Goal: Task Accomplishment & Management: Manage account settings

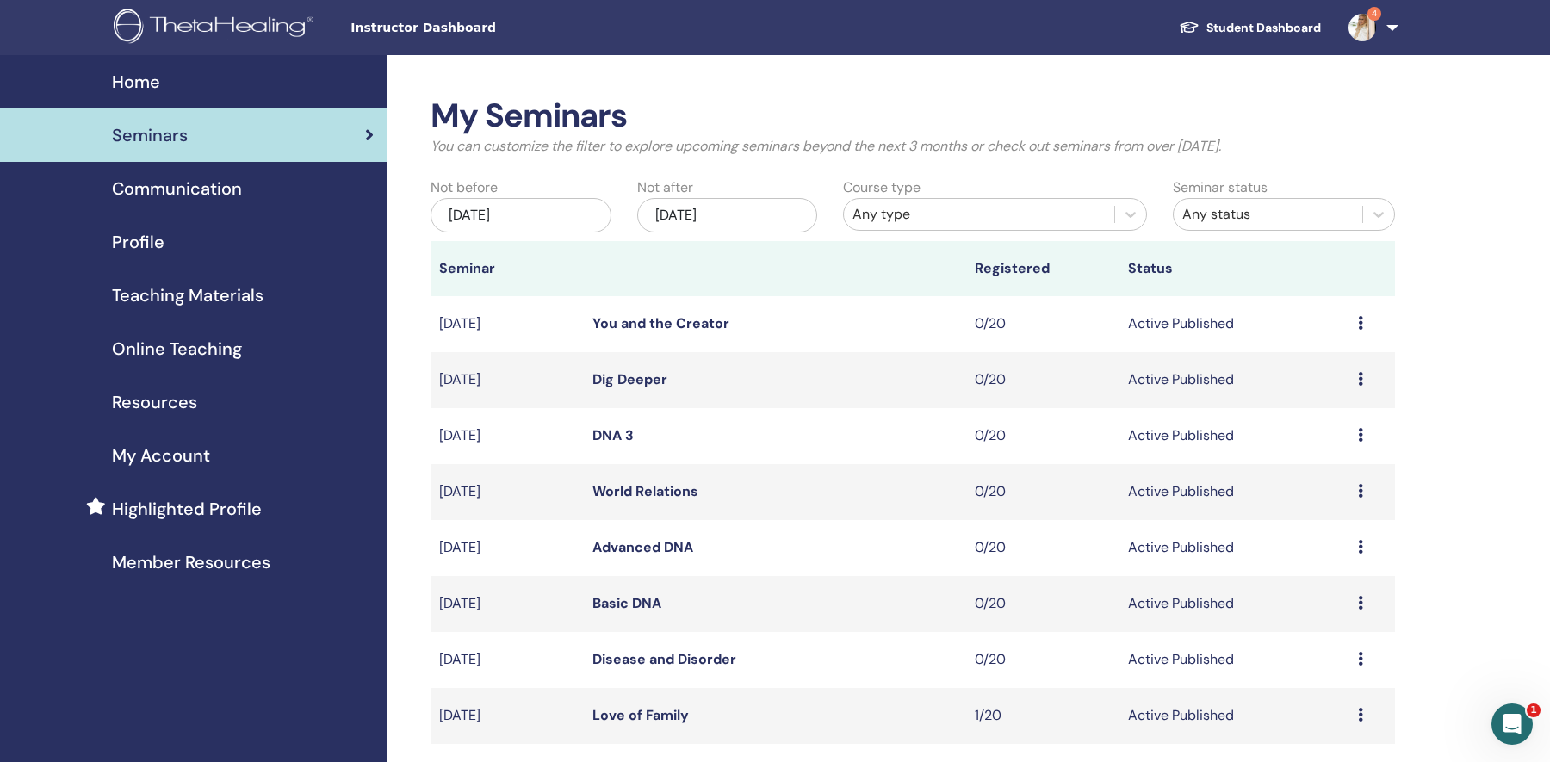
click at [1204, 220] on div "Any status" at bounding box center [1267, 214] width 171 height 21
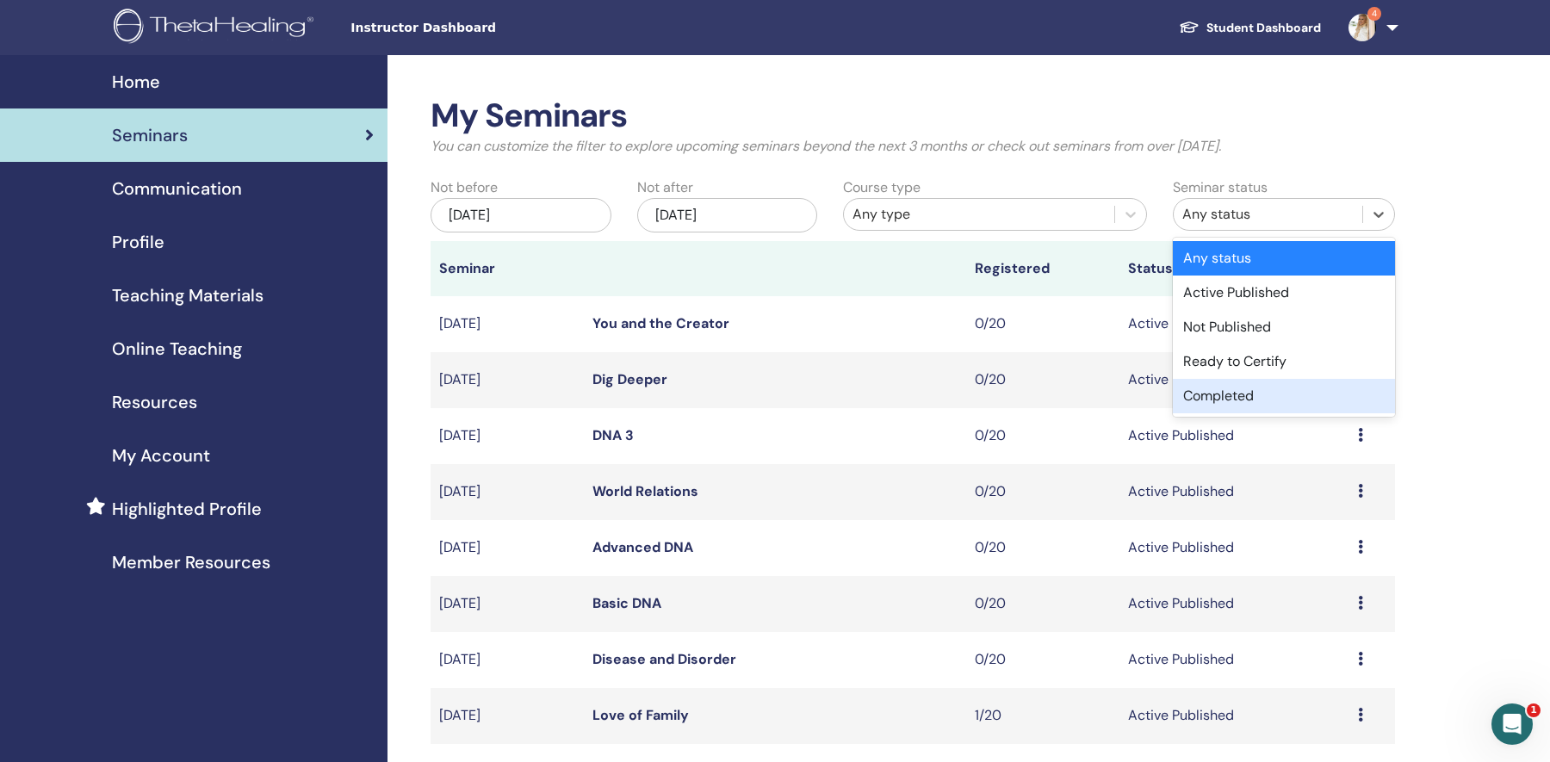
click at [1238, 394] on div "Completed" at bounding box center [1284, 396] width 222 height 34
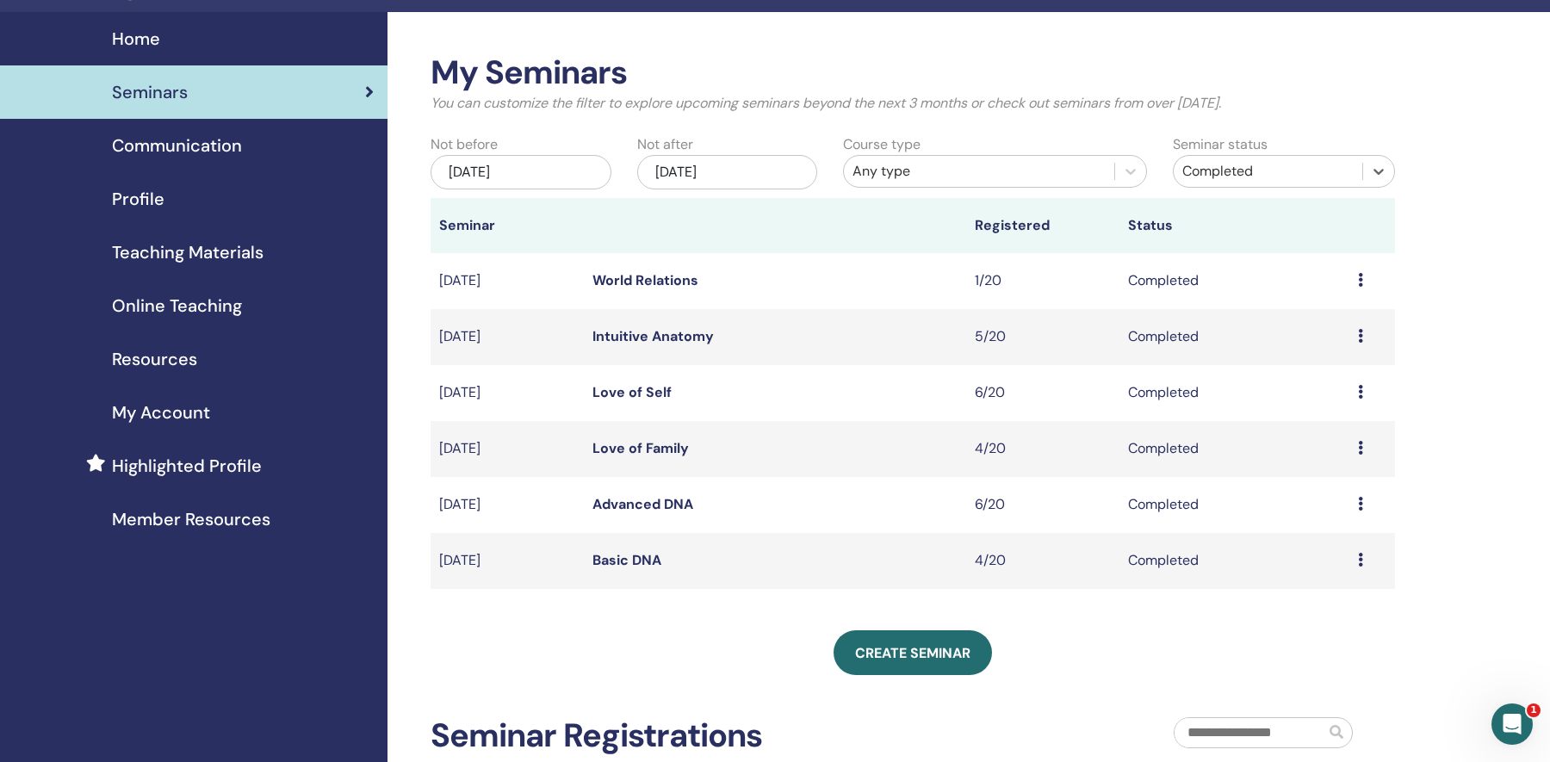
scroll to position [44, 0]
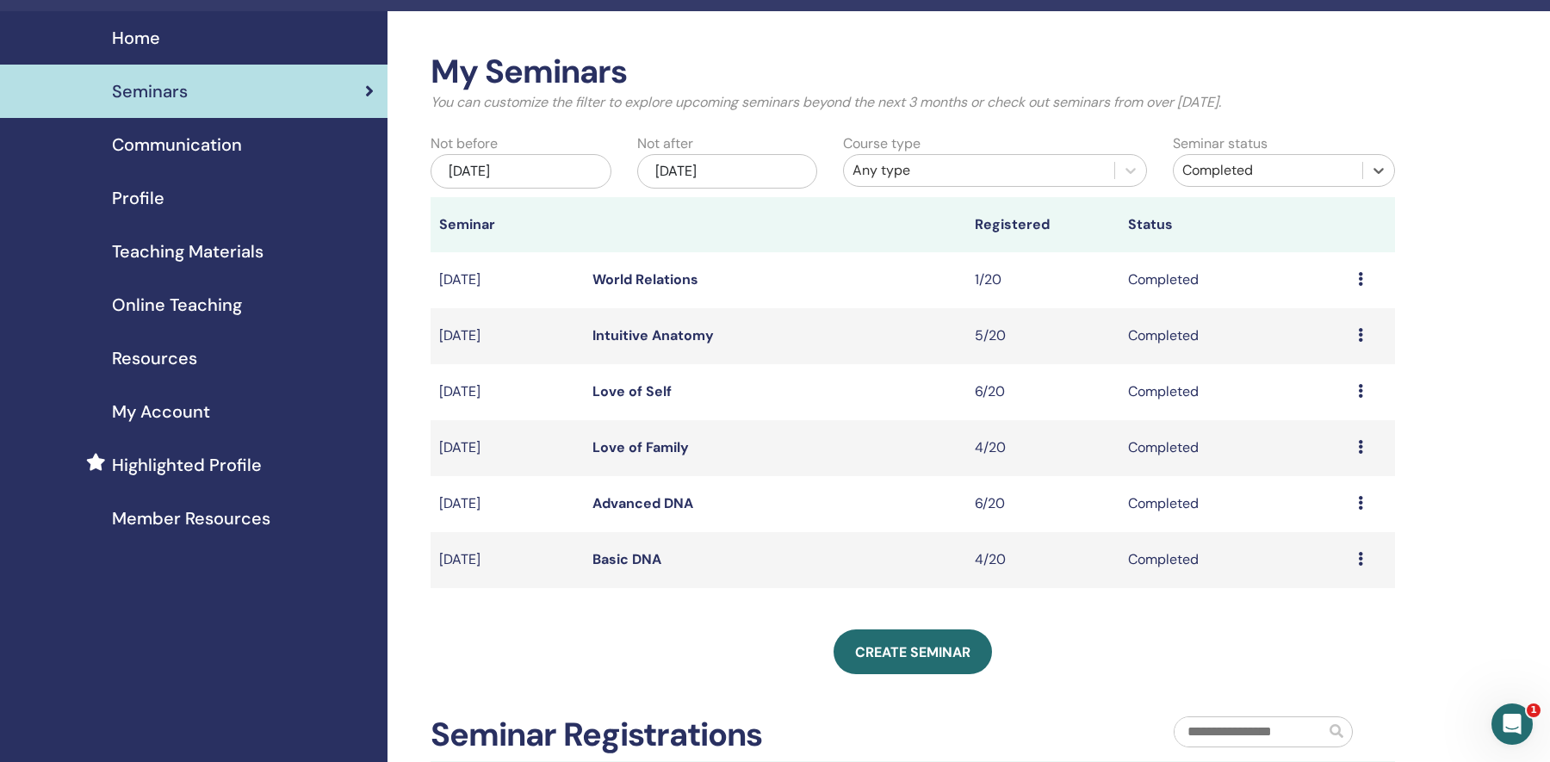
click at [666, 501] on link "Advanced DNA" at bounding box center [643, 503] width 101 height 18
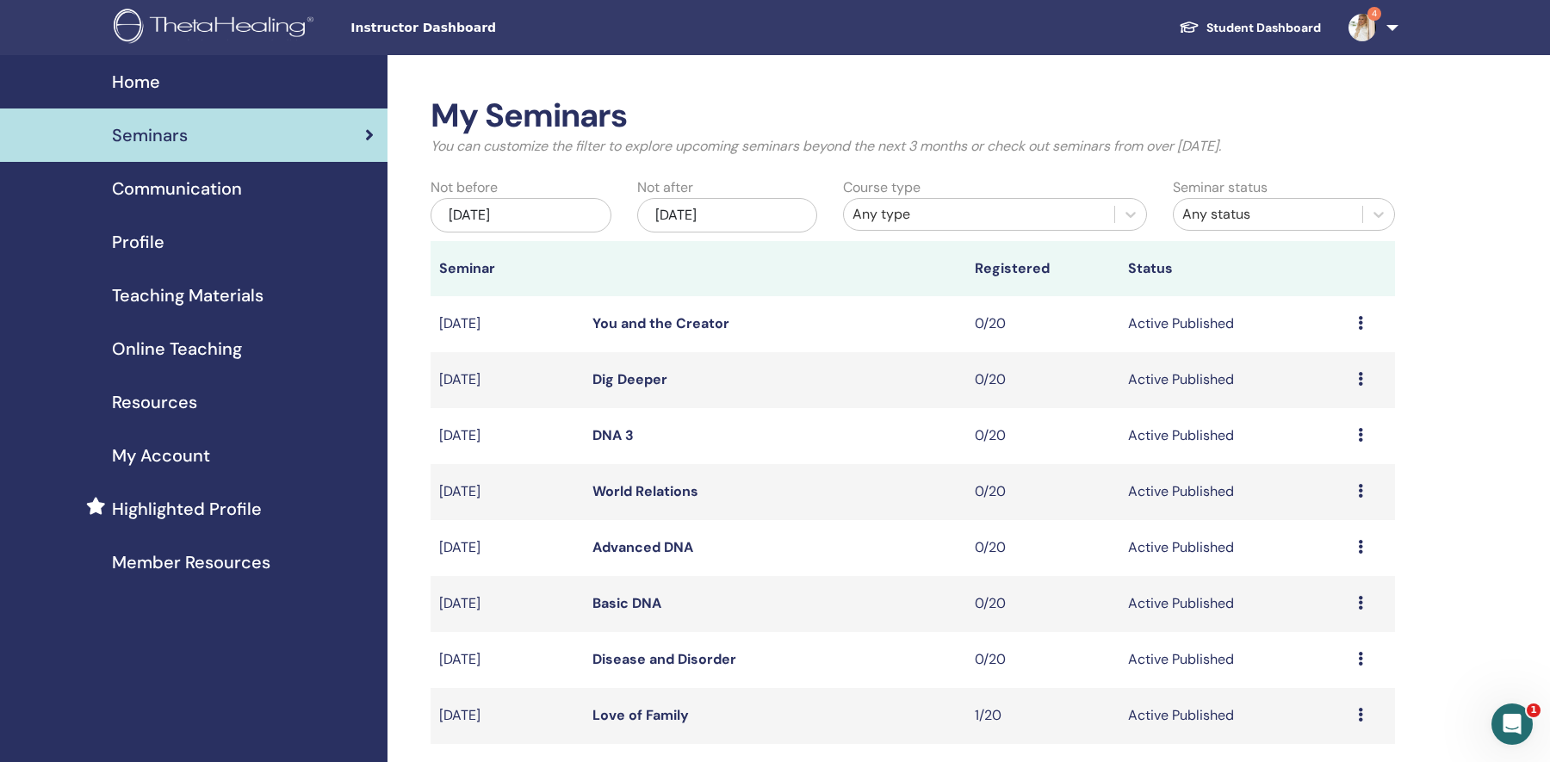
click at [1372, 28] on img at bounding box center [1363, 28] width 28 height 28
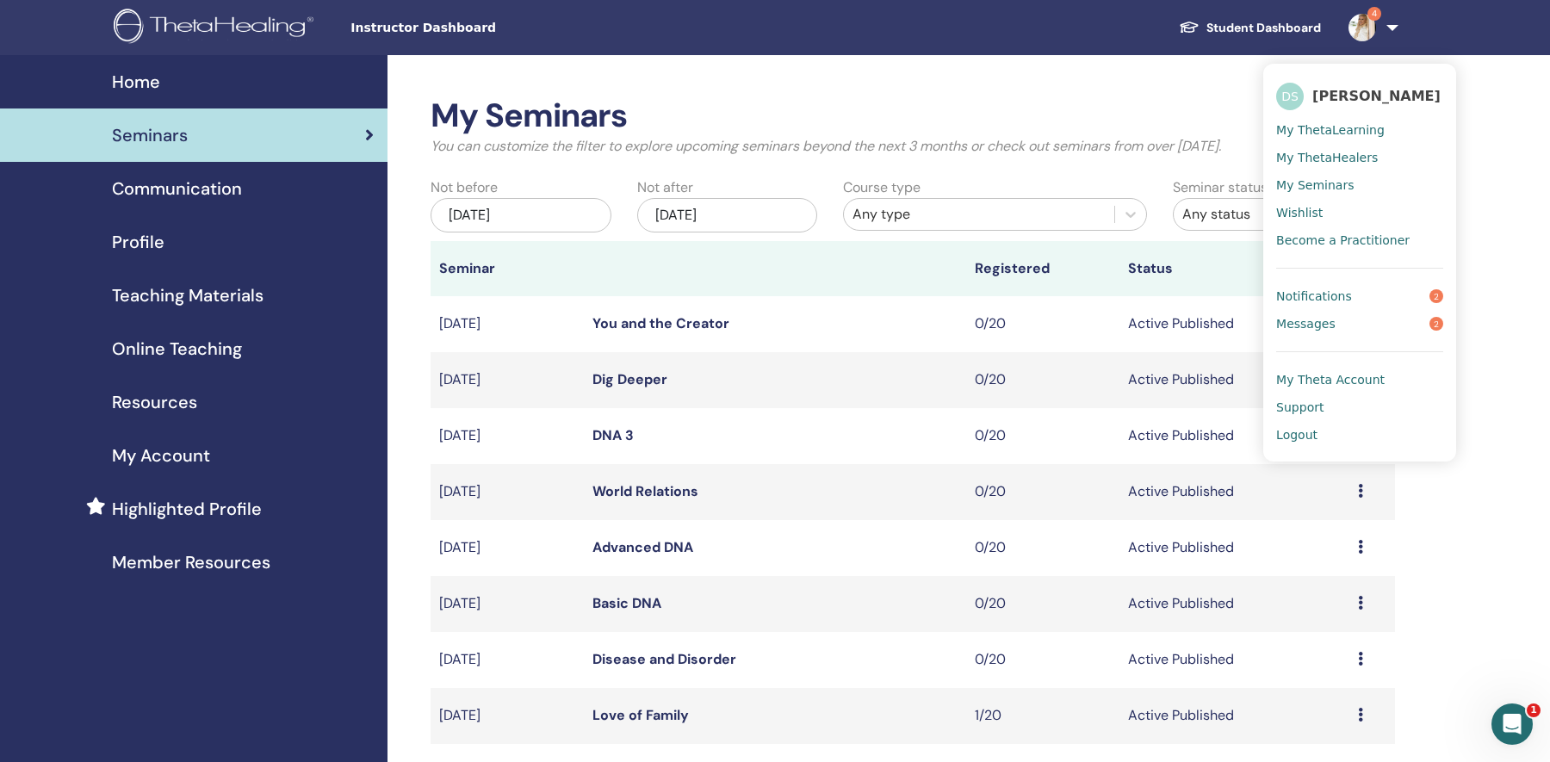
click at [1375, 306] on link "Notifications 2" at bounding box center [1359, 296] width 167 height 28
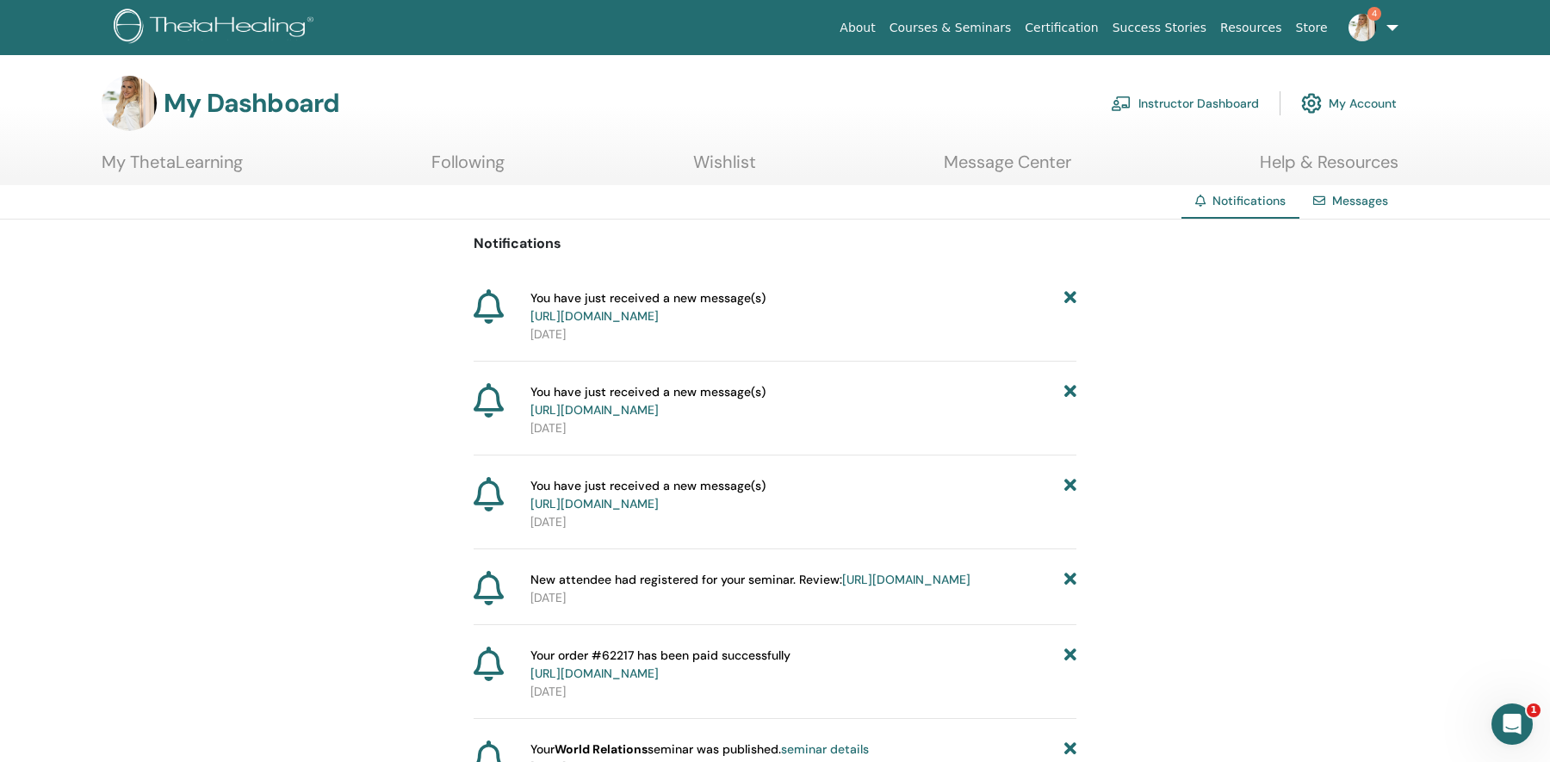
click at [1381, 32] on span "4" at bounding box center [1362, 27] width 41 height 14
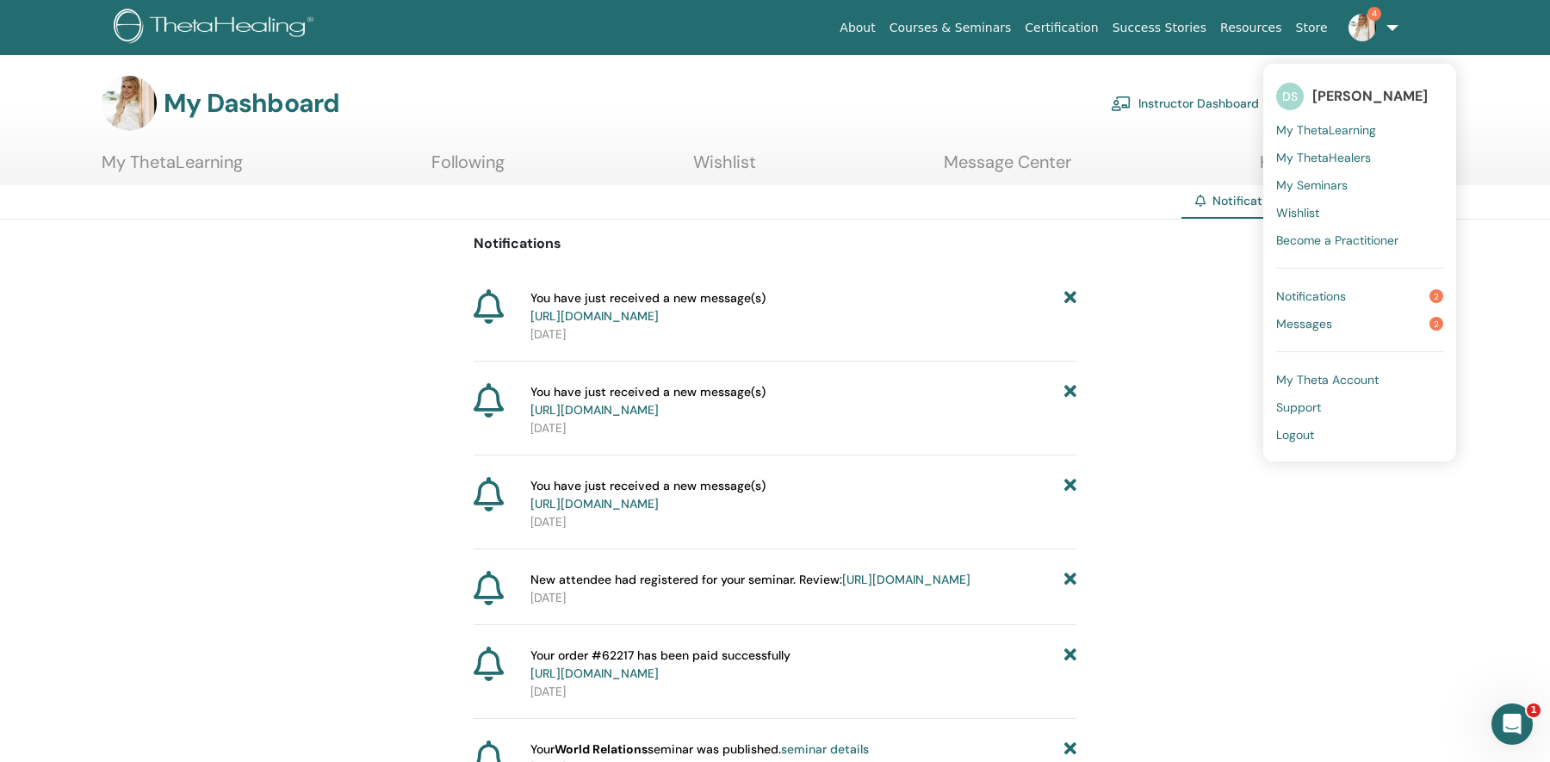
click at [1336, 323] on link "Messages 2" at bounding box center [1359, 324] width 167 height 28
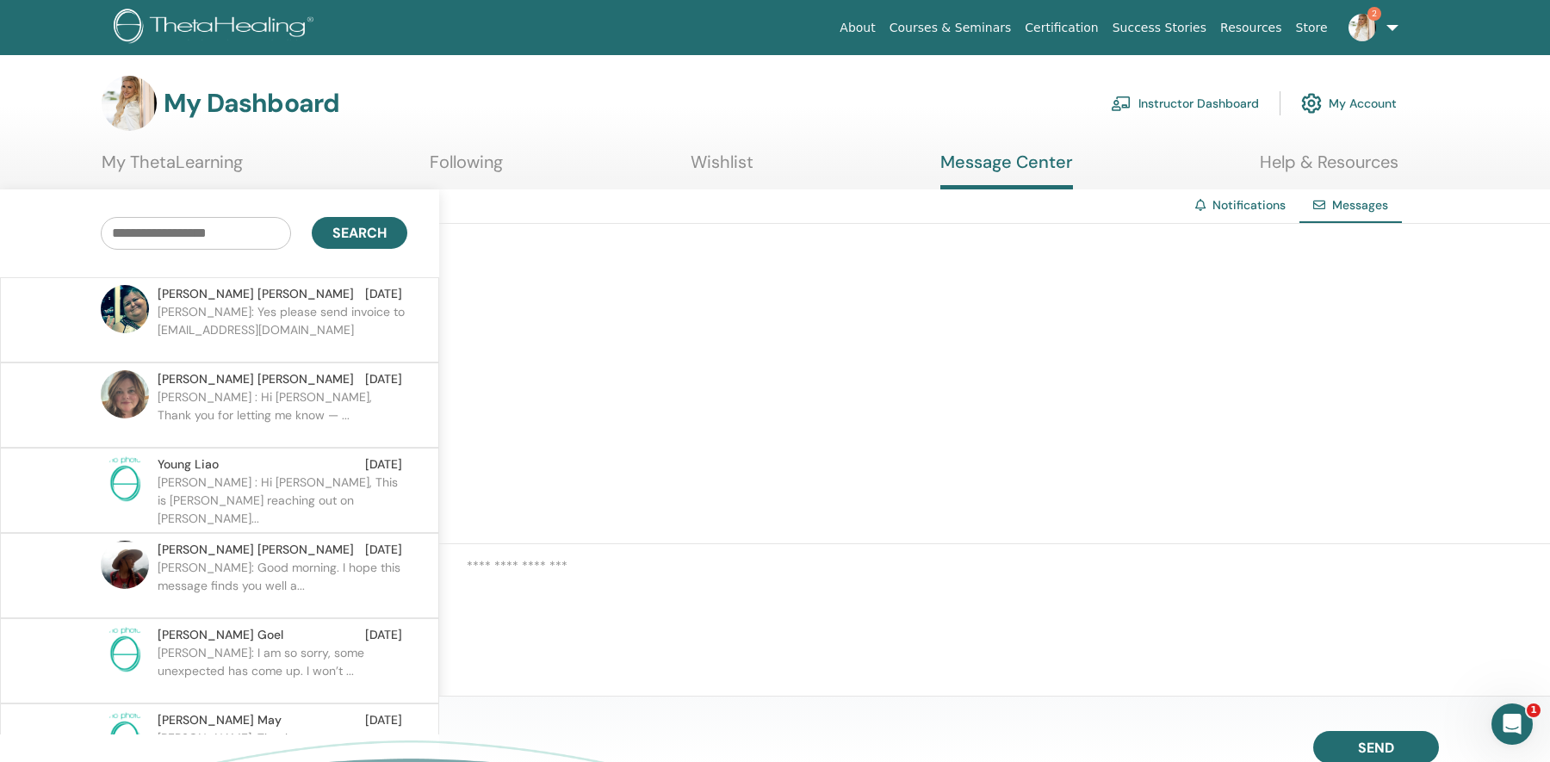
click at [328, 313] on p "Maria: Yes please send invoice to m_chavez1984@outlook.com" at bounding box center [283, 329] width 250 height 52
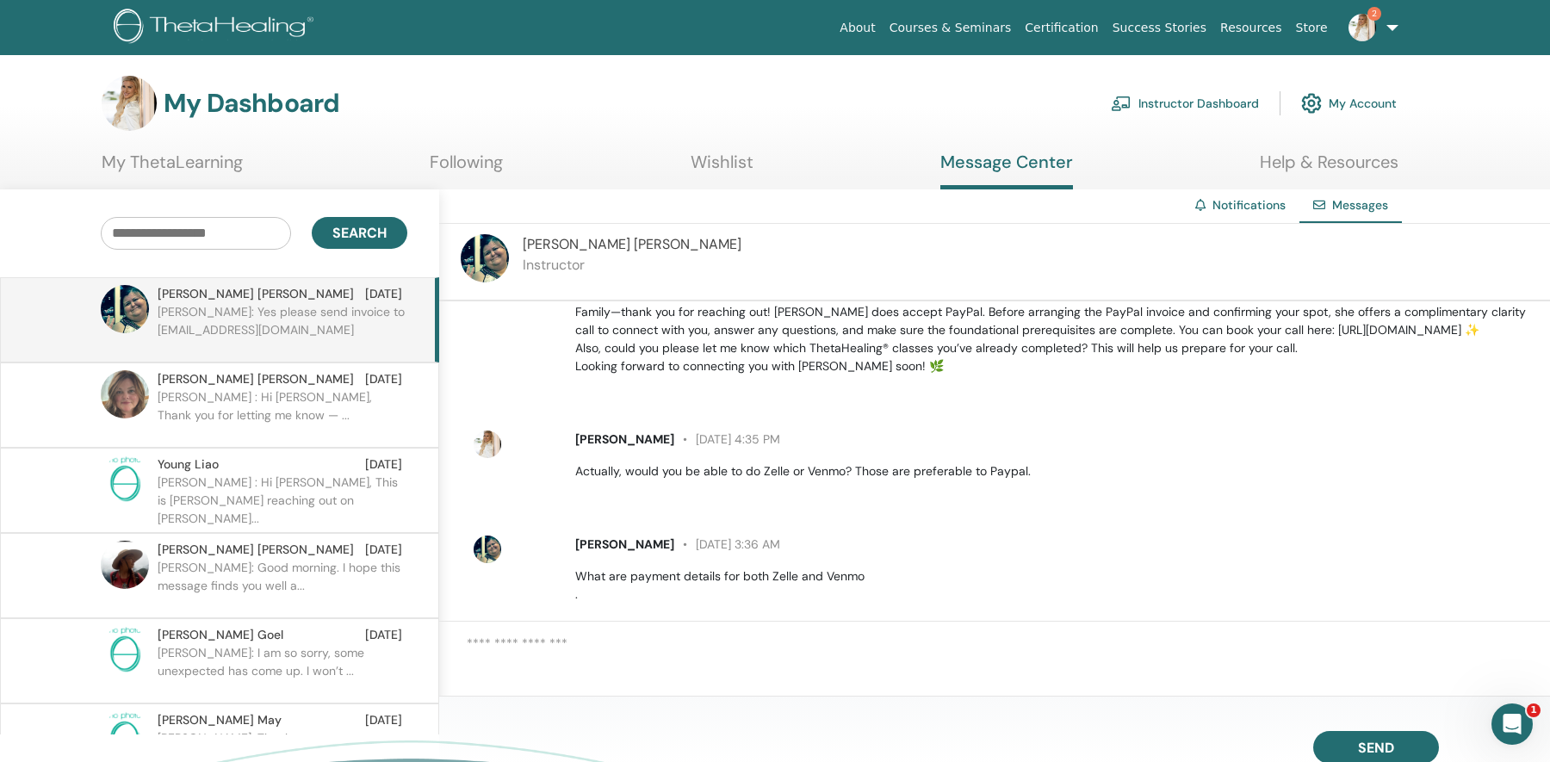
scroll to position [148, 0]
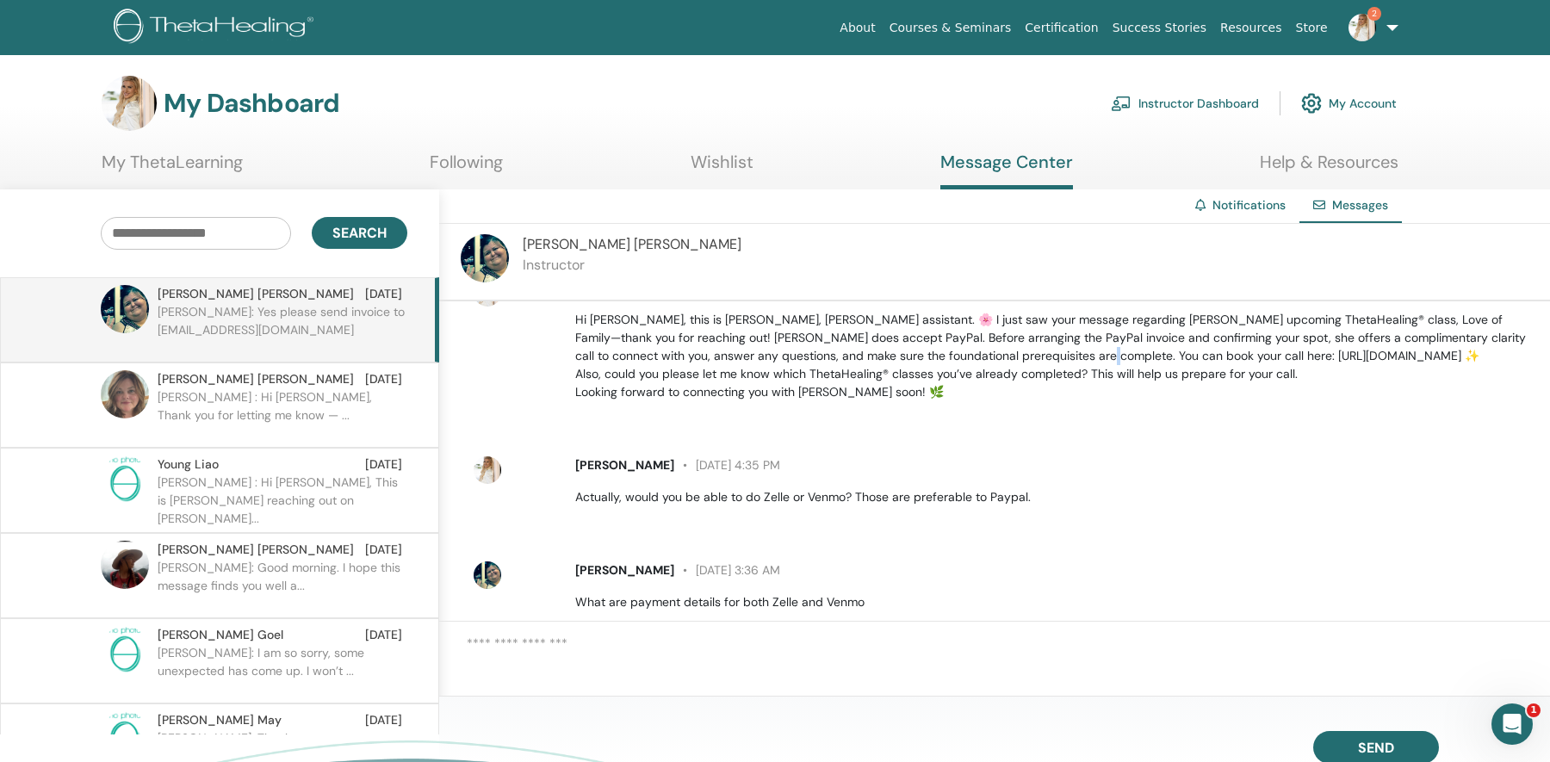
click at [1039, 354] on p "Hi Maria, this is Daisy, Dr. Allison Snowden’s assistant. 🌸 I just saw your mes…" at bounding box center [1052, 356] width 955 height 90
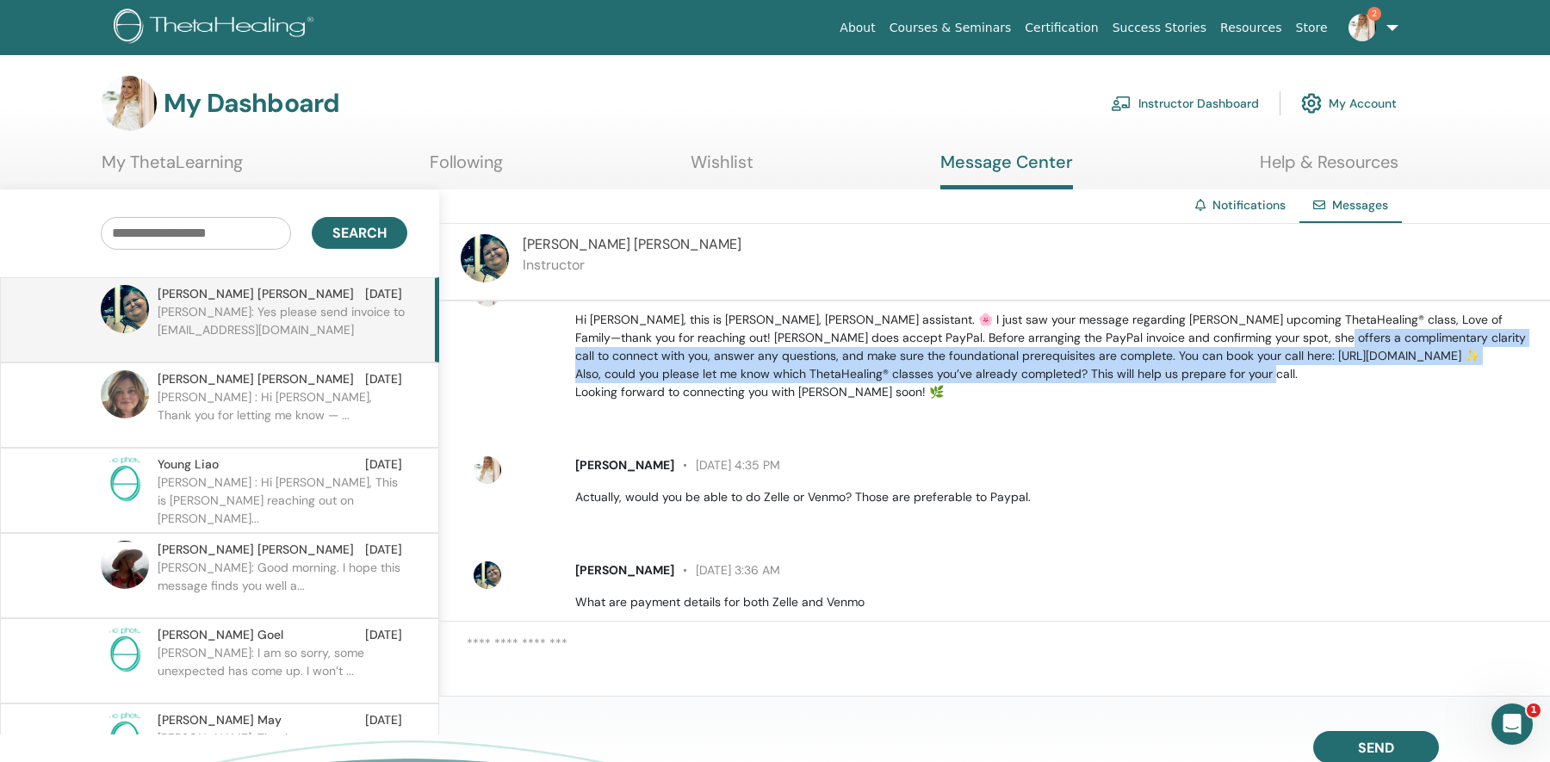
drag, startPoint x: 1253, startPoint y: 337, endPoint x: 1297, endPoint y: 373, distance: 56.9
click at [1297, 373] on p "Hi Maria, this is Daisy, Dr. Allison Snowden’s assistant. 🌸 I just saw your mes…" at bounding box center [1052, 356] width 955 height 90
copy p "omplimentary clarity call to connect with you, answer any questions, and make s…"
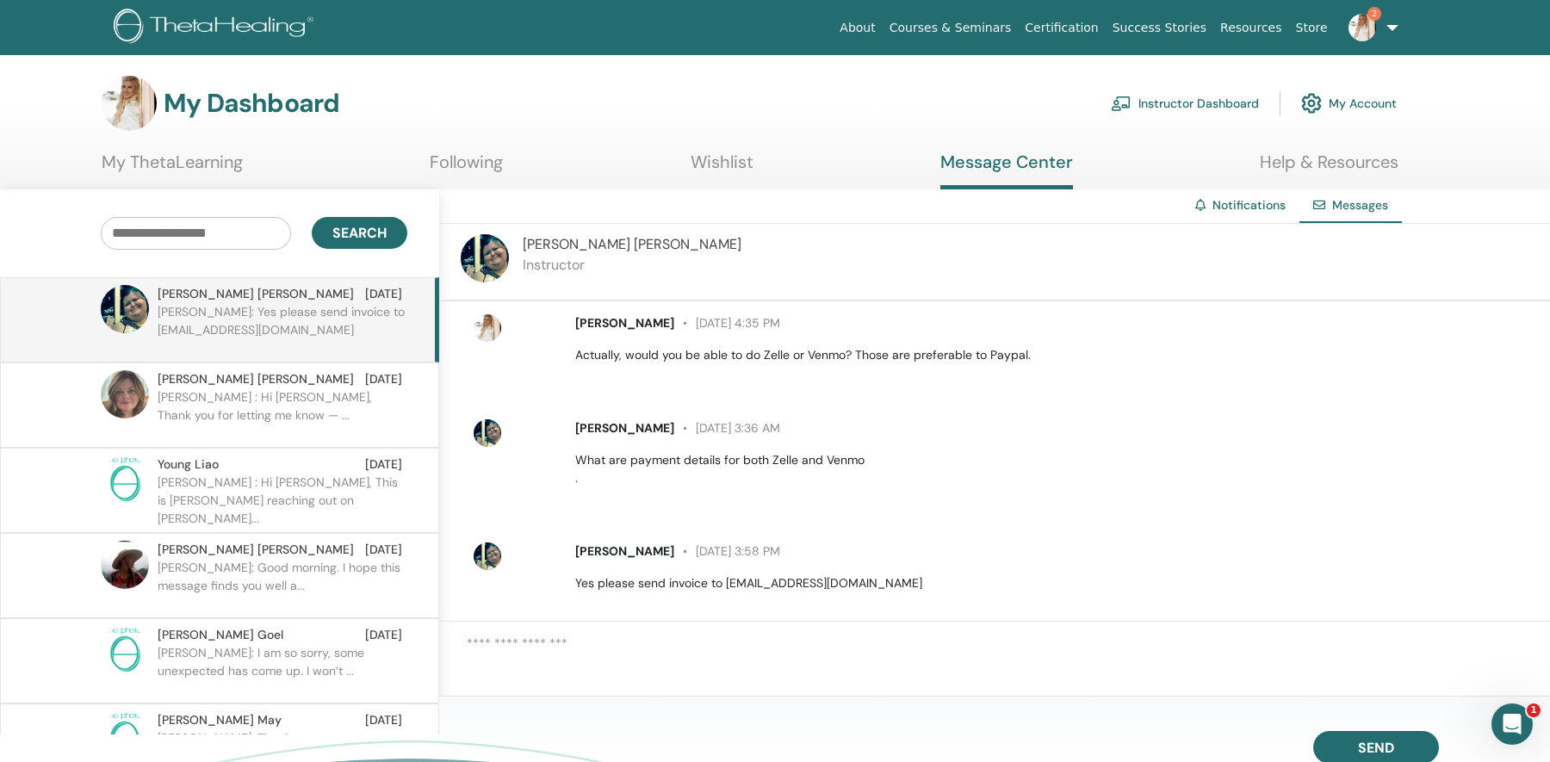
scroll to position [310, 0]
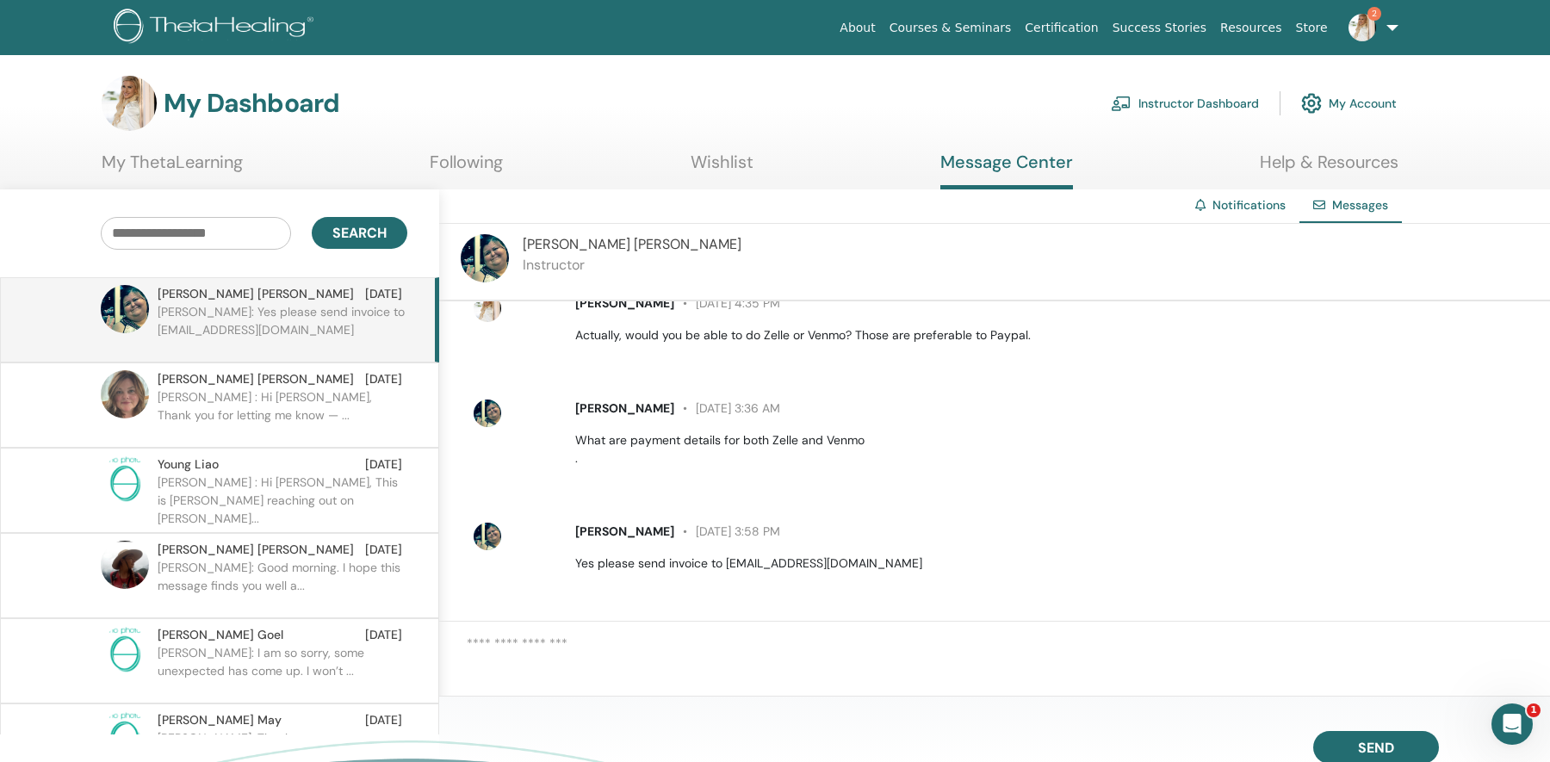
click at [865, 650] on textarea at bounding box center [1008, 660] width 1083 height 52
paste textarea "**********"
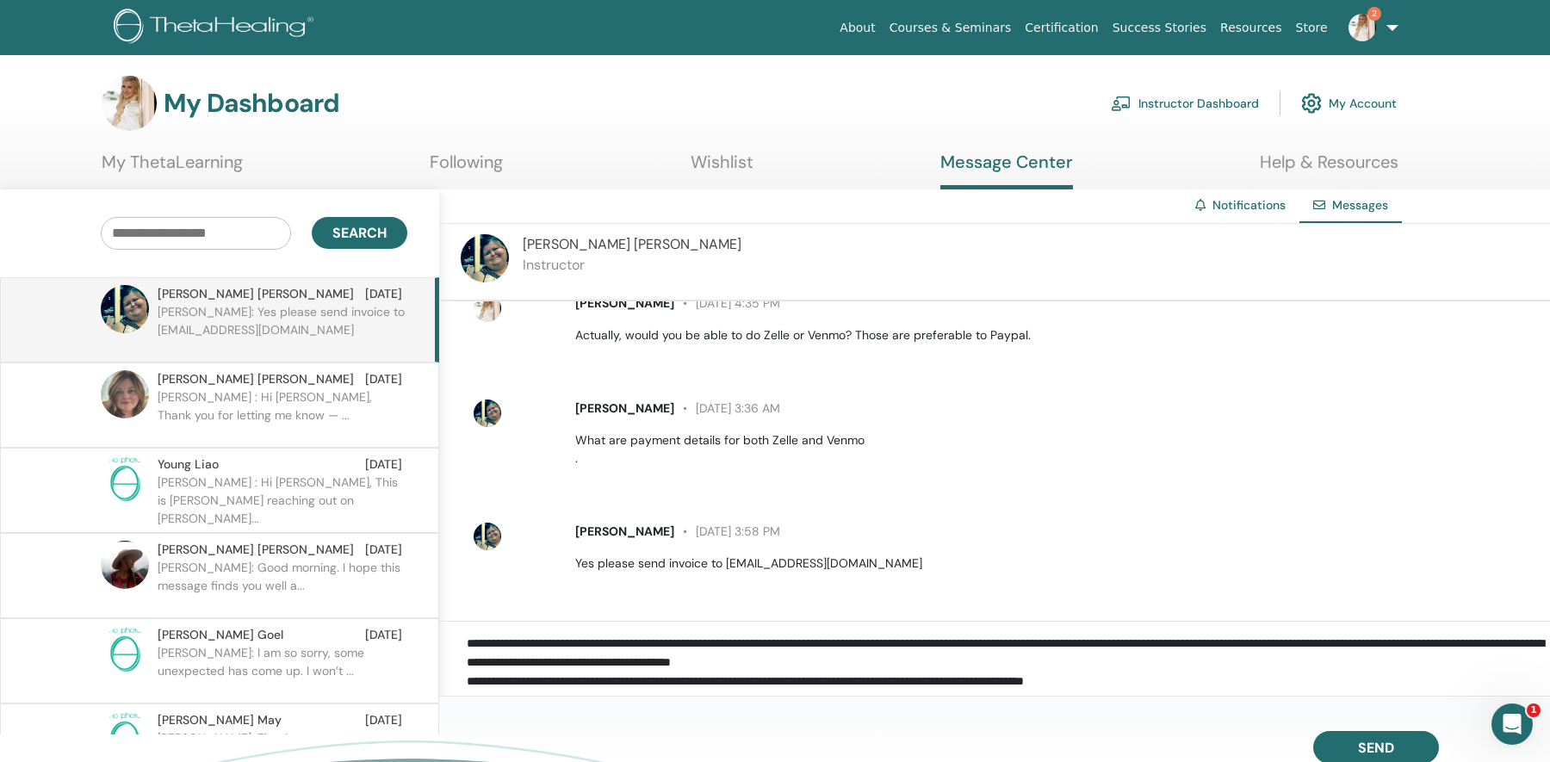
scroll to position [2, 0]
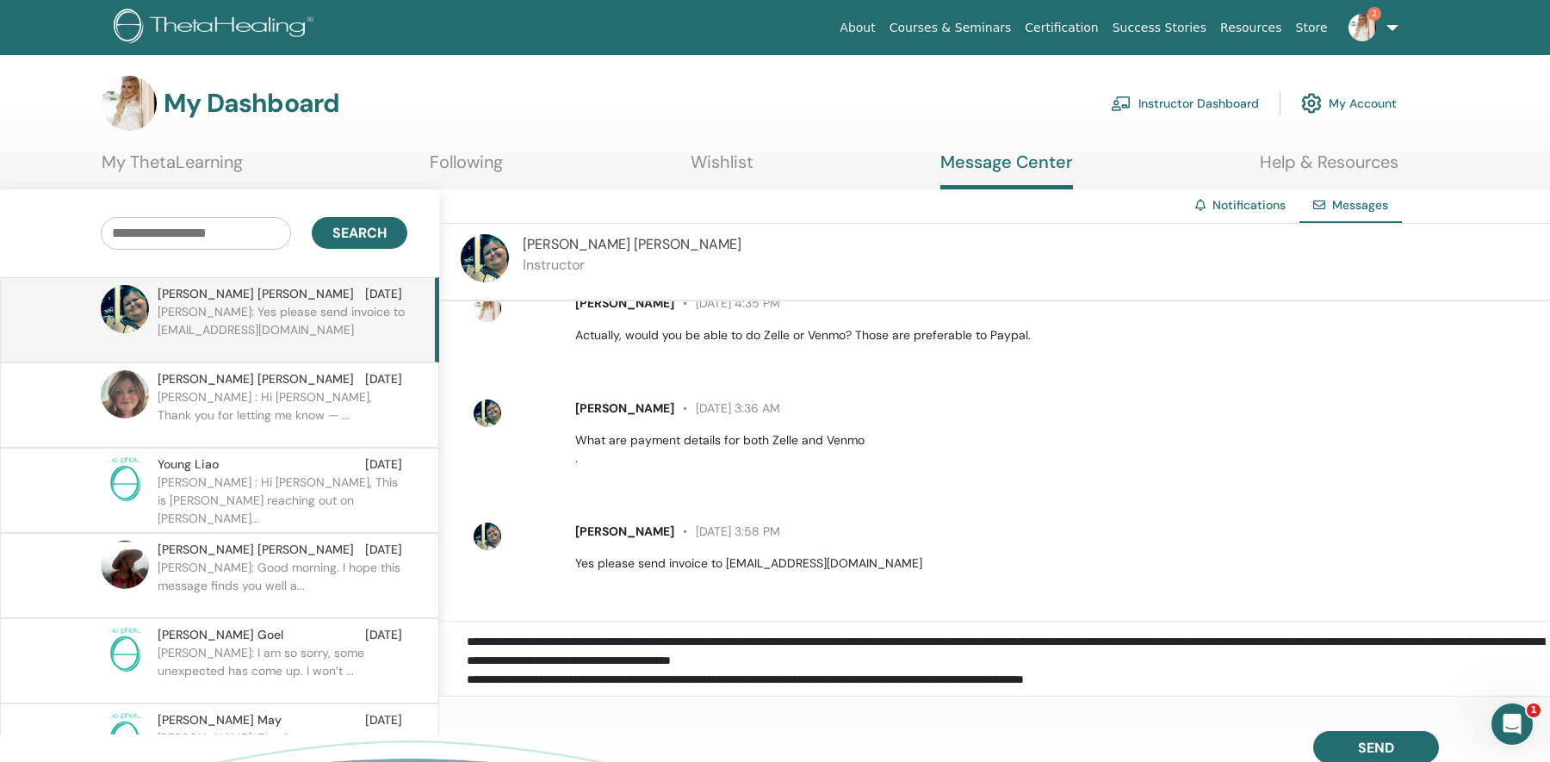
click at [1093, 641] on textarea "**********" at bounding box center [1008, 660] width 1083 height 52
click at [1099, 641] on textarea "**********" at bounding box center [1008, 660] width 1083 height 52
click at [1240, 642] on textarea "**********" at bounding box center [1008, 660] width 1083 height 52
click at [1508, 643] on textarea "**********" at bounding box center [1008, 660] width 1083 height 52
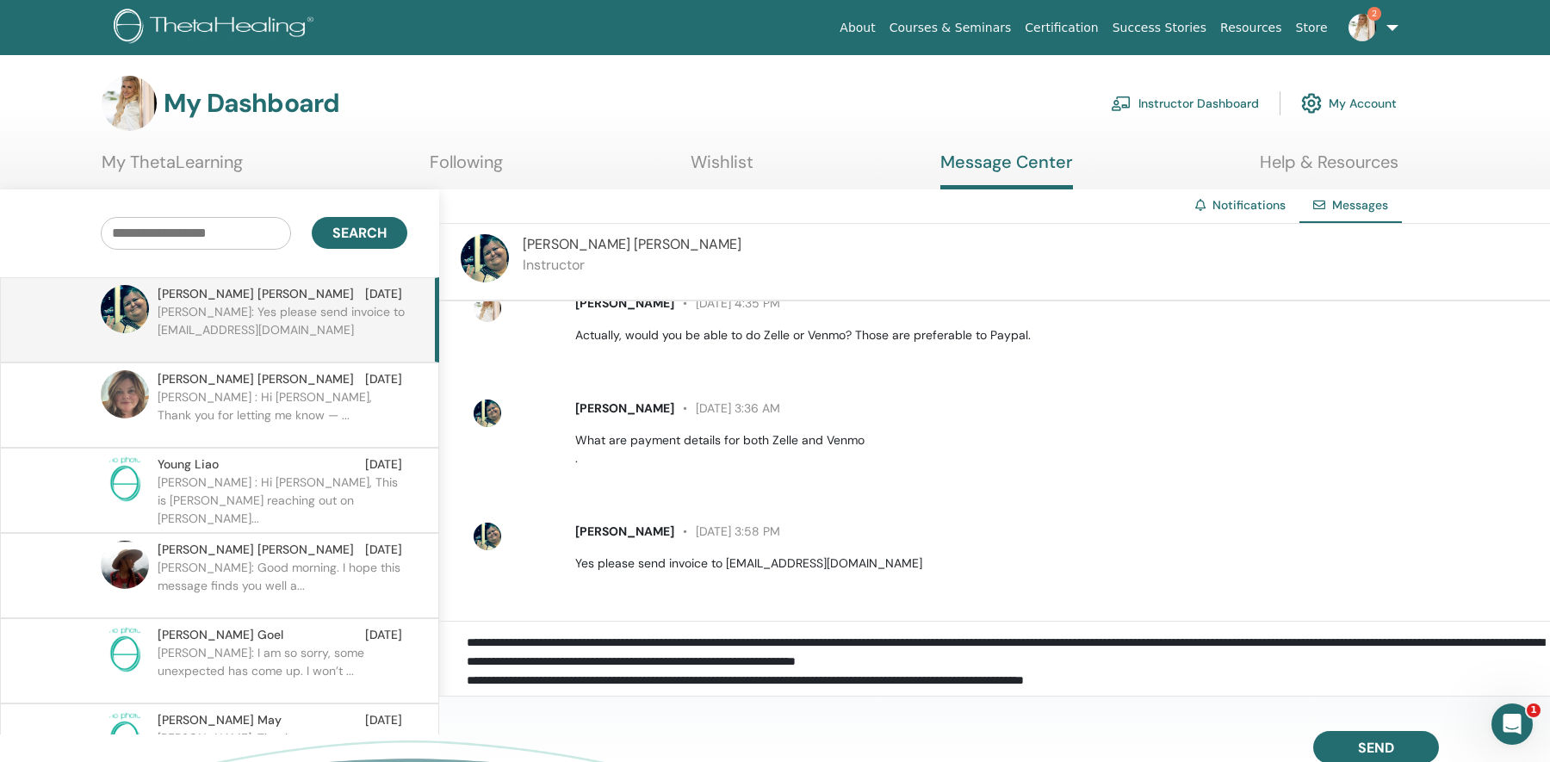
click at [1508, 643] on textarea "**********" at bounding box center [1008, 660] width 1083 height 52
click at [1110, 657] on textarea "**********" at bounding box center [1008, 660] width 1083 height 52
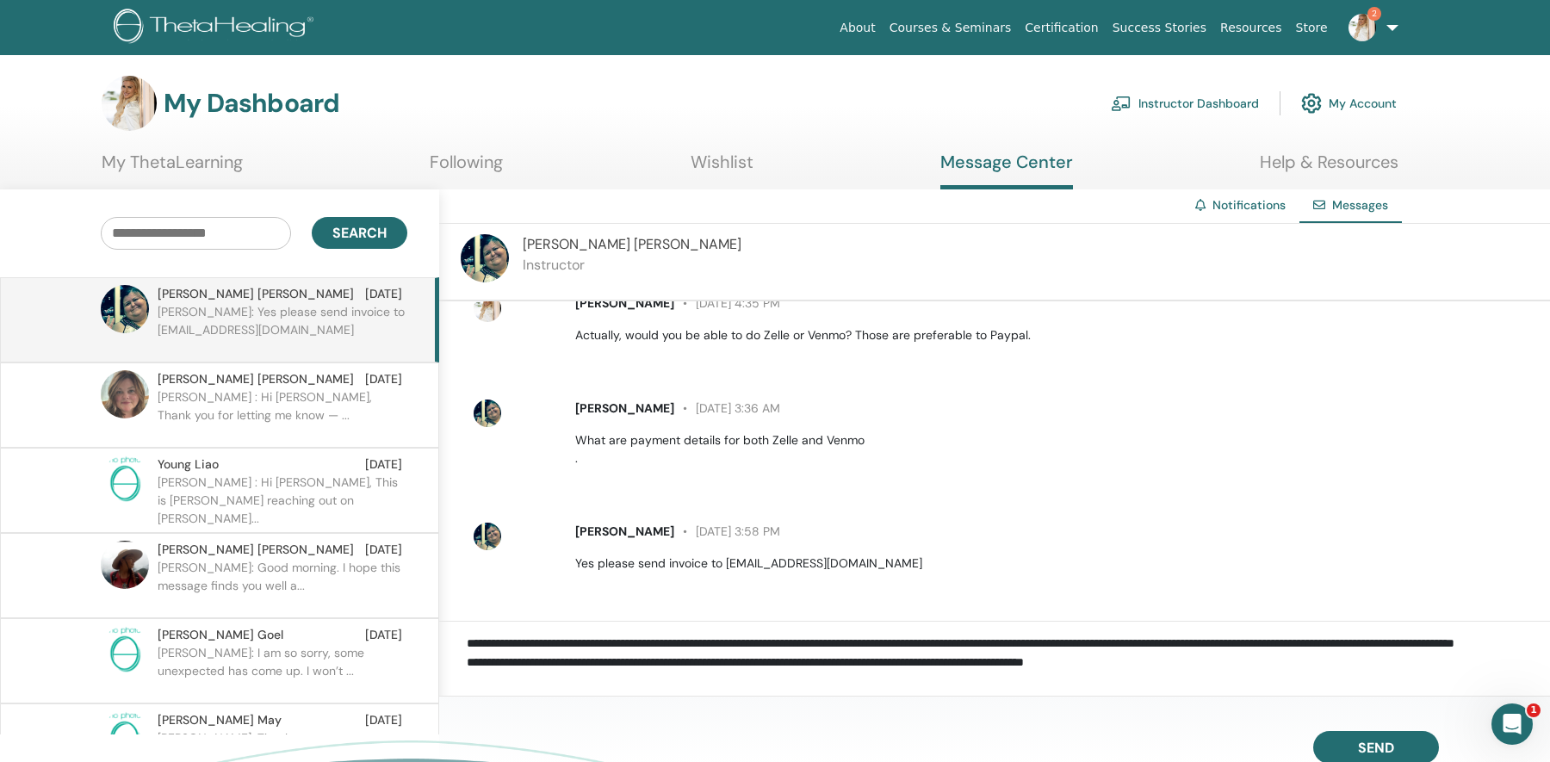
click at [822, 658] on textarea "**********" at bounding box center [1008, 660] width 1083 height 52
click at [1414, 639] on textarea "**********" at bounding box center [1008, 660] width 1083 height 52
click at [871, 664] on textarea "**********" at bounding box center [1008, 660] width 1083 height 52
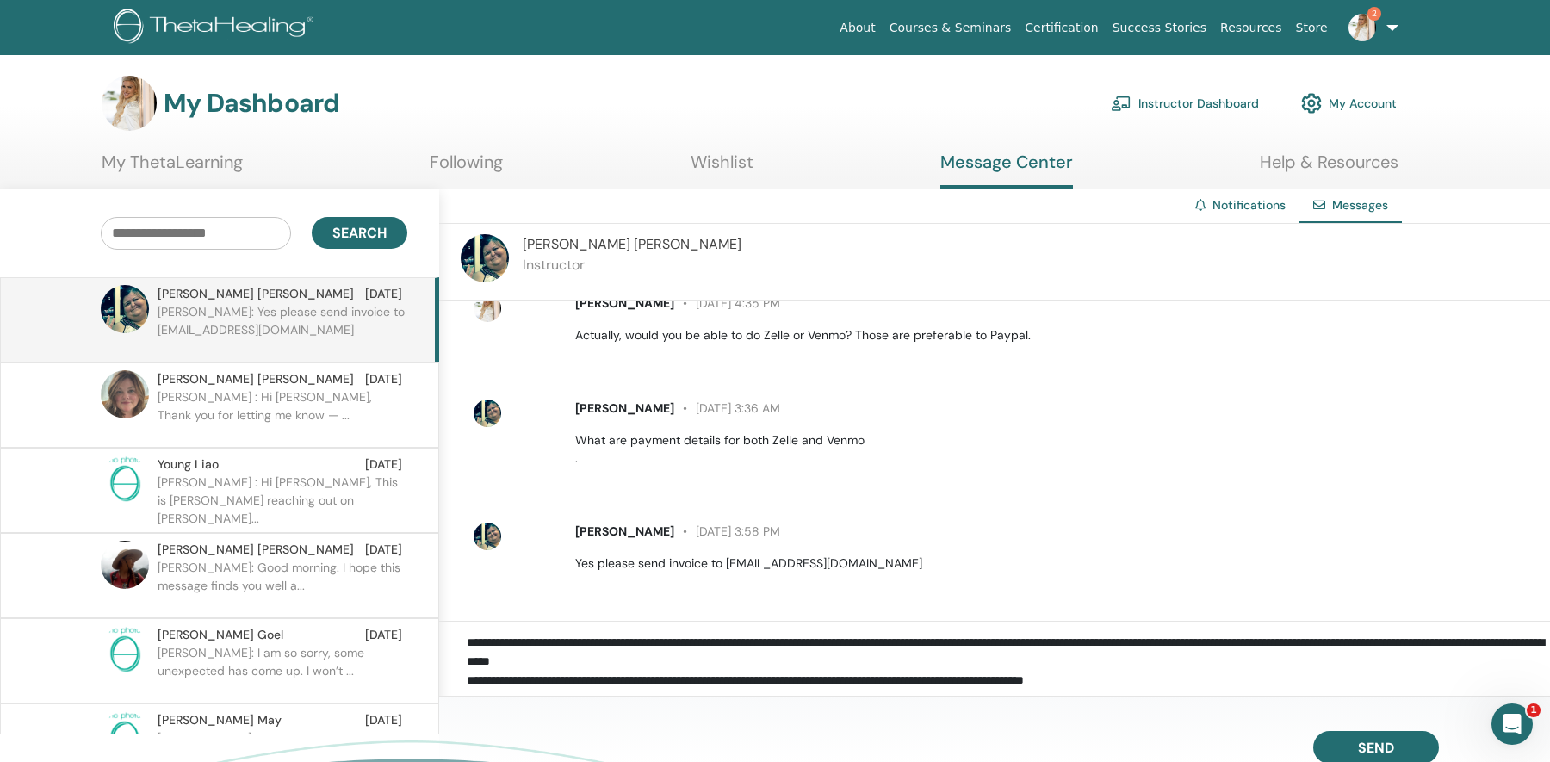
scroll to position [4, 0]
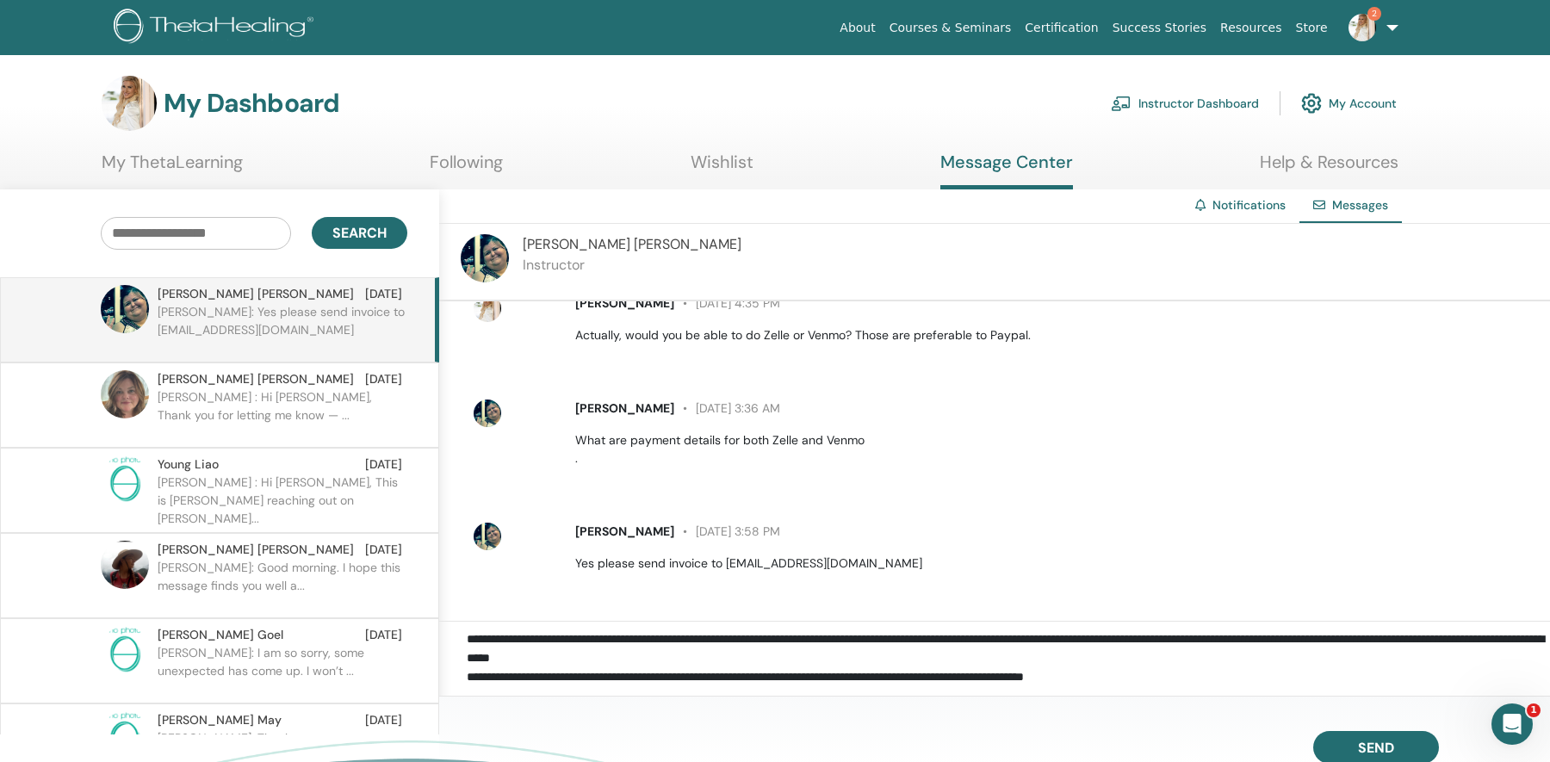
click at [1204, 674] on textarea "**********" at bounding box center [1008, 660] width 1083 height 52
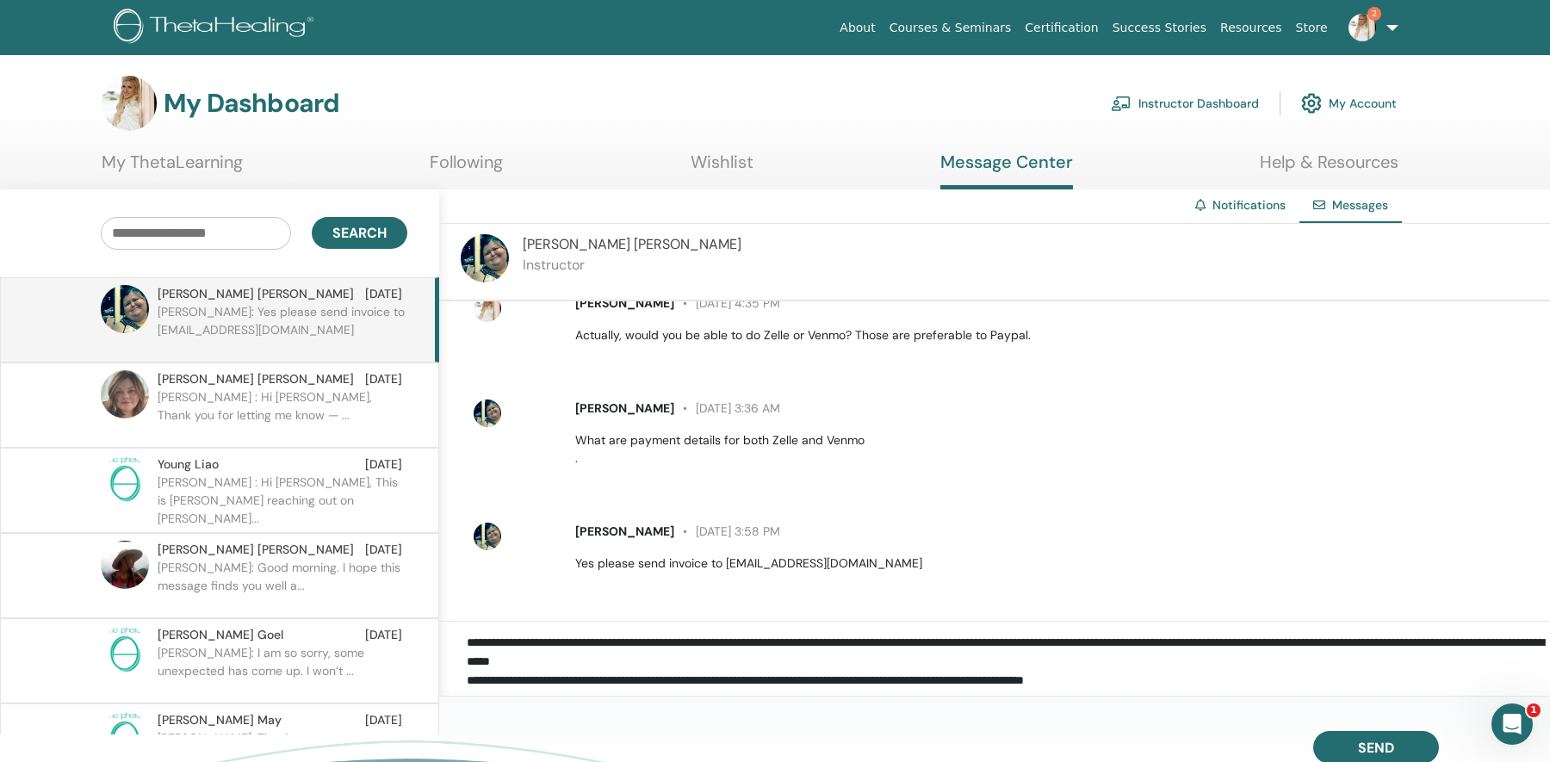
scroll to position [0, 0]
click at [519, 642] on textarea "**********" at bounding box center [1008, 660] width 1083 height 52
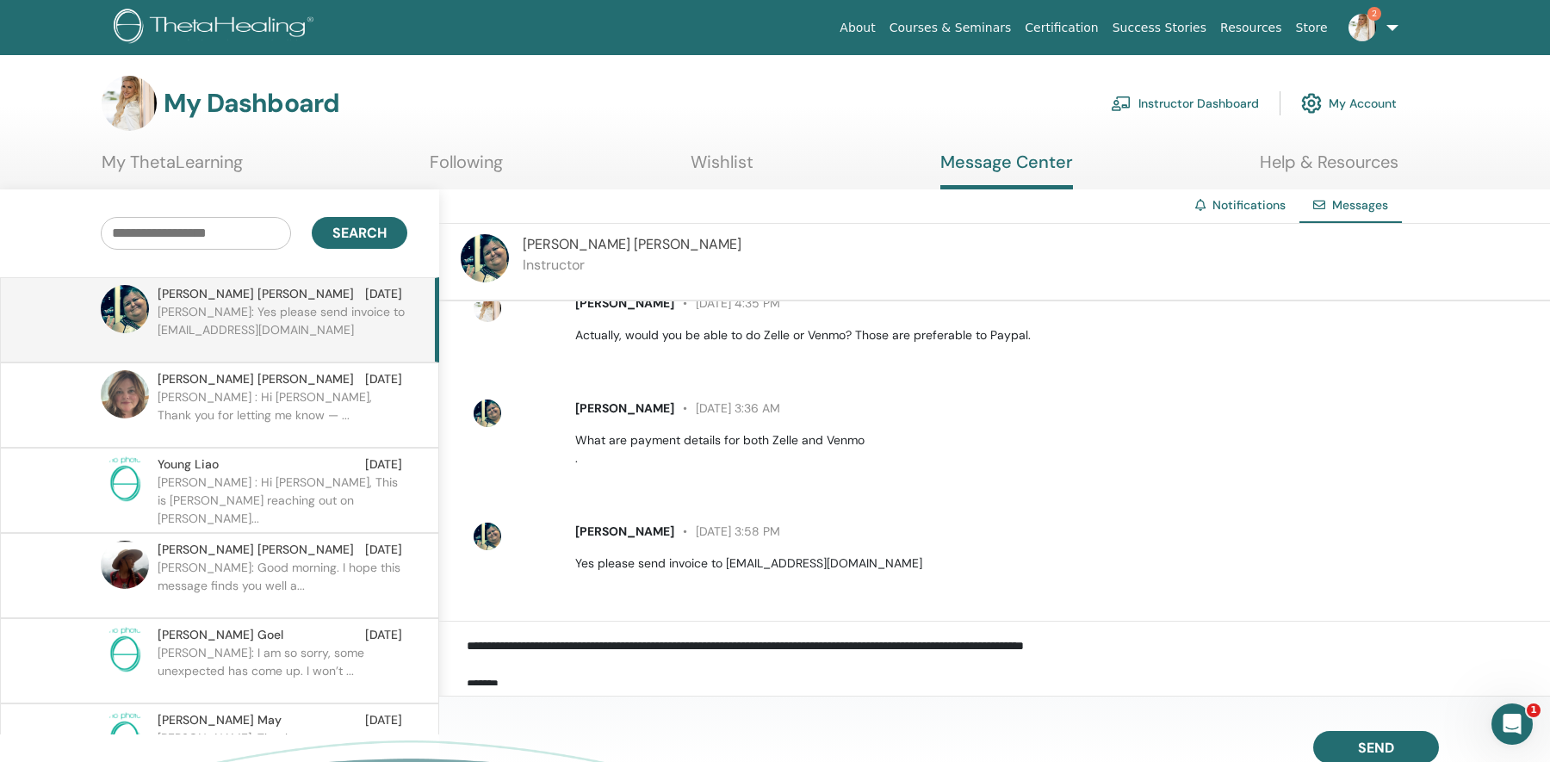
scroll to position [58, 0]
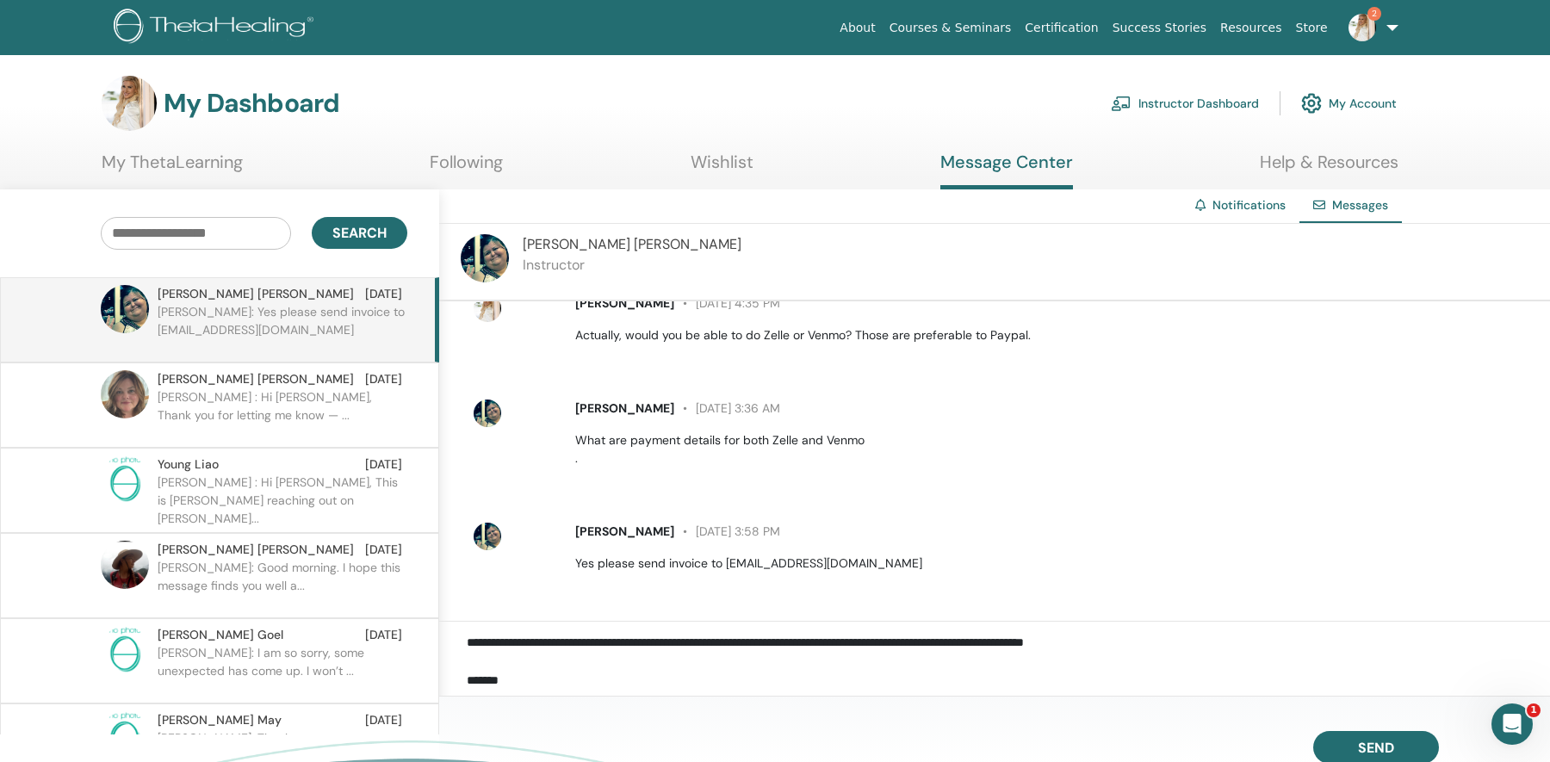
click at [468, 661] on textarea "**********" at bounding box center [1008, 660] width 1083 height 52
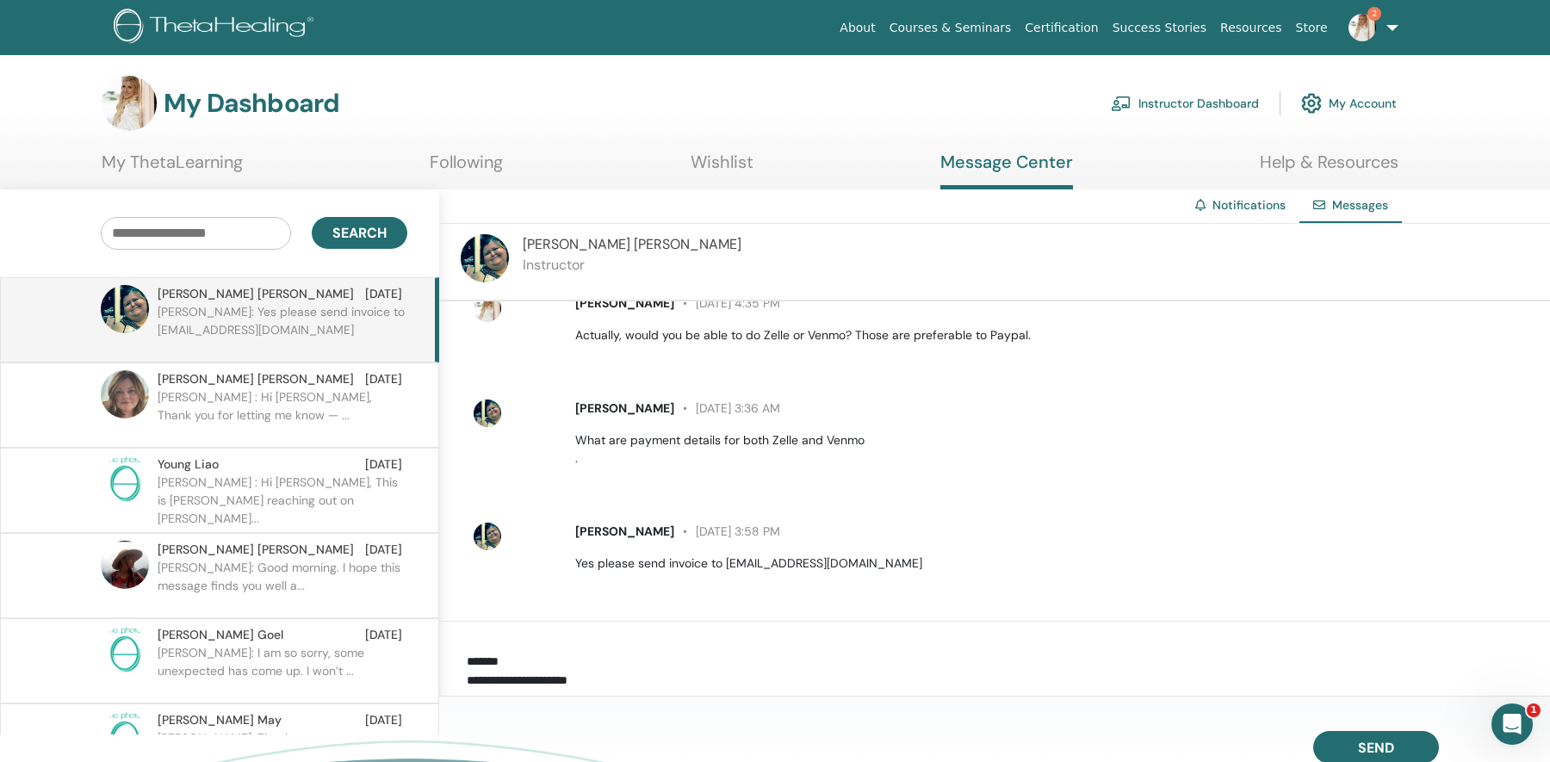
scroll to position [109, 0]
click at [536, 655] on textarea "**********" at bounding box center [1008, 660] width 1083 height 52
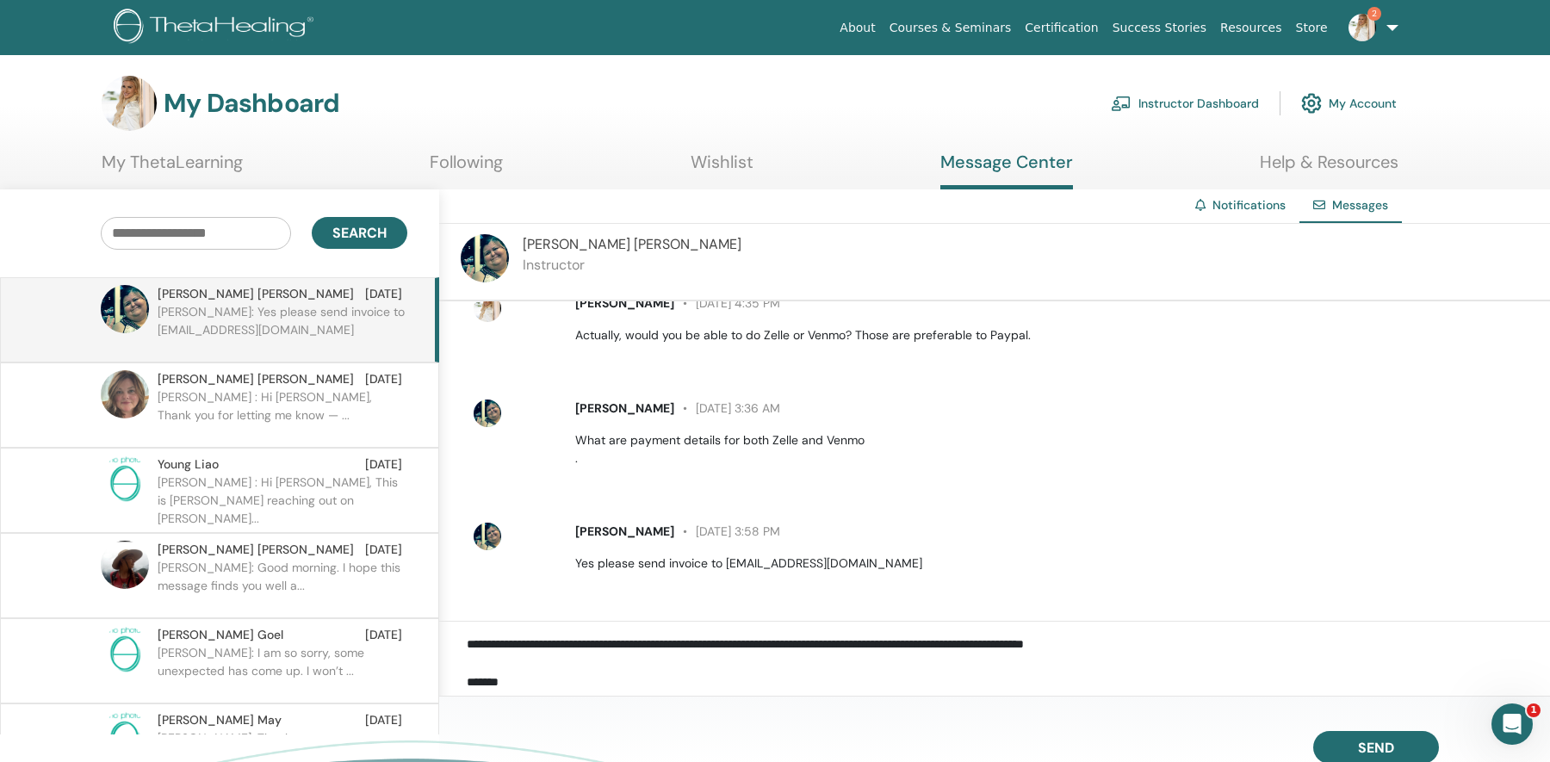
scroll to position [71, 0]
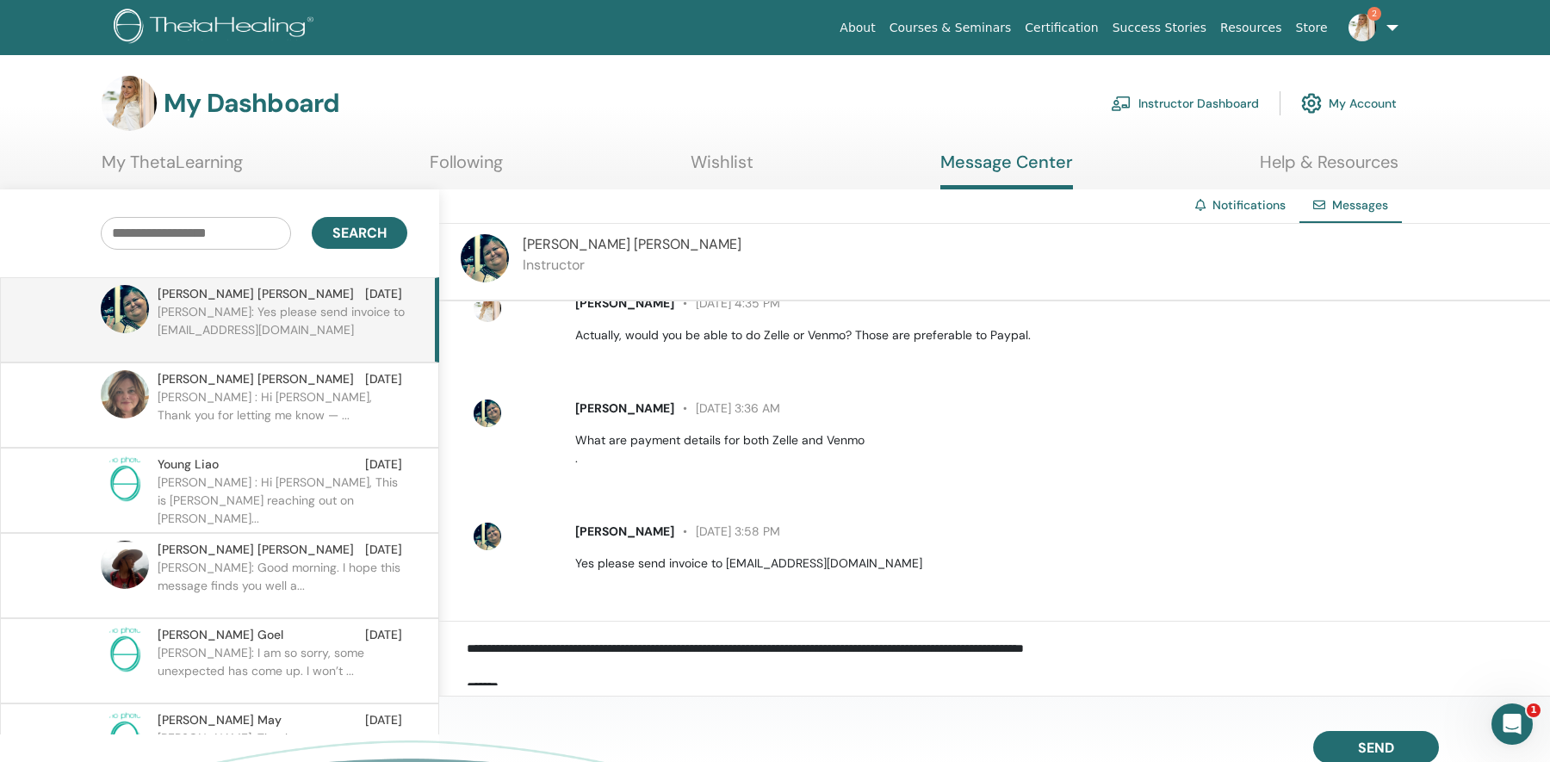
type textarea "**********"
click at [537, 687] on div "**********" at bounding box center [994, 660] width 1111 height 76
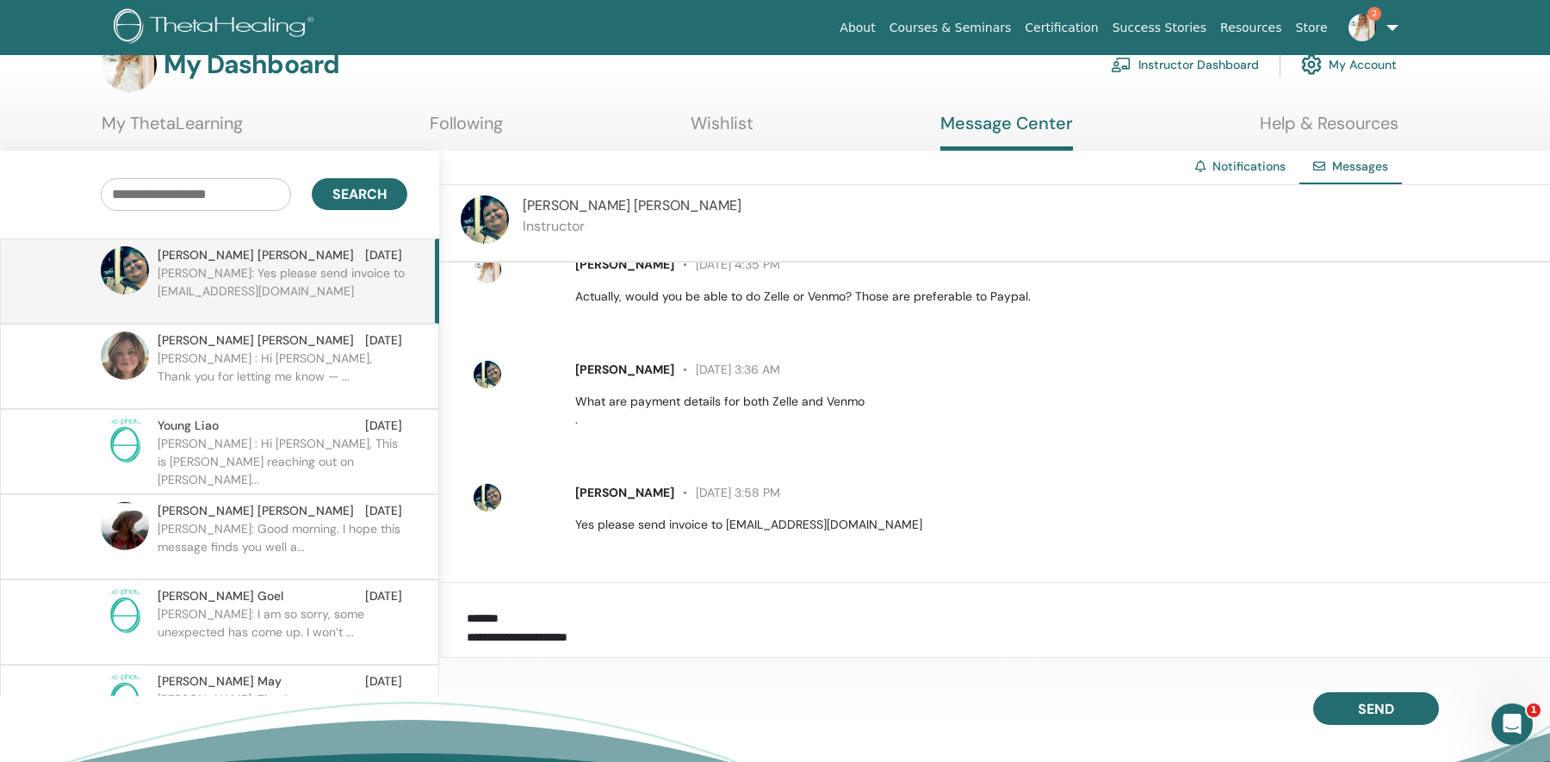
scroll to position [40, 0]
click at [1345, 704] on button "Send" at bounding box center [1376, 708] width 126 height 33
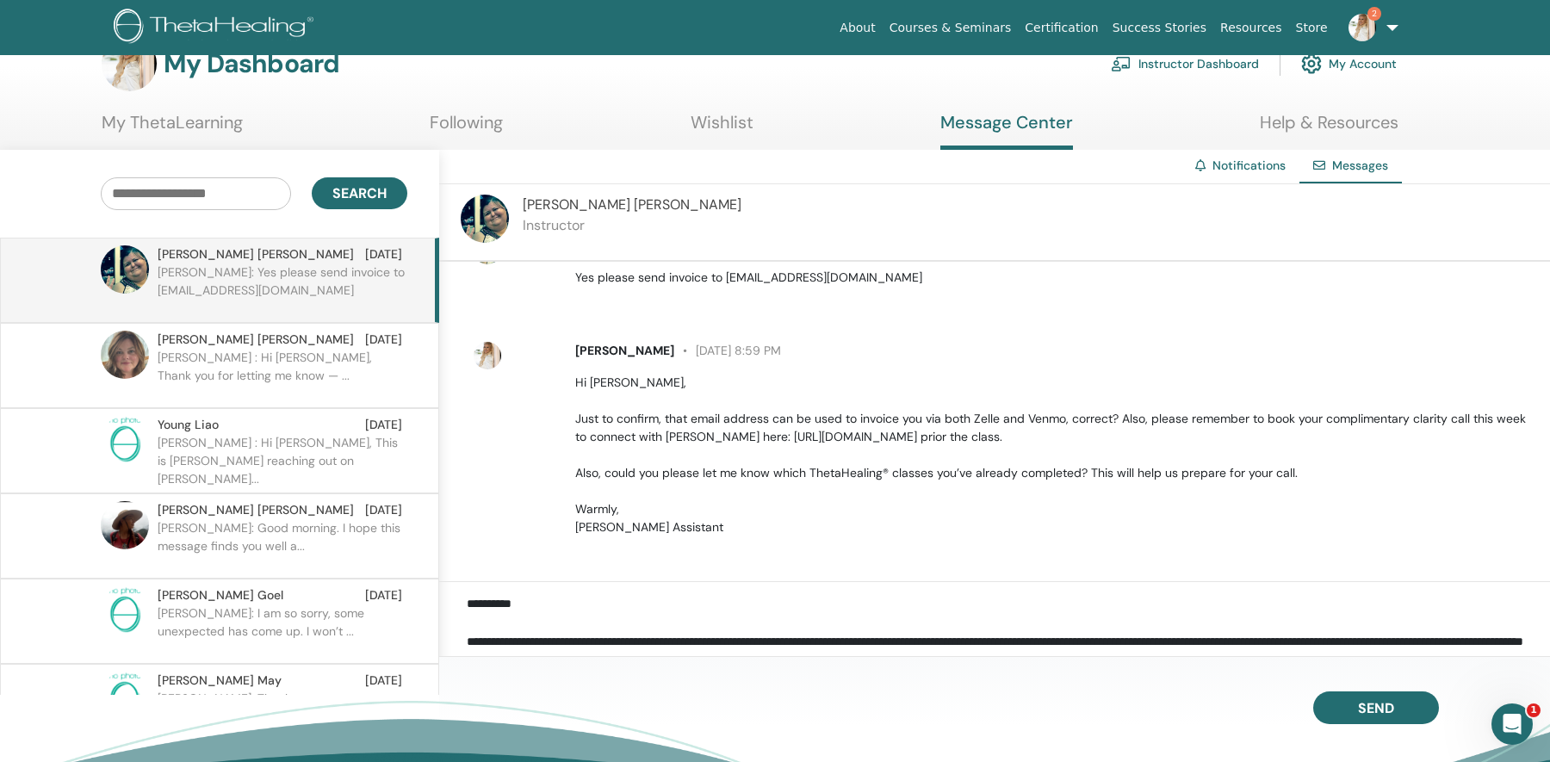
scroll to position [561, 0]
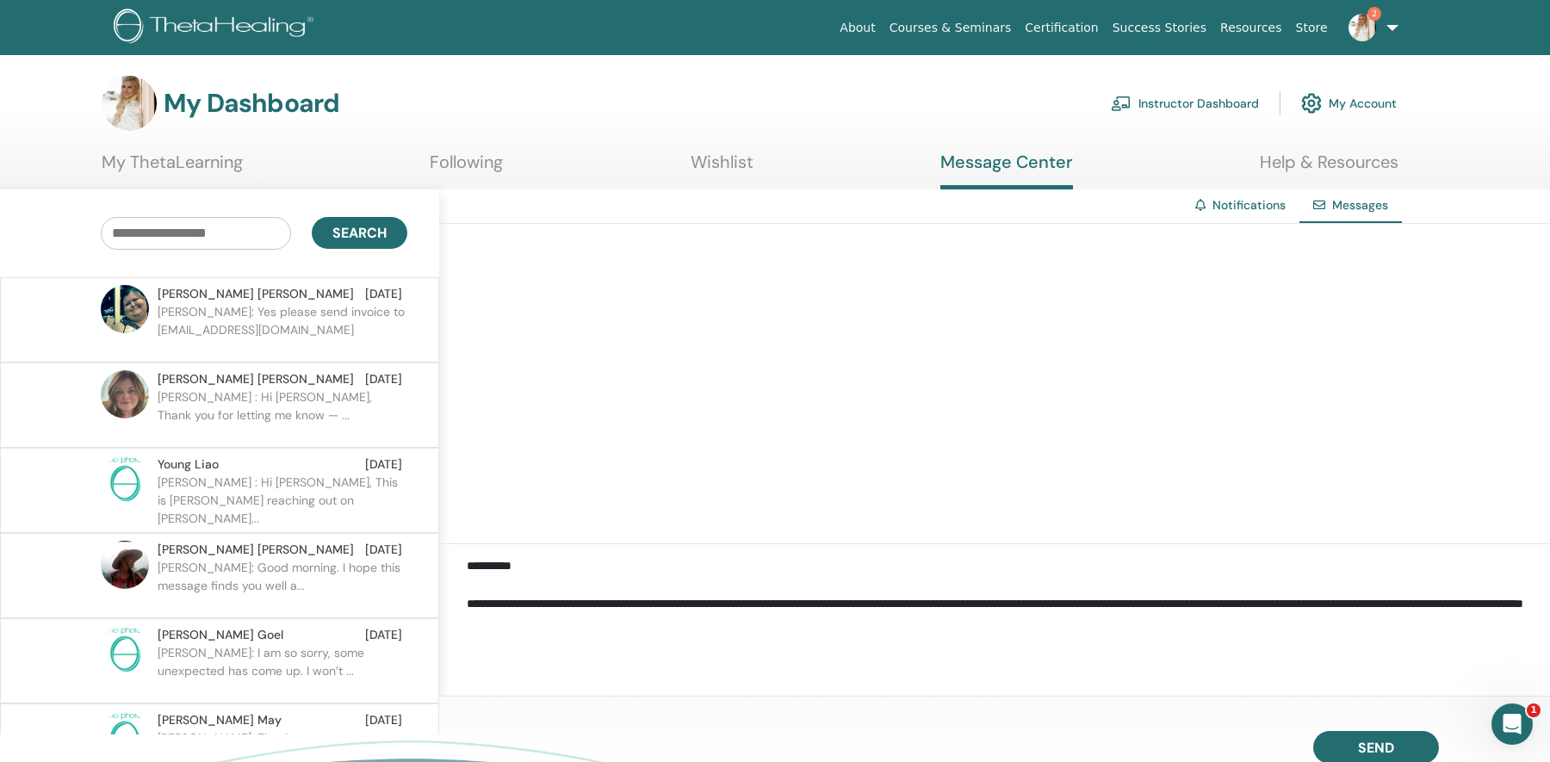
click at [209, 385] on span "Meredith Wetherell" at bounding box center [256, 379] width 196 height 18
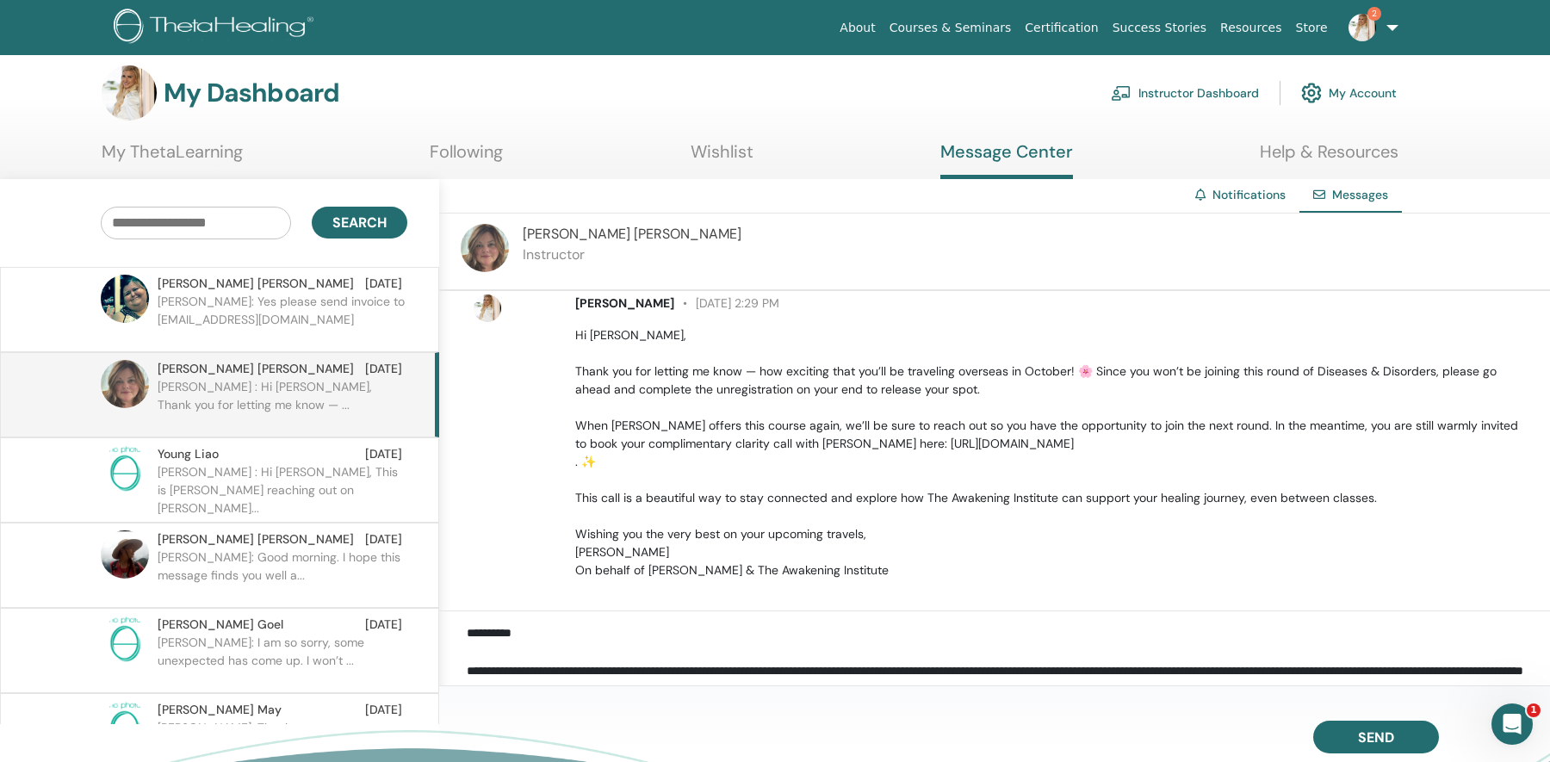
scroll to position [26, 0]
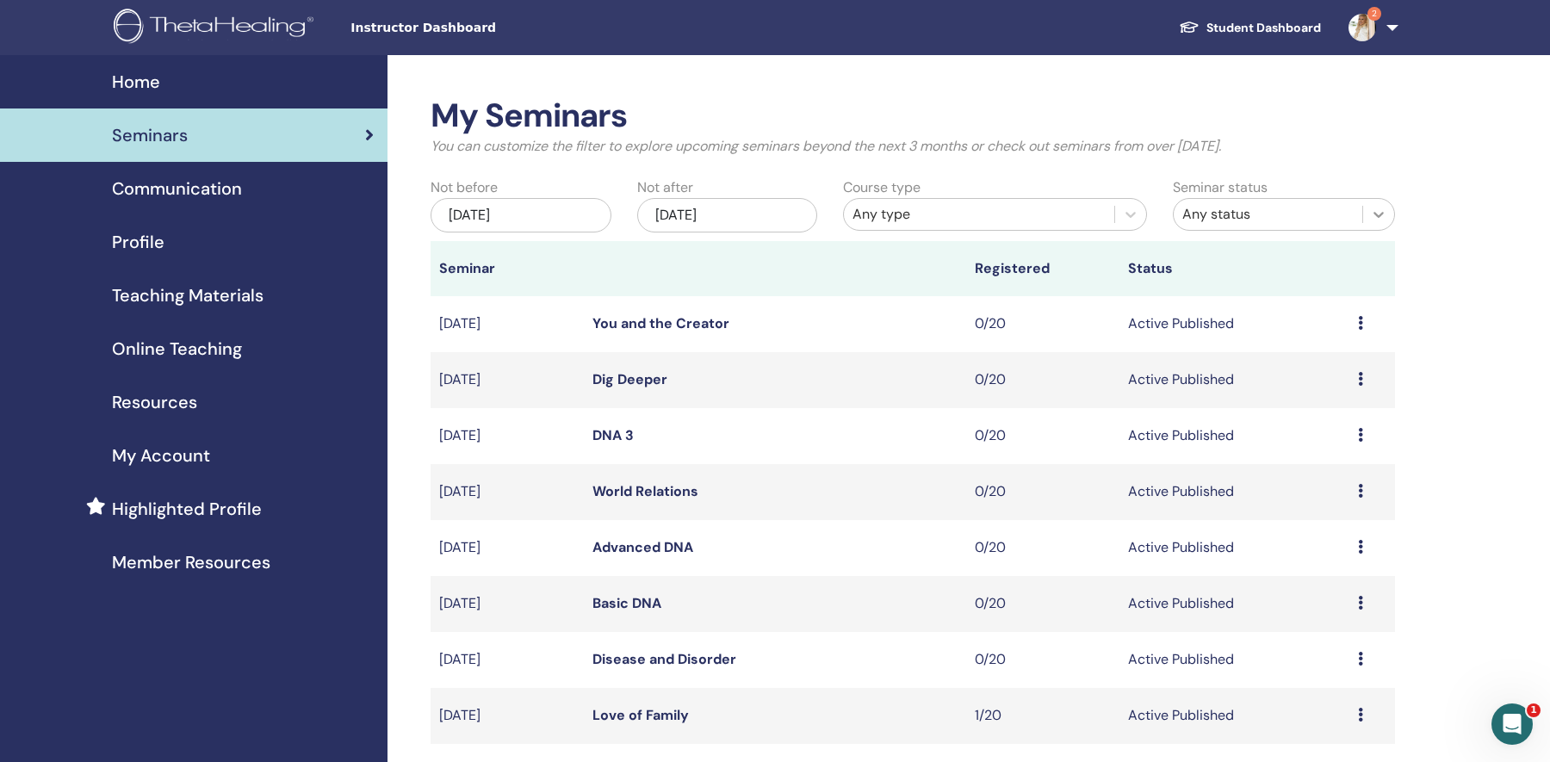
click at [1386, 218] on icon at bounding box center [1378, 214] width 17 height 17
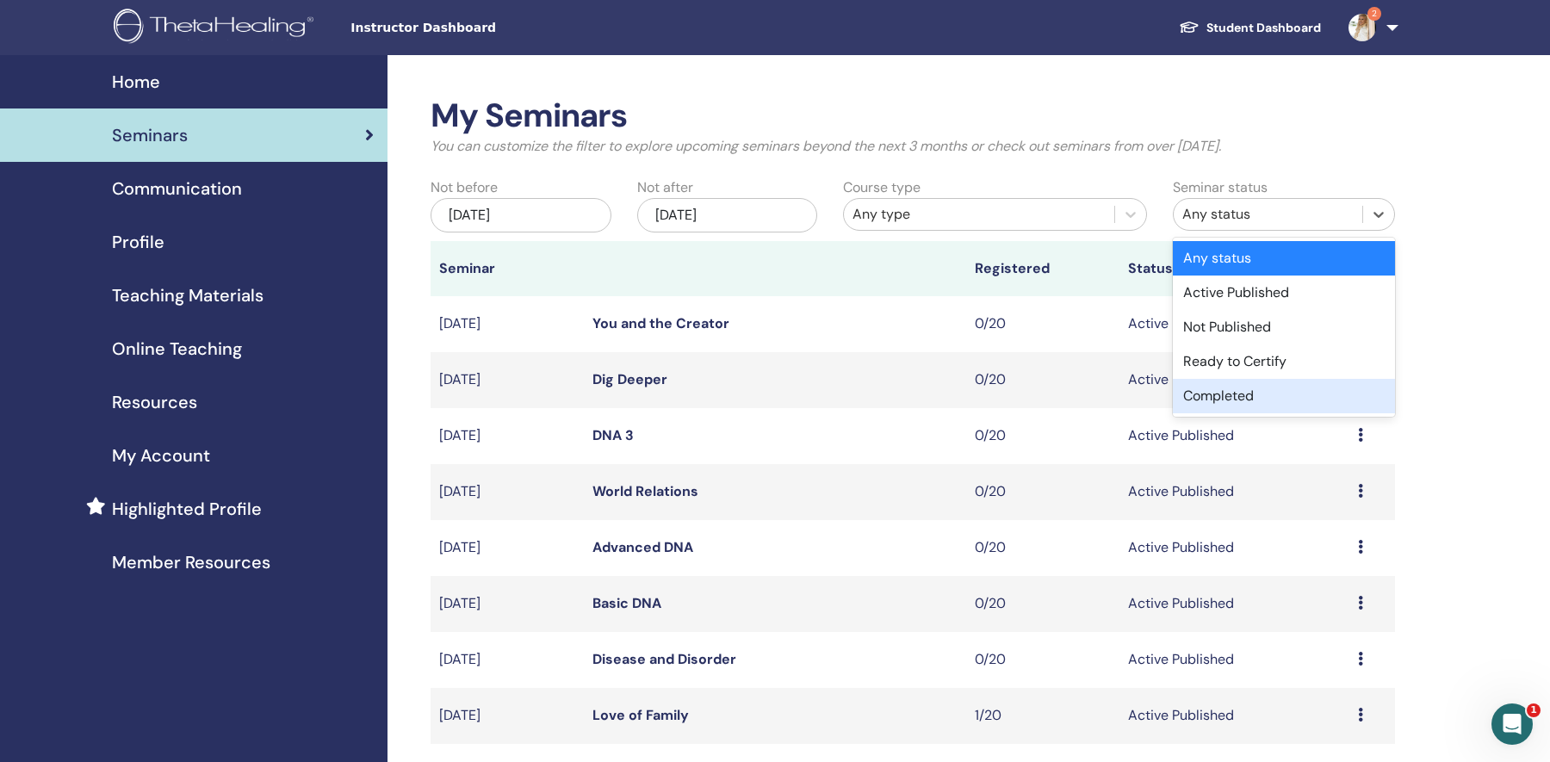
click at [1293, 399] on div "Completed" at bounding box center [1284, 396] width 222 height 34
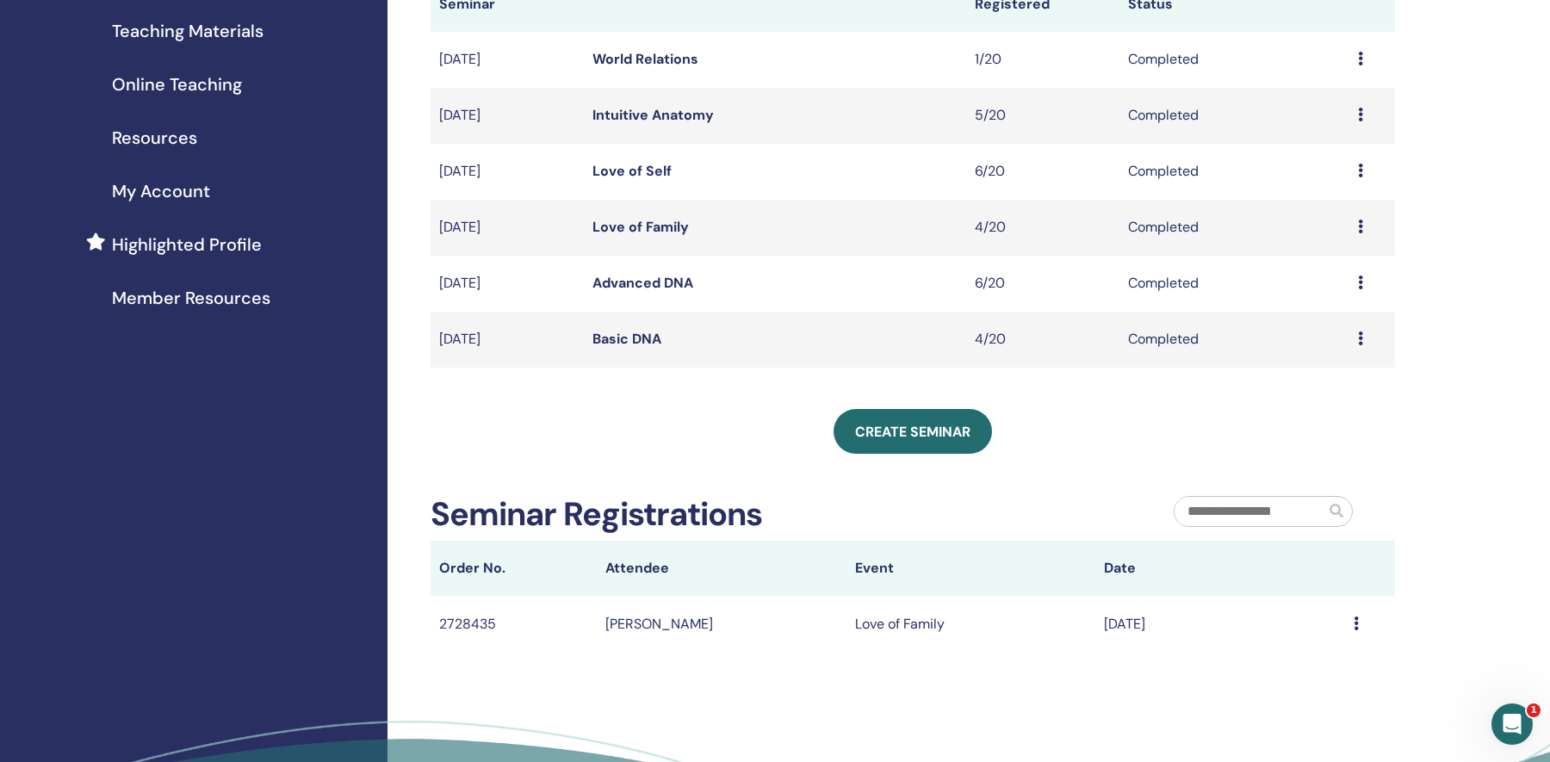
scroll to position [286, 0]
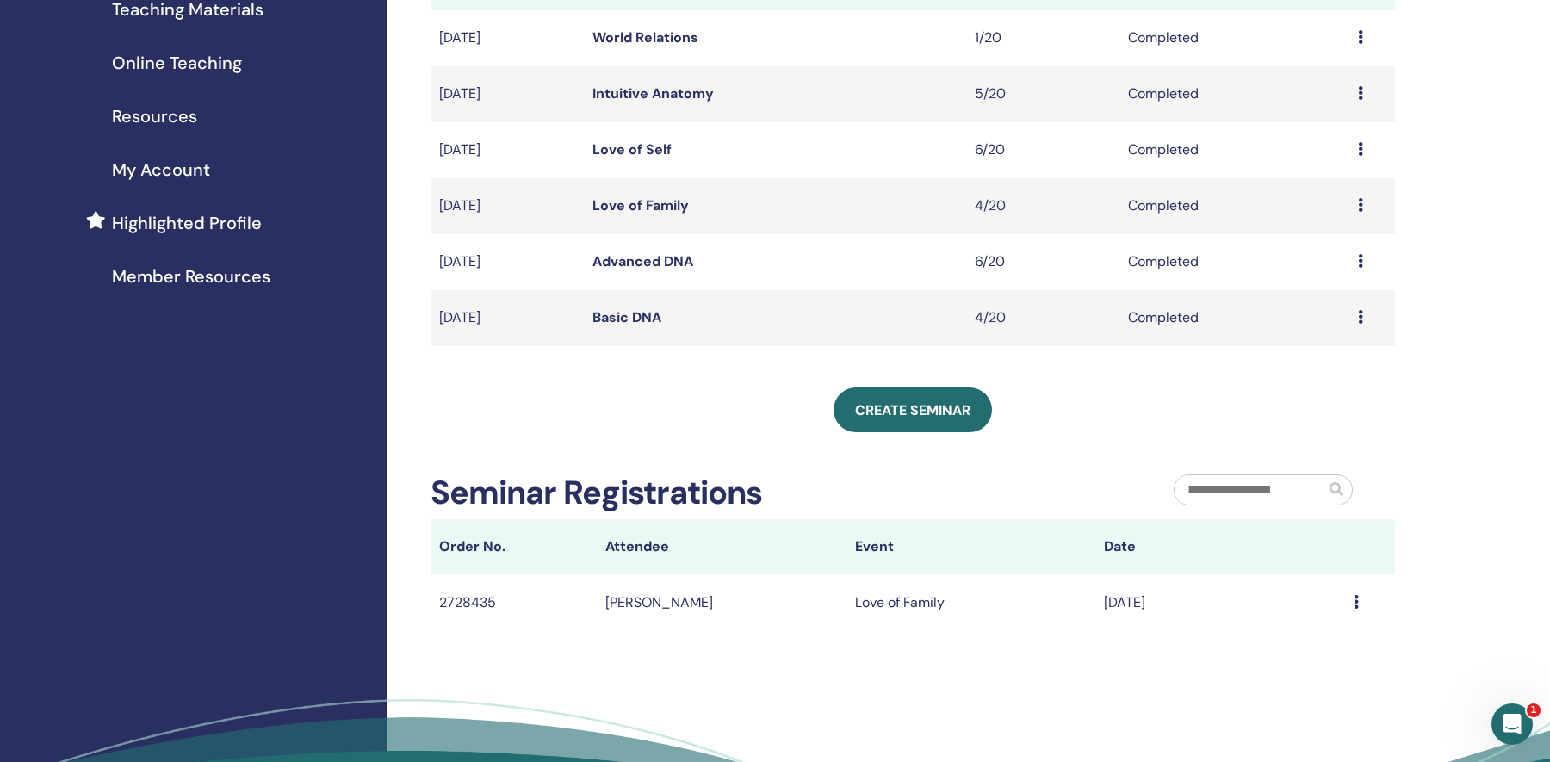
click at [1202, 488] on input "text" at bounding box center [1250, 489] width 151 height 29
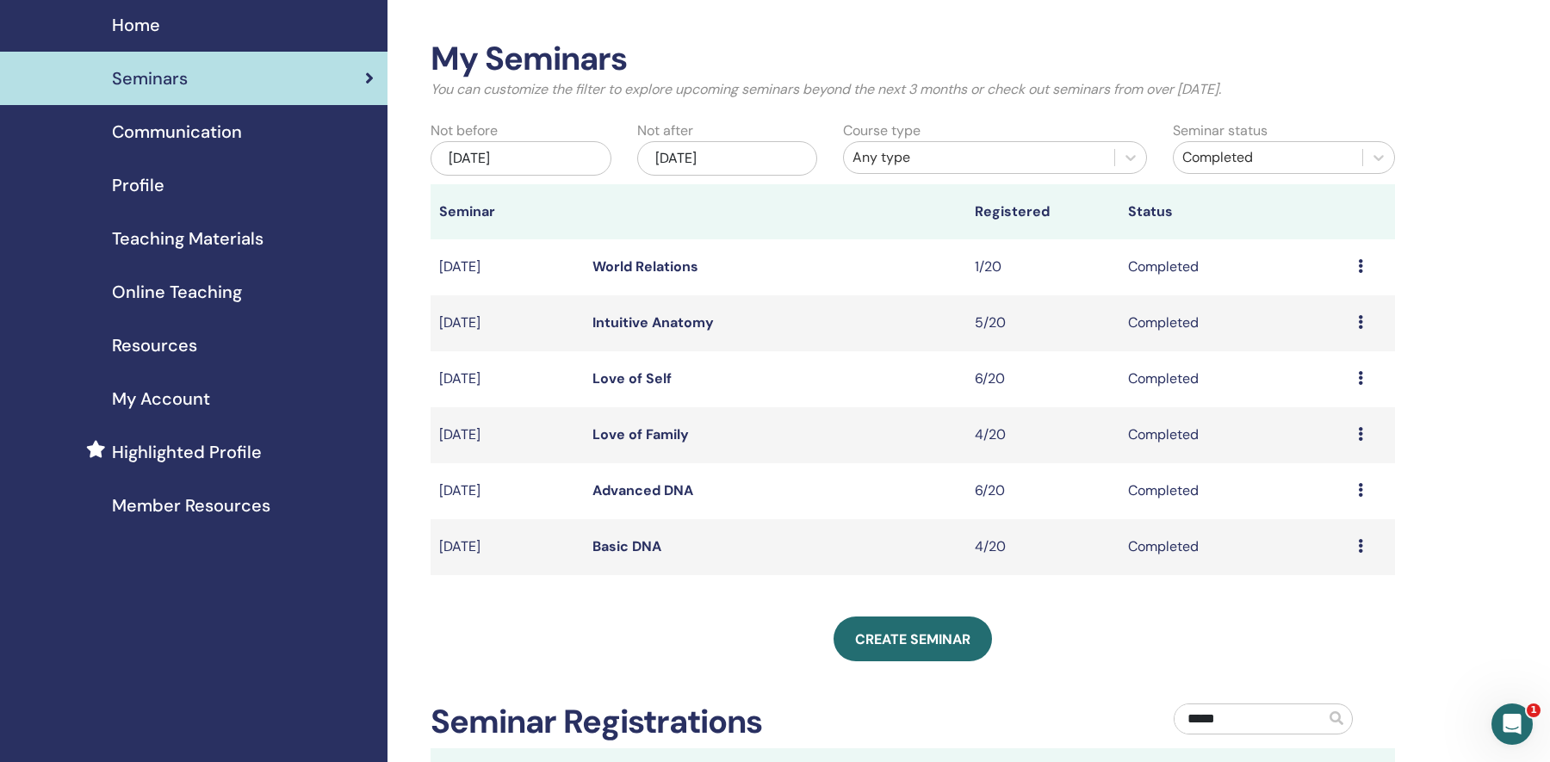
scroll to position [63, 0]
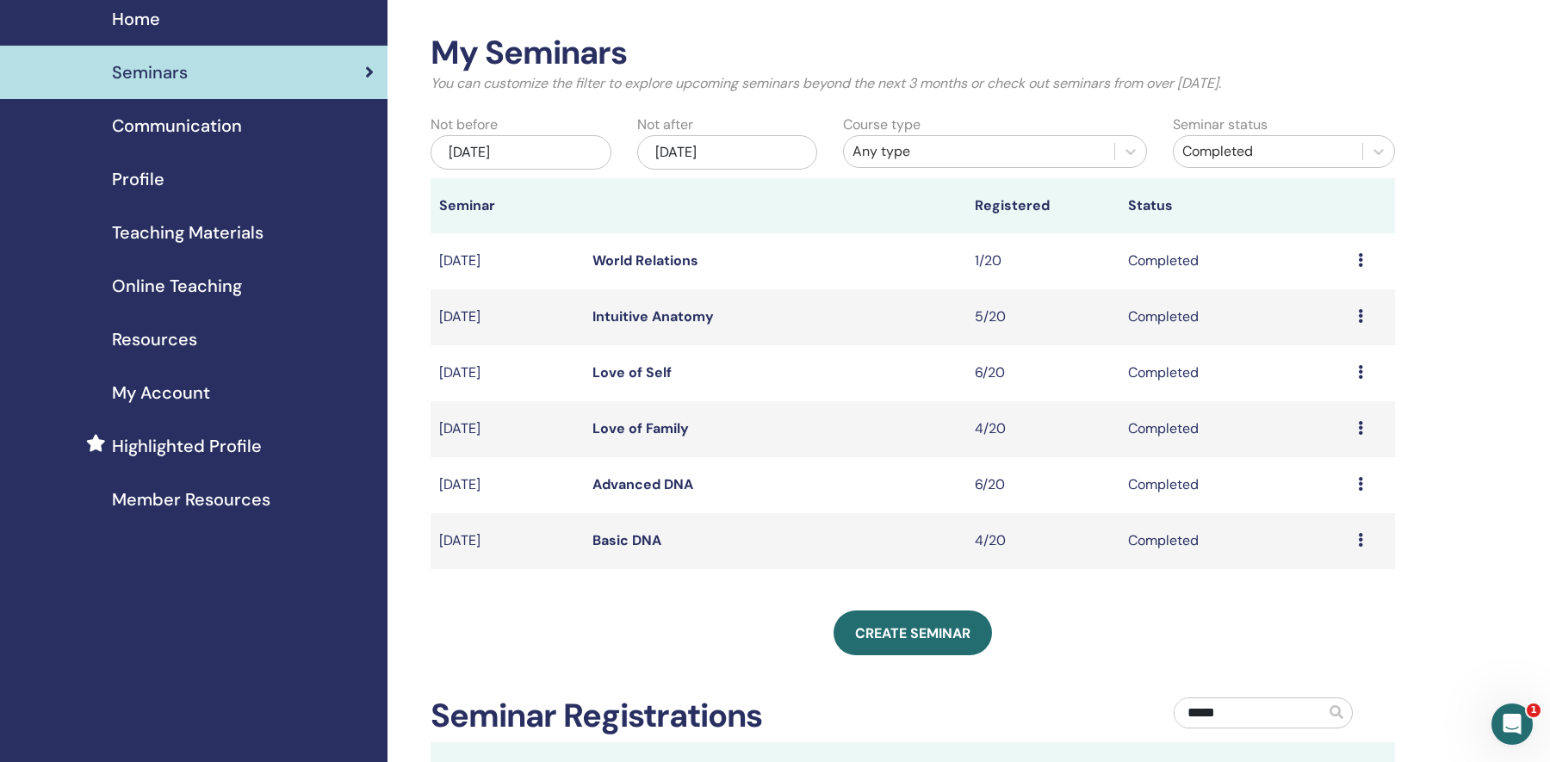
type input "*****"
click at [545, 158] on div "Jun/21, 2025" at bounding box center [521, 152] width 181 height 34
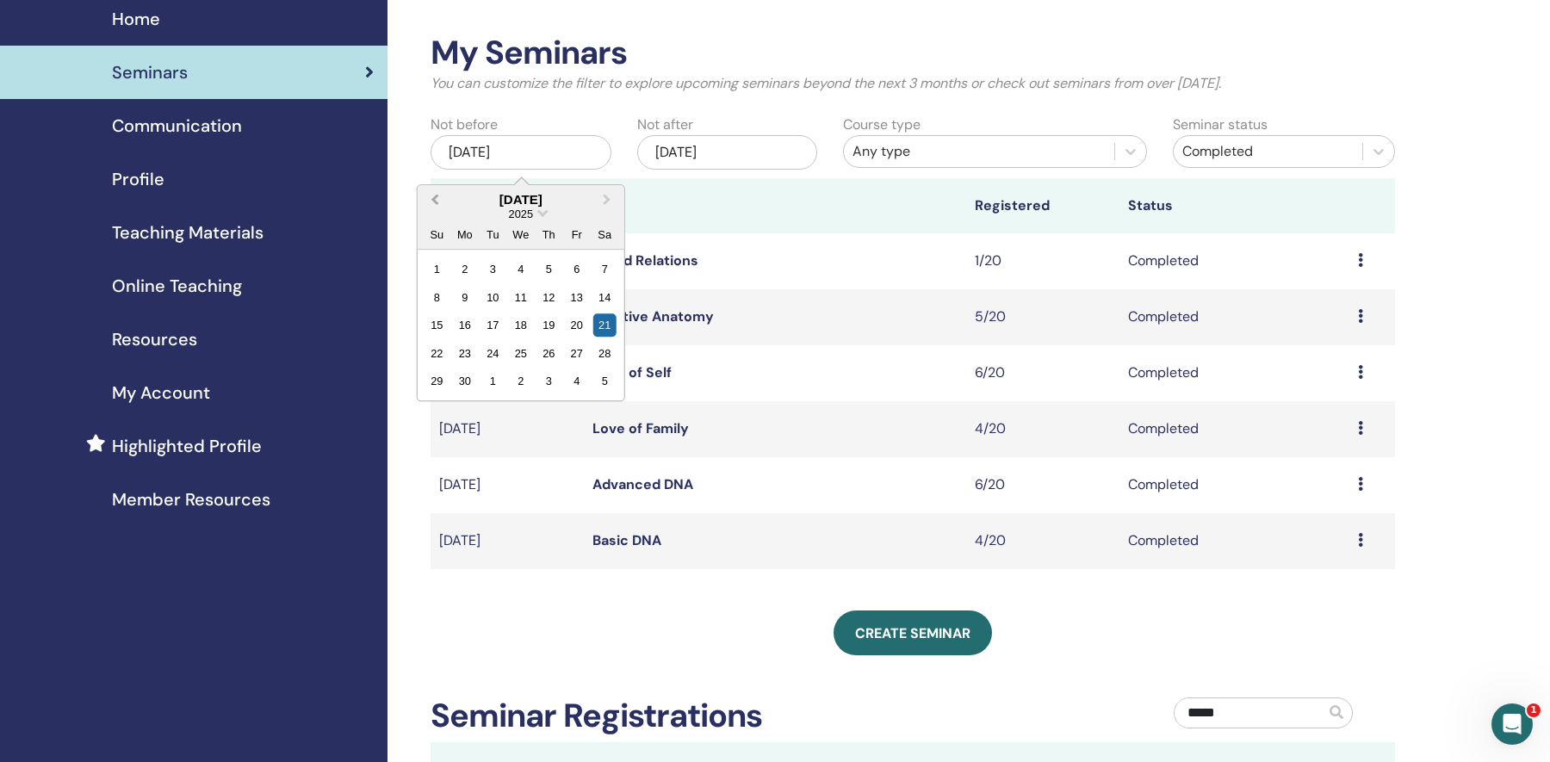
click at [435, 201] on span "Previous Month" at bounding box center [435, 199] width 0 height 18
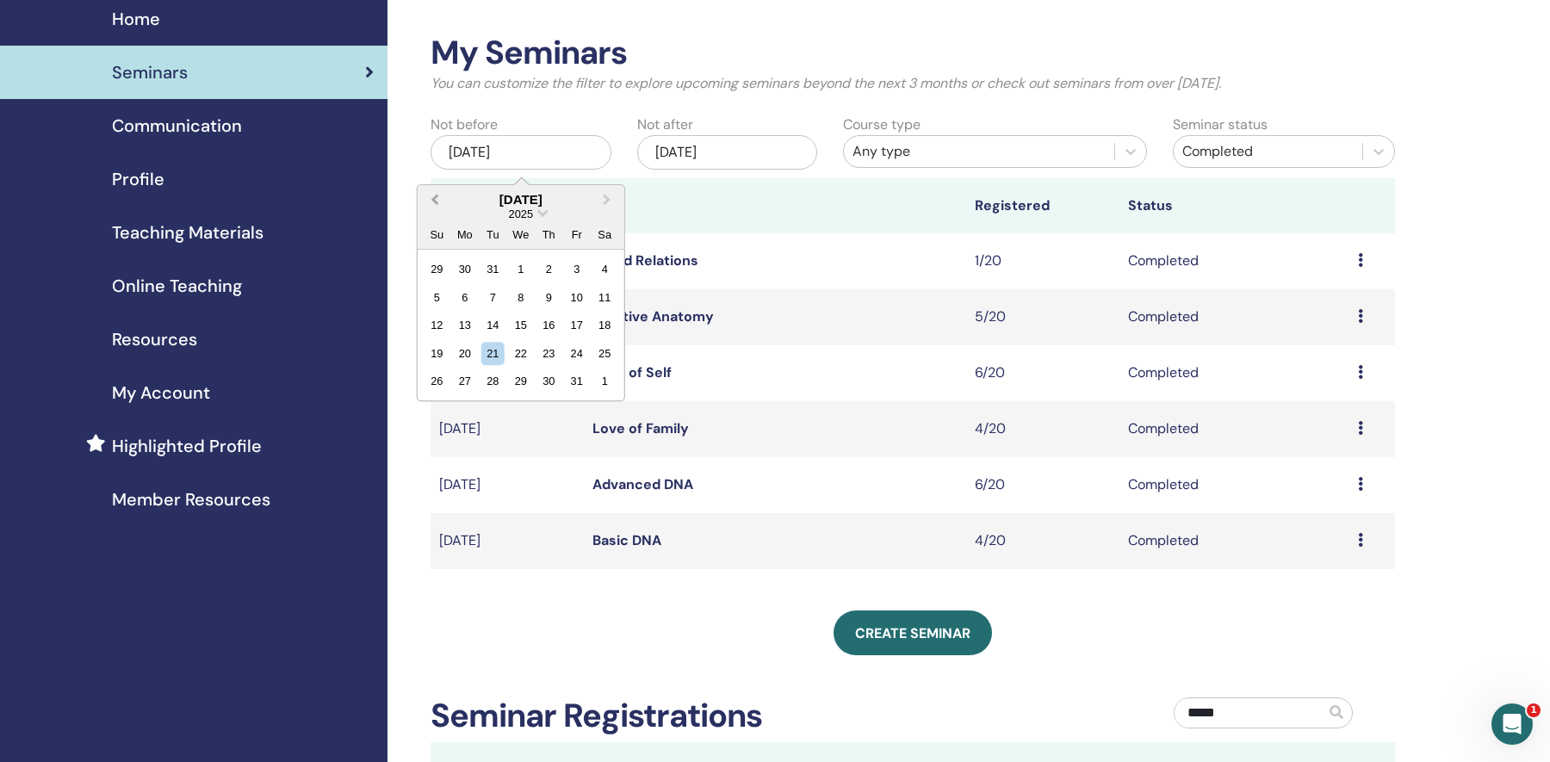
click at [435, 201] on span "Previous Month" at bounding box center [435, 199] width 0 height 18
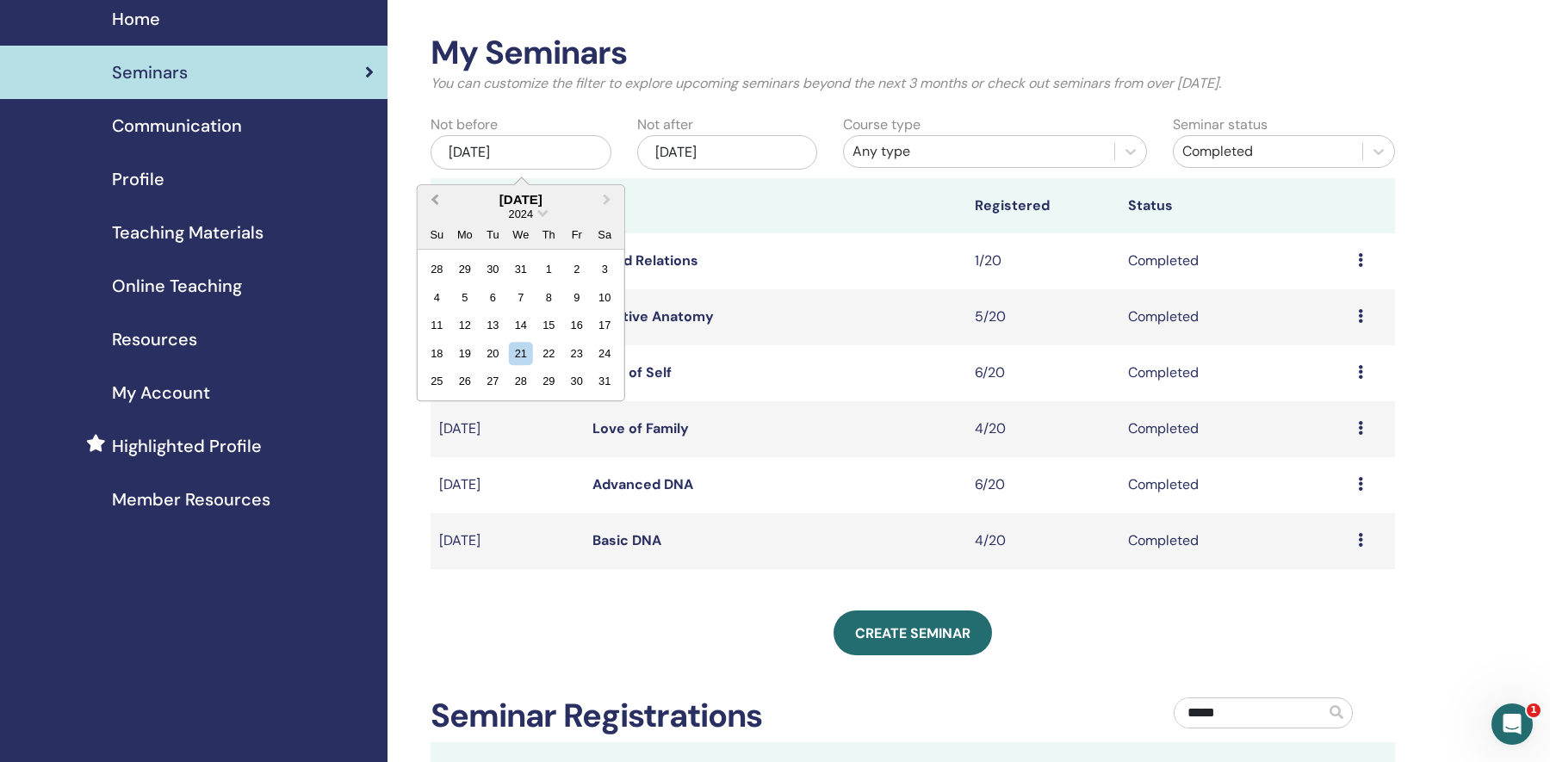
click at [435, 201] on span "Previous Month" at bounding box center [435, 199] width 0 height 18
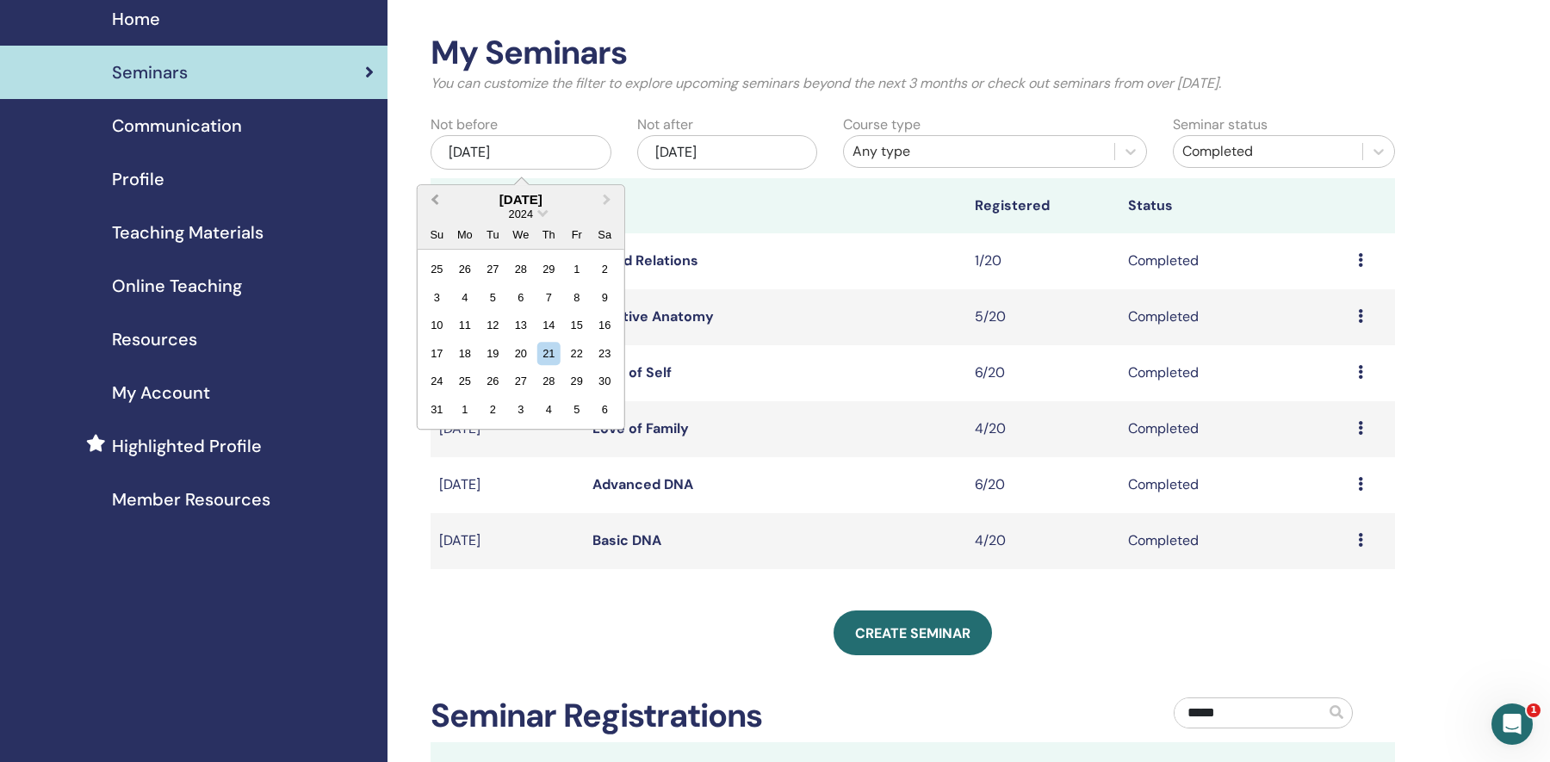
click at [435, 201] on span "Previous Month" at bounding box center [435, 199] width 0 height 18
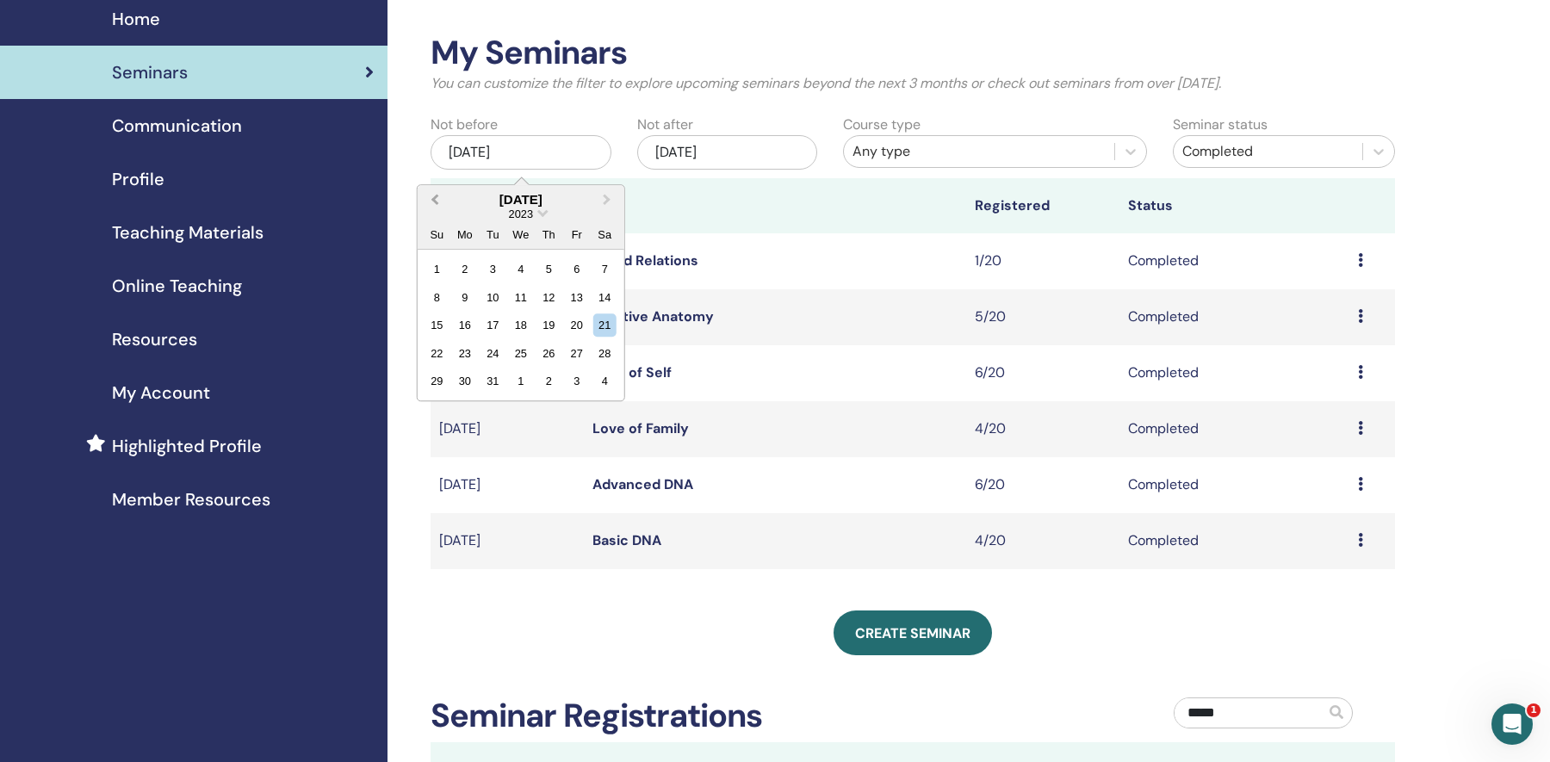
click at [435, 201] on span "Previous Month" at bounding box center [435, 199] width 0 height 18
click at [549, 357] on div "21" at bounding box center [548, 353] width 23 height 23
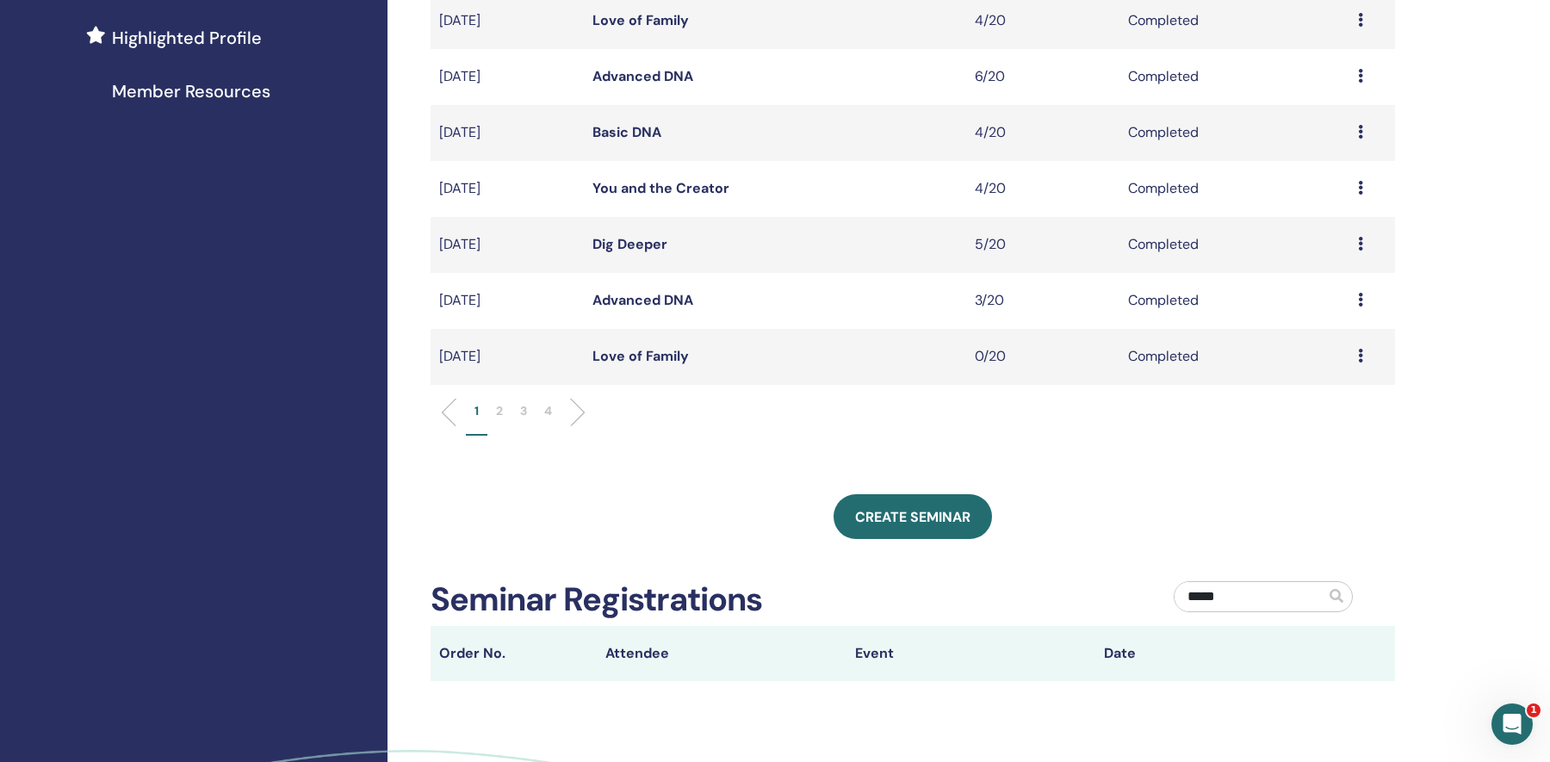
scroll to position [478, 0]
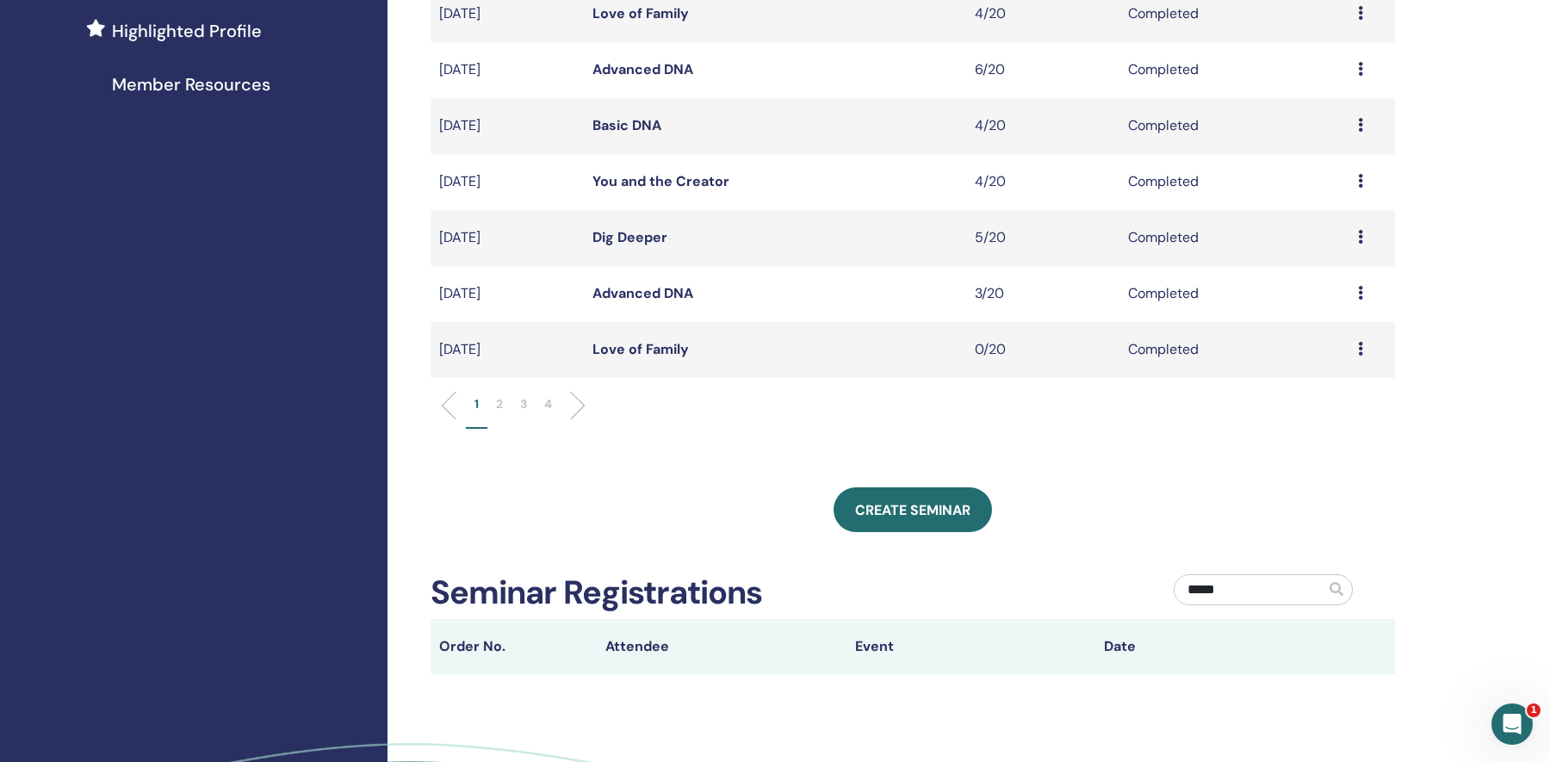
click at [500, 403] on p "2" at bounding box center [499, 404] width 7 height 18
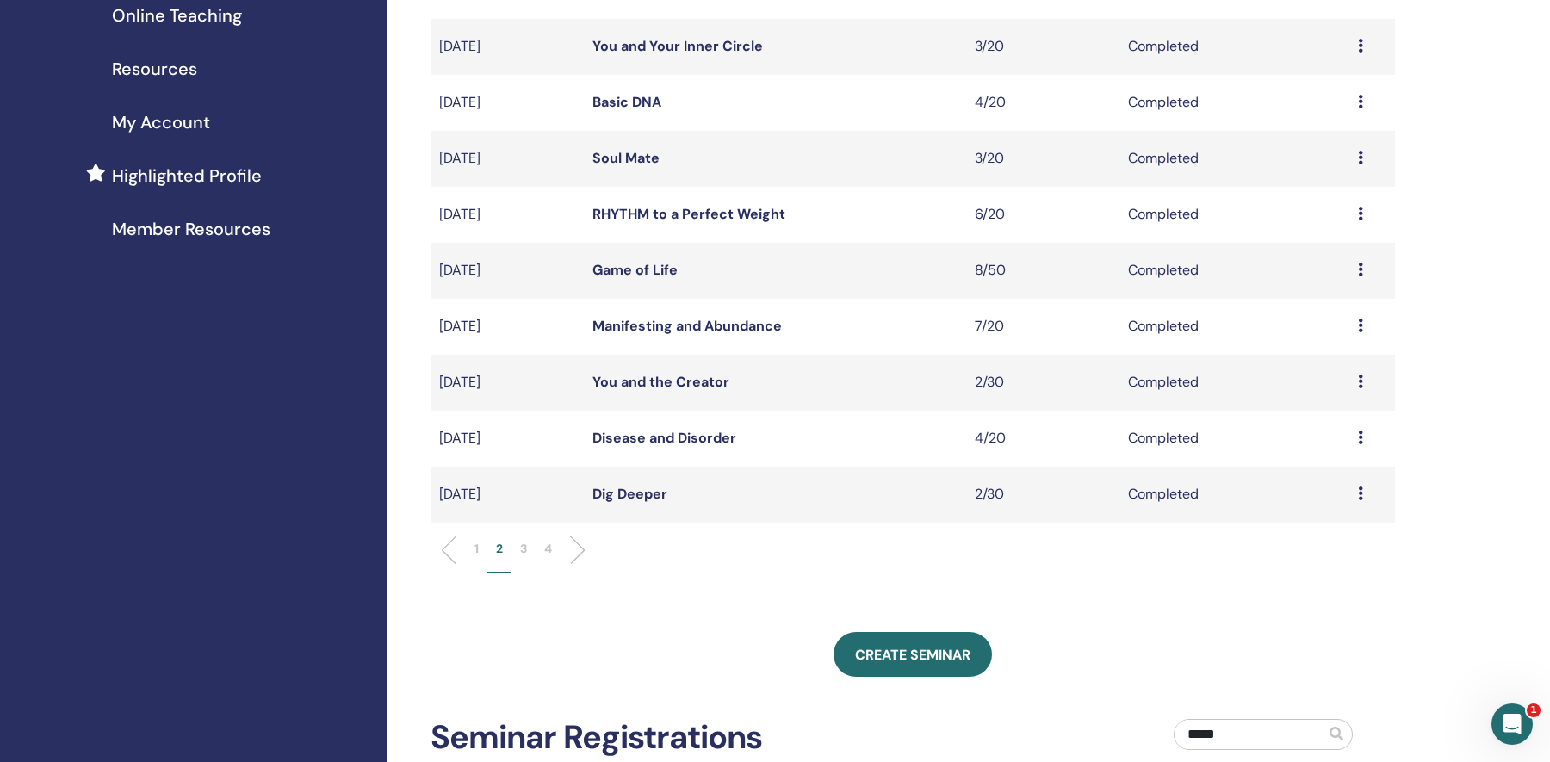
scroll to position [174, 0]
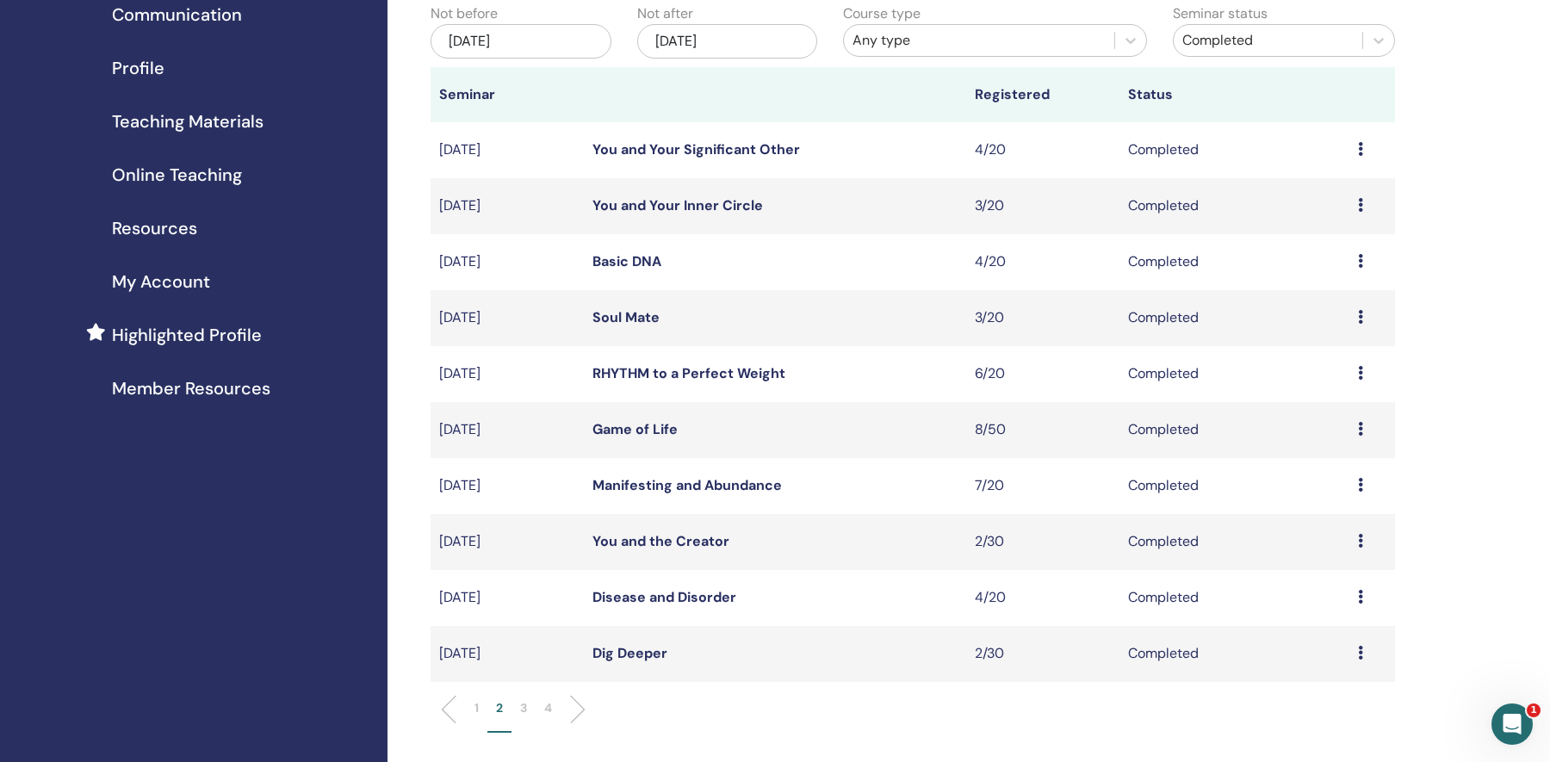
click at [628, 260] on link "Basic DNA" at bounding box center [627, 261] width 69 height 18
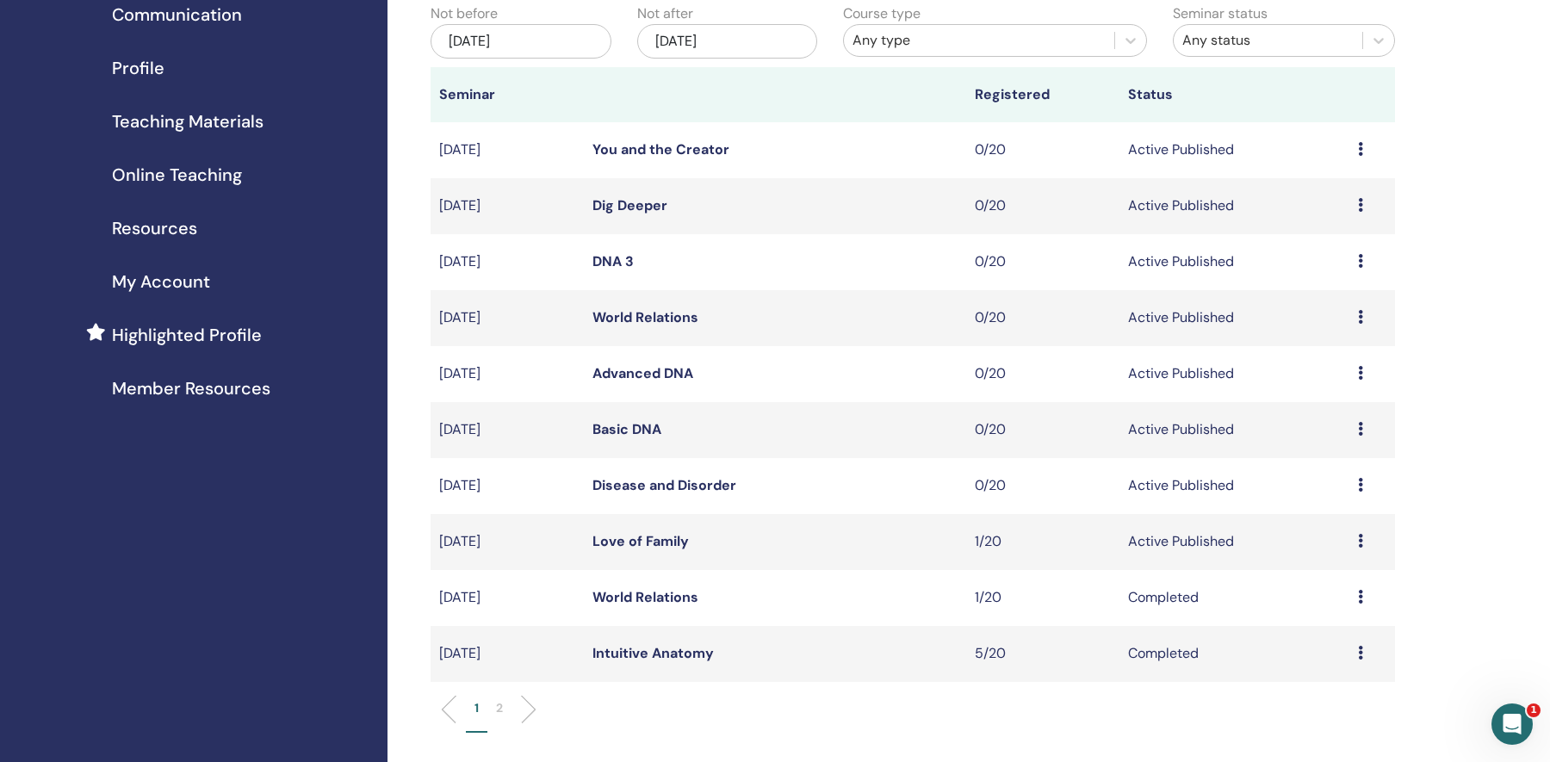
click at [499, 709] on p "2" at bounding box center [499, 708] width 7 height 18
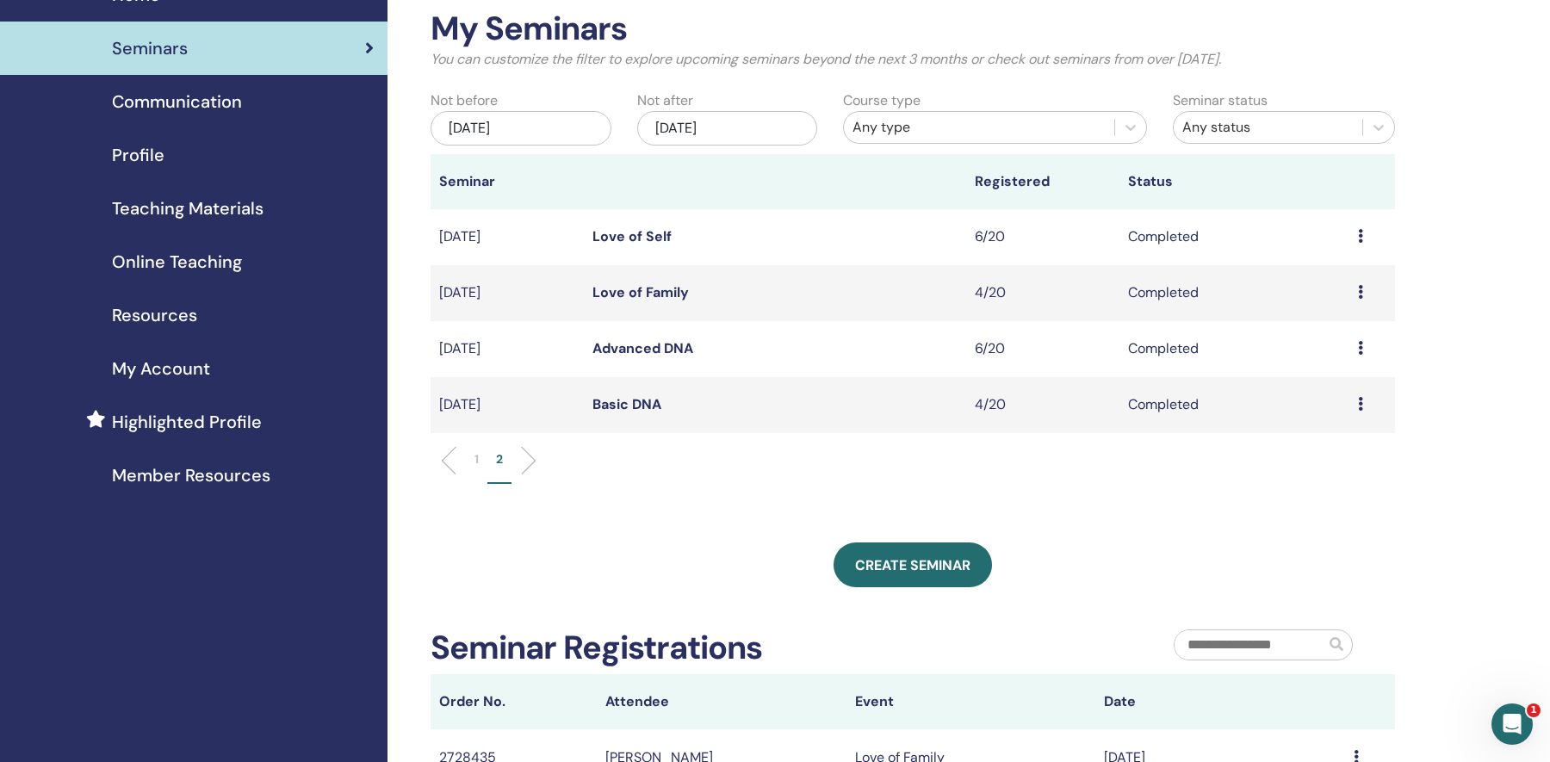
scroll to position [18, 0]
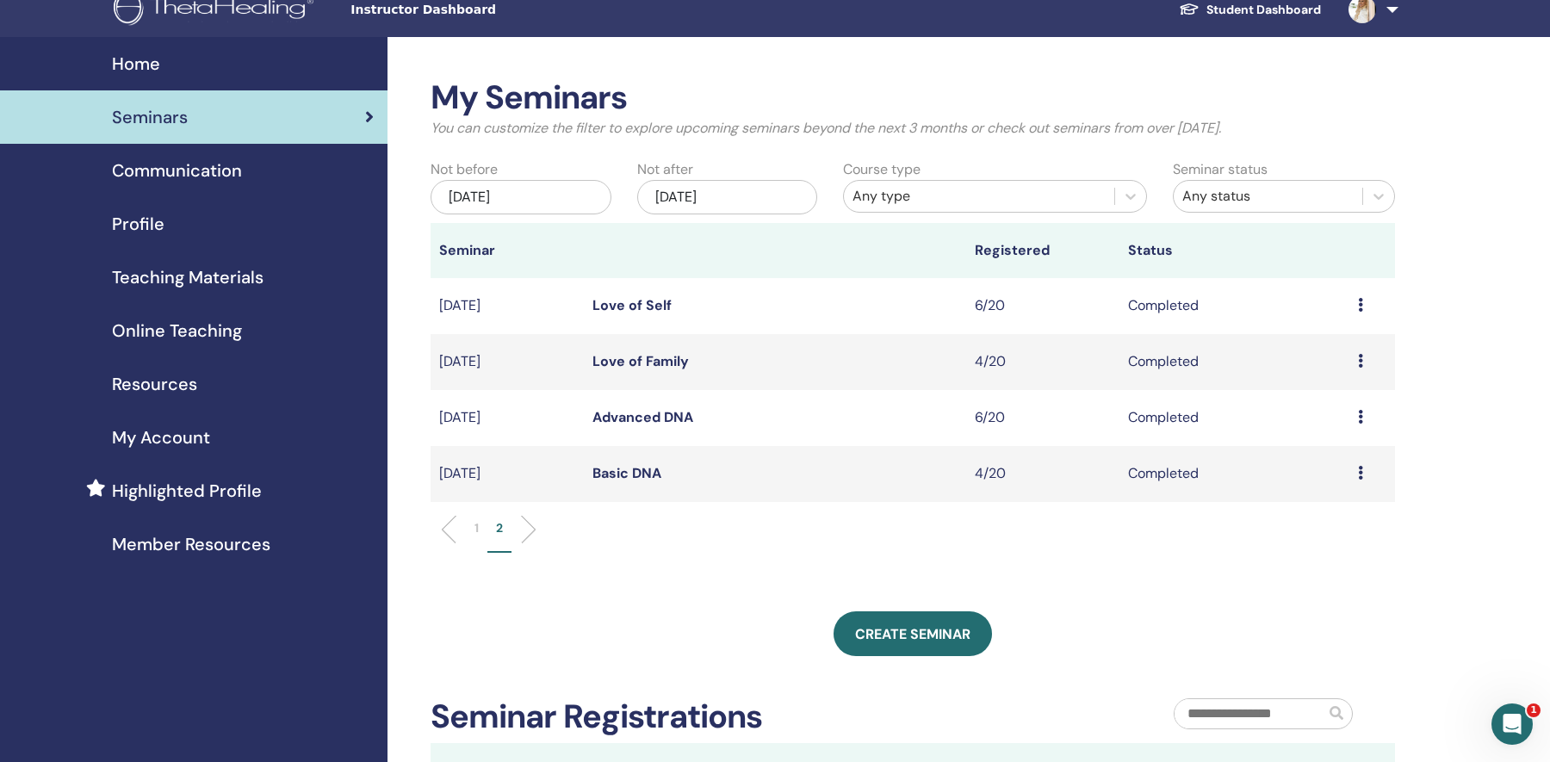
click at [554, 195] on div "[DATE]" at bounding box center [521, 197] width 181 height 34
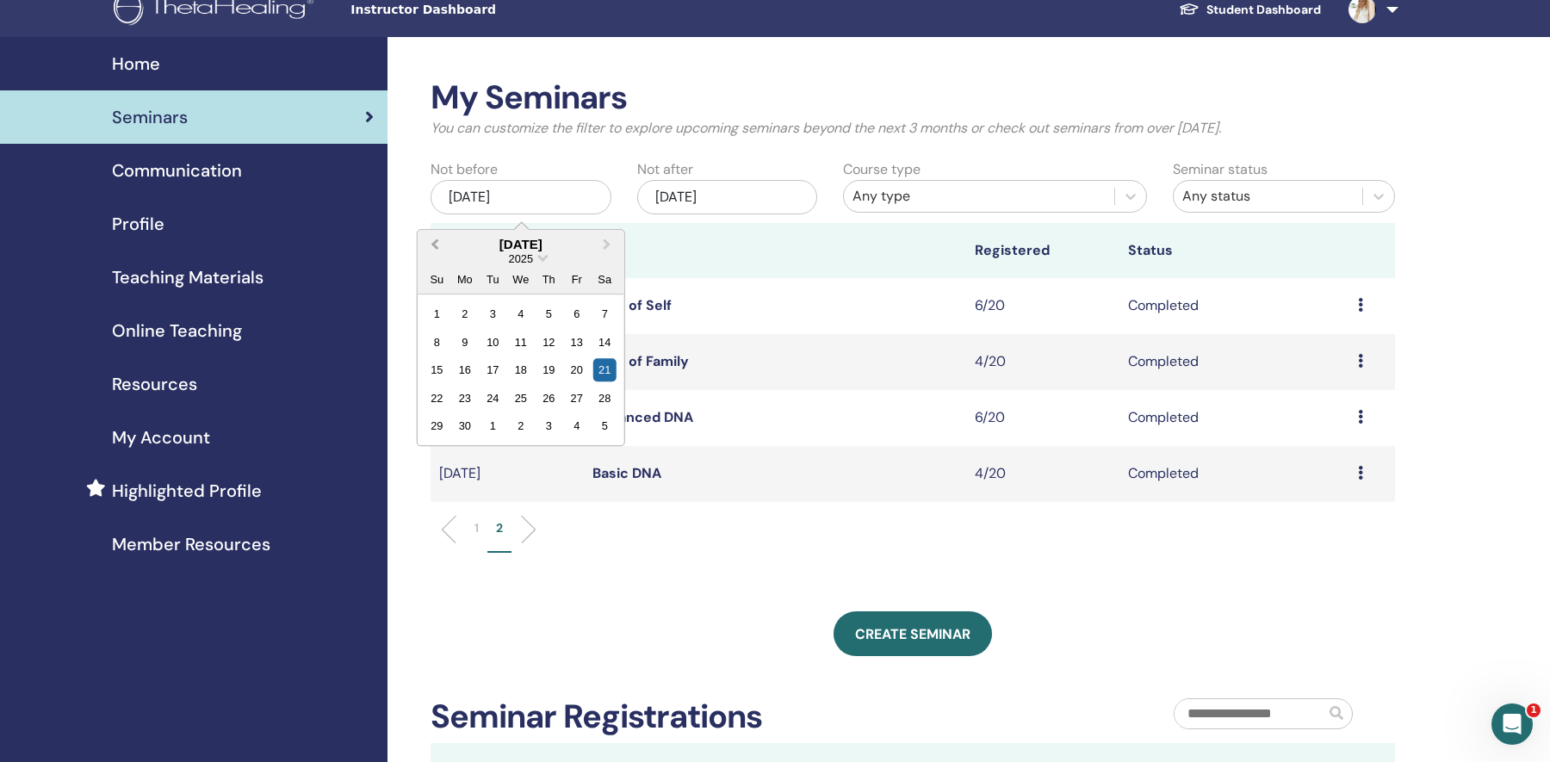
click at [435, 245] on span "Previous Month" at bounding box center [435, 244] width 0 height 18
click at [542, 259] on span "Choose Date" at bounding box center [542, 256] width 11 height 11
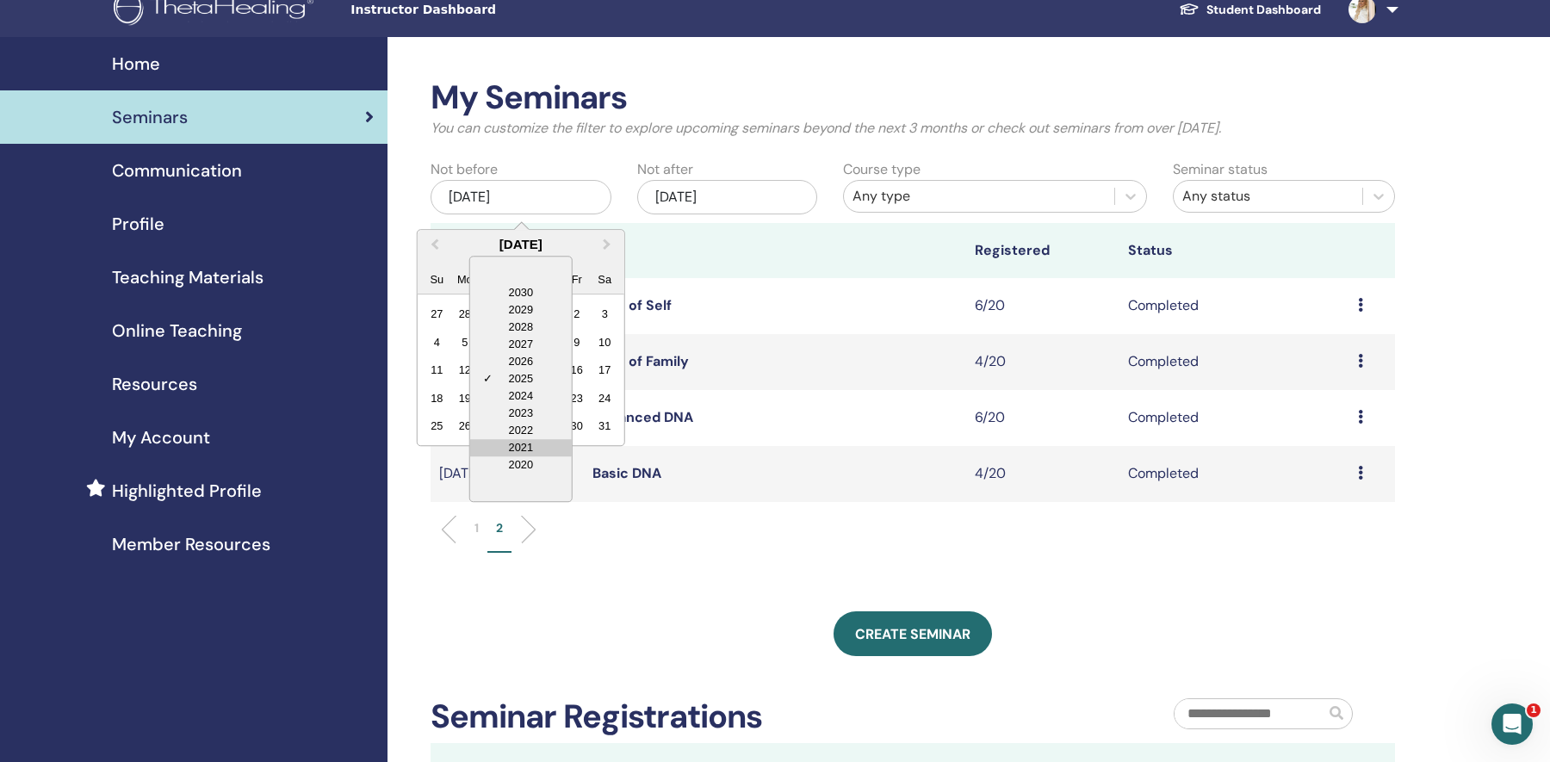
click at [543, 446] on div "2021" at bounding box center [521, 447] width 102 height 17
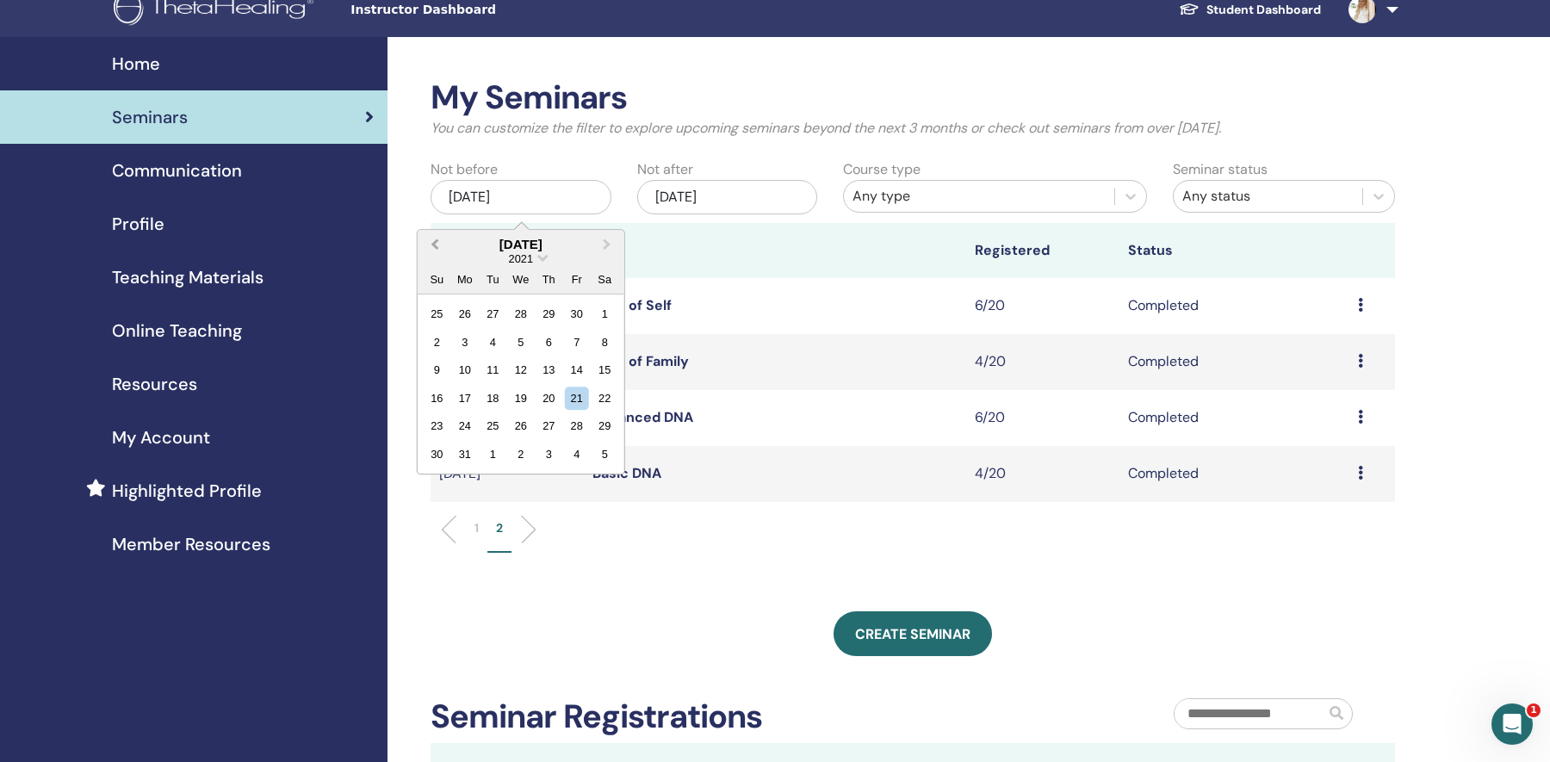
click at [435, 245] on span "Previous Month" at bounding box center [435, 244] width 0 height 18
click at [546, 399] on div "21" at bounding box center [548, 398] width 23 height 23
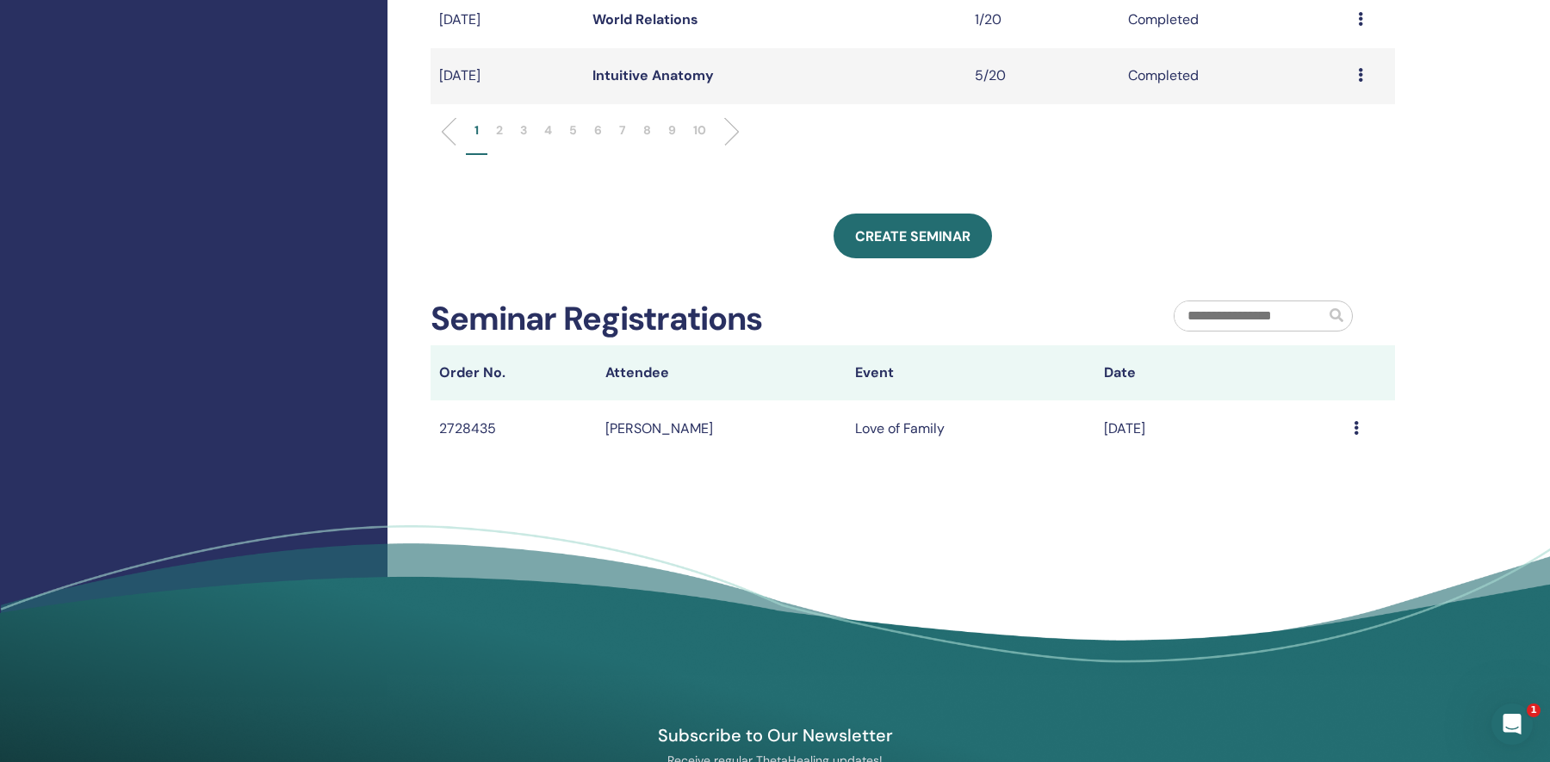
scroll to position [759, 0]
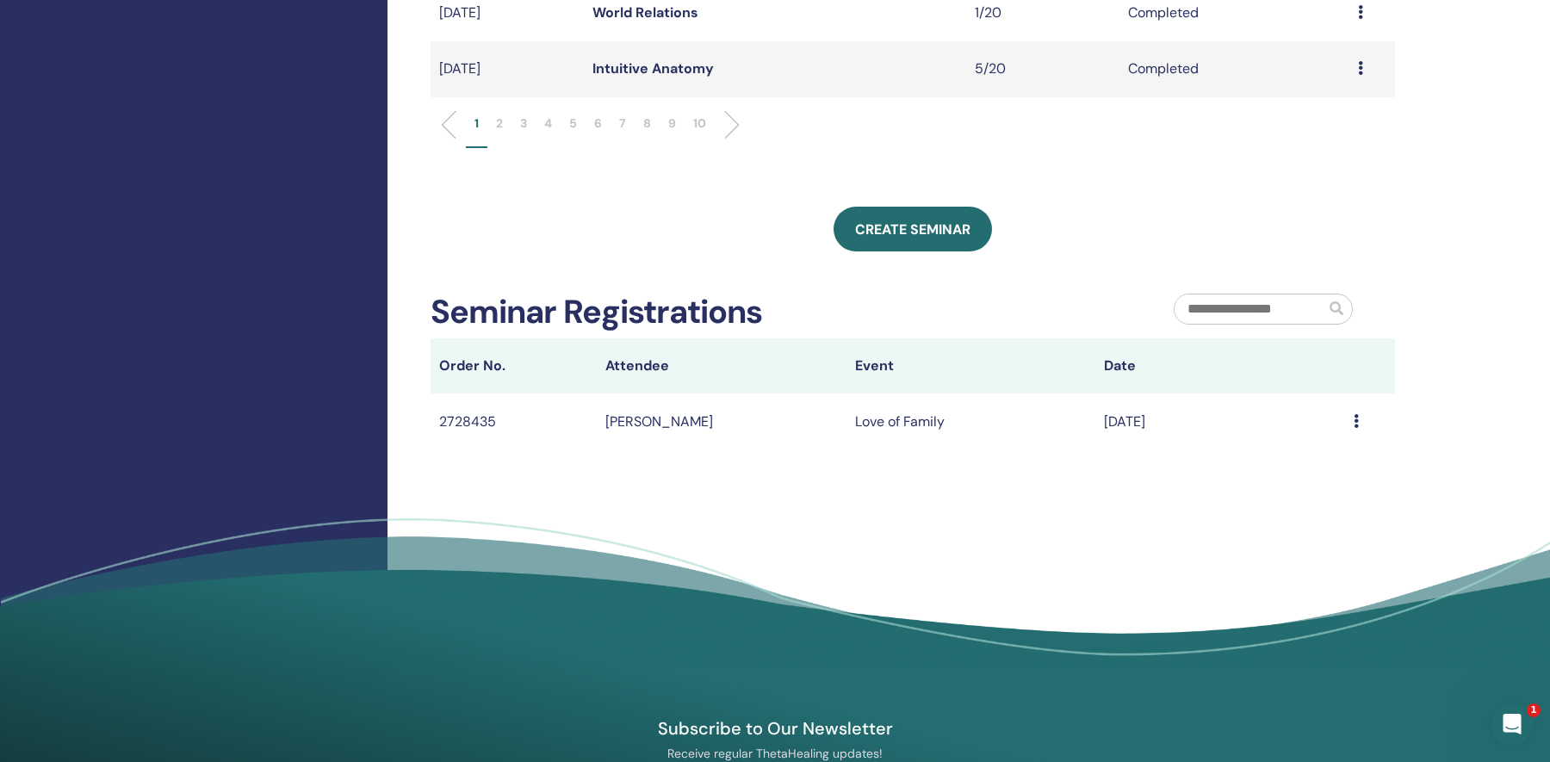
click at [671, 126] on p "9" at bounding box center [672, 124] width 8 height 18
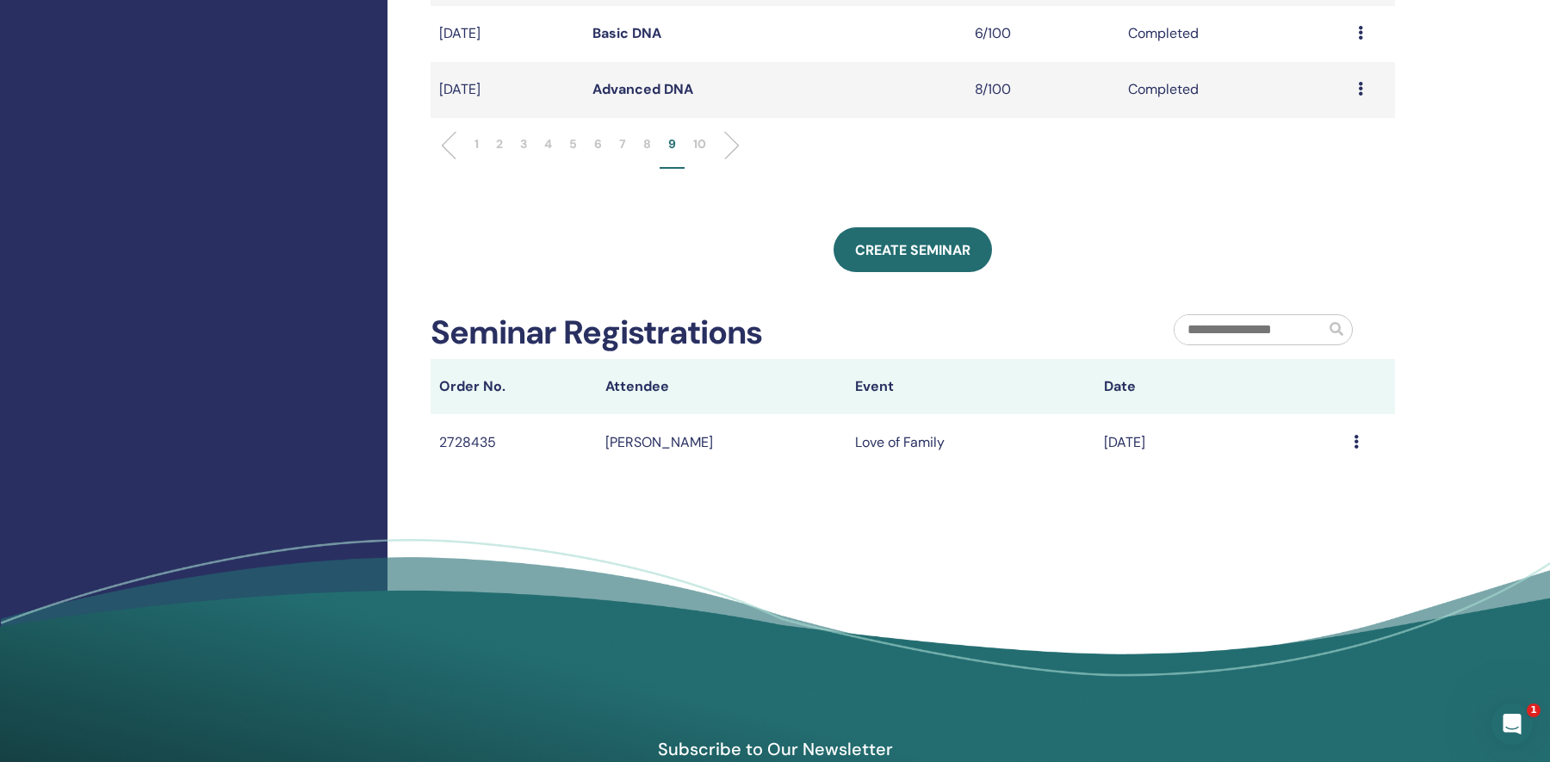
click at [699, 146] on p "10" at bounding box center [699, 144] width 13 height 18
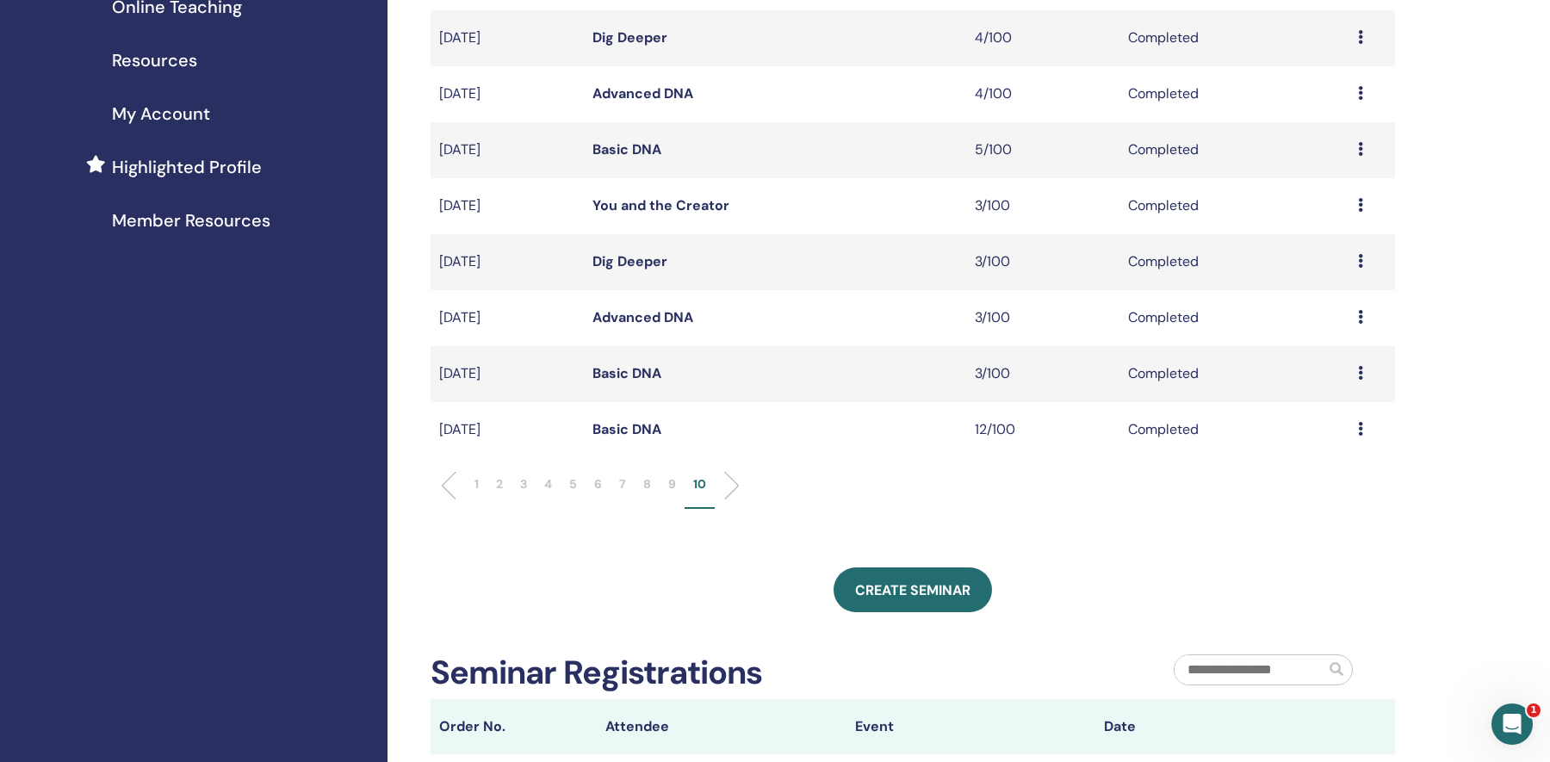
scroll to position [337, 0]
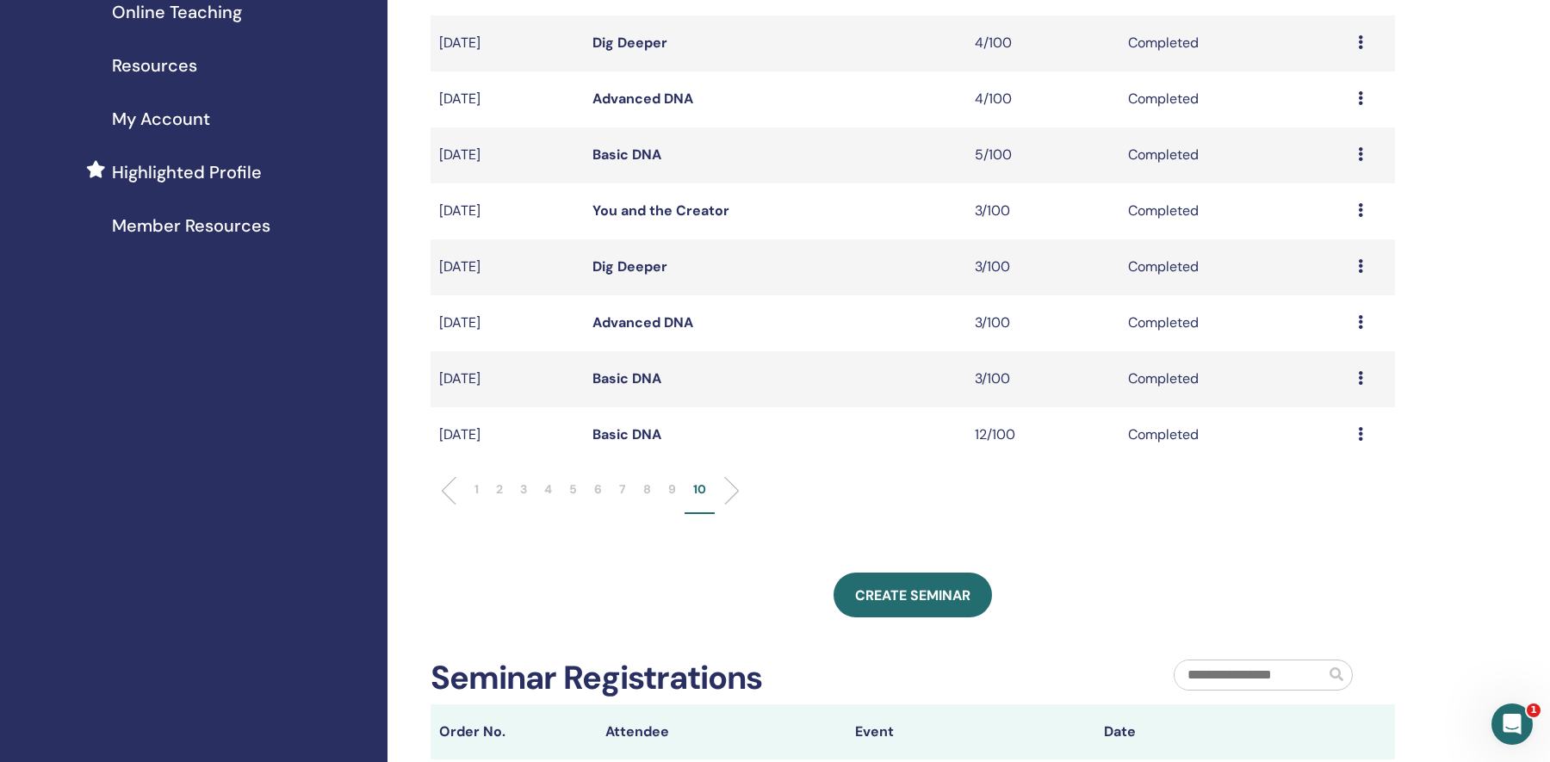
click at [613, 437] on link "Basic DNA" at bounding box center [627, 434] width 69 height 18
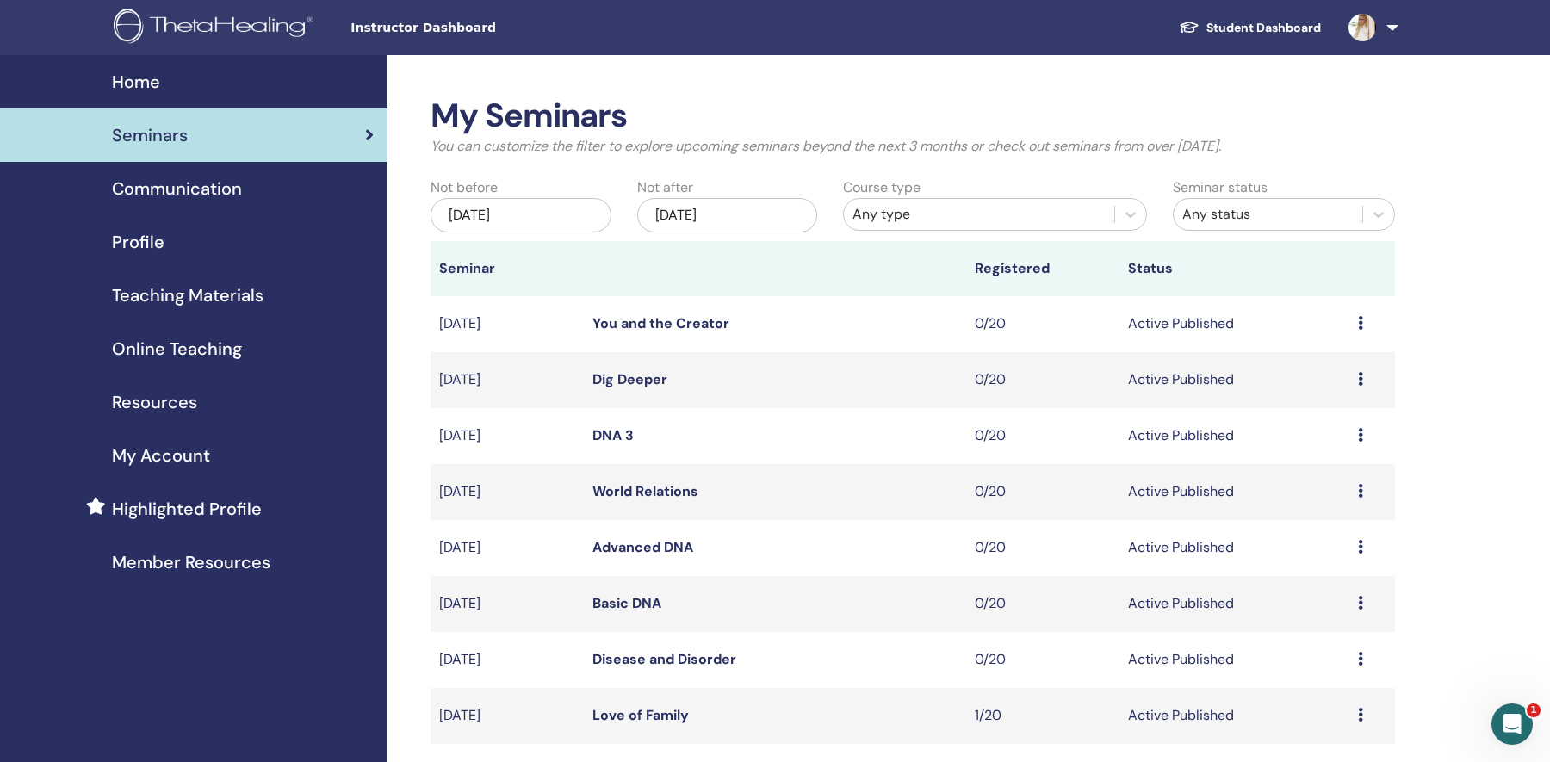
click at [694, 220] on div "[DATE]" at bounding box center [727, 215] width 181 height 34
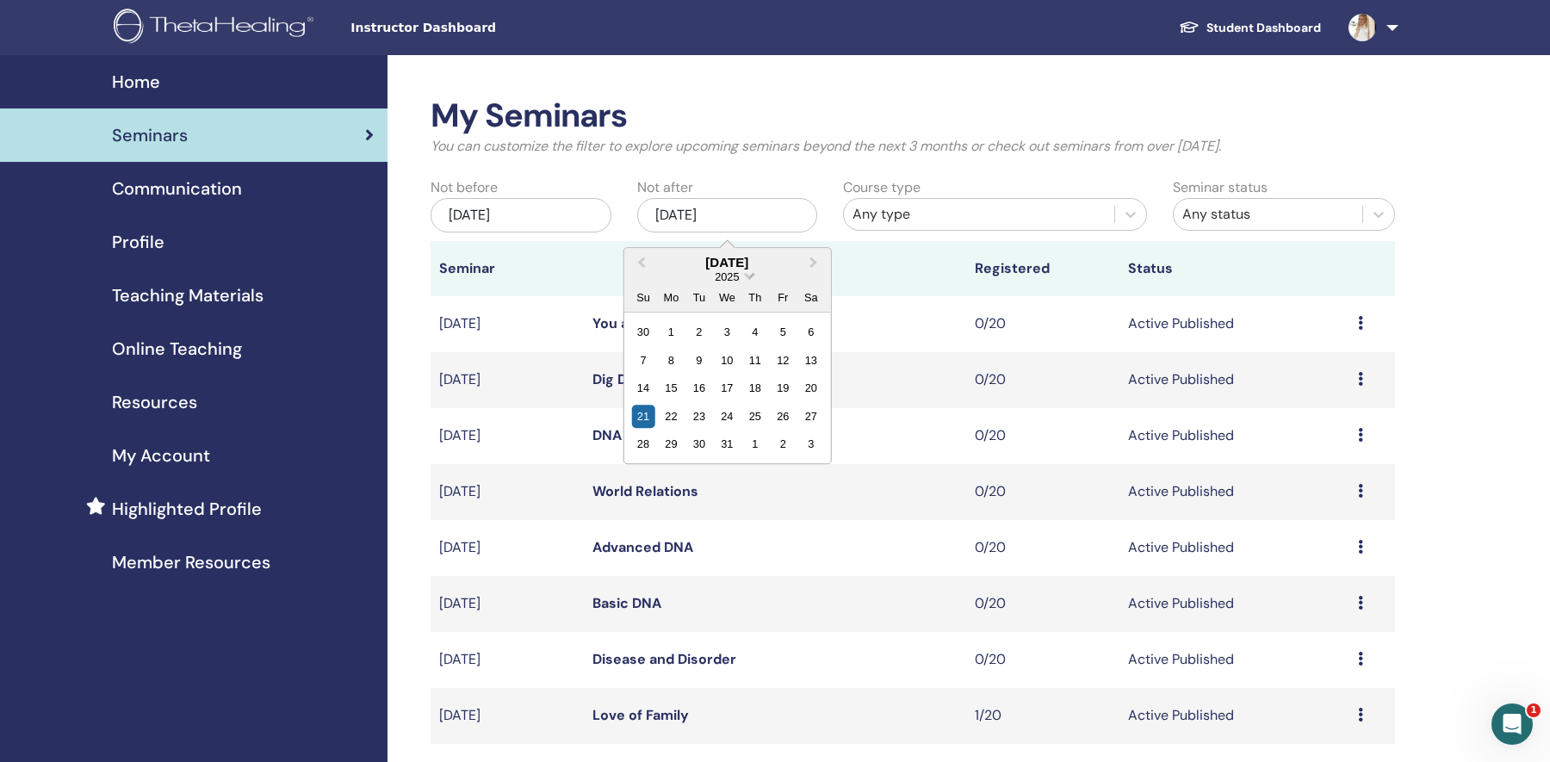
click at [748, 278] on span "Choose Date" at bounding box center [749, 274] width 11 height 11
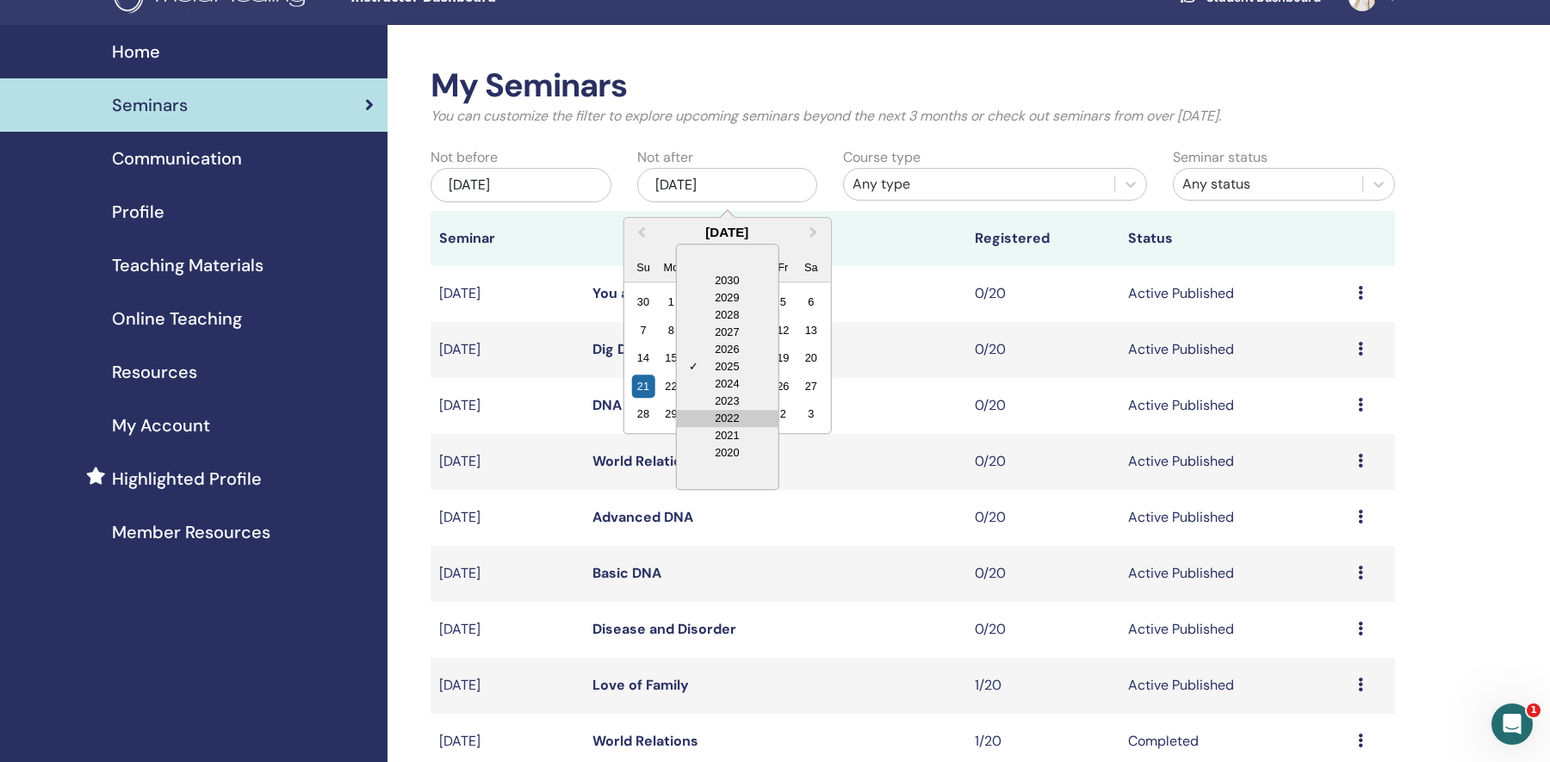
scroll to position [31, 0]
click at [746, 429] on div "2021" at bounding box center [727, 434] width 102 height 17
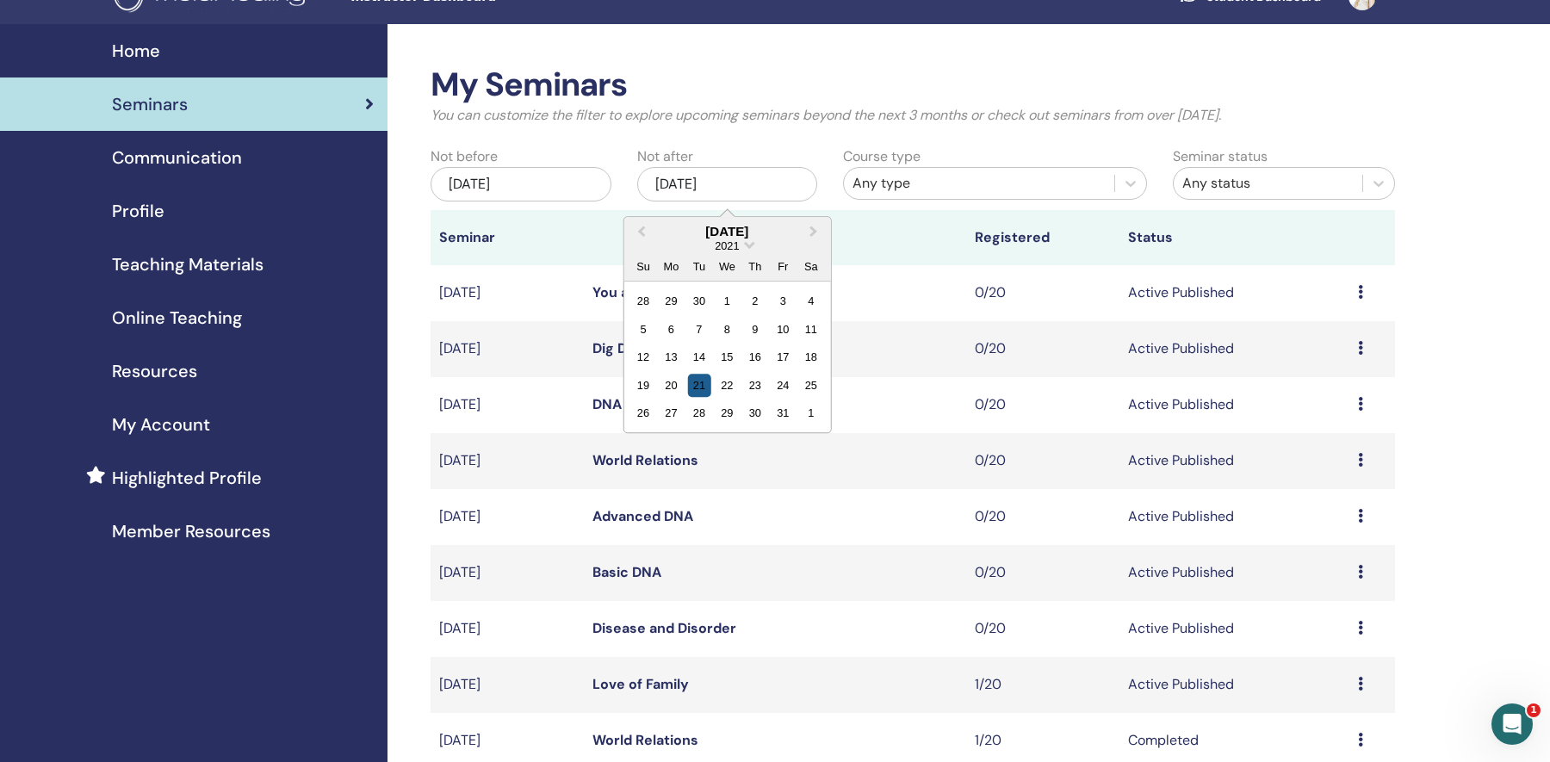
click at [703, 385] on div "21" at bounding box center [698, 385] width 23 height 23
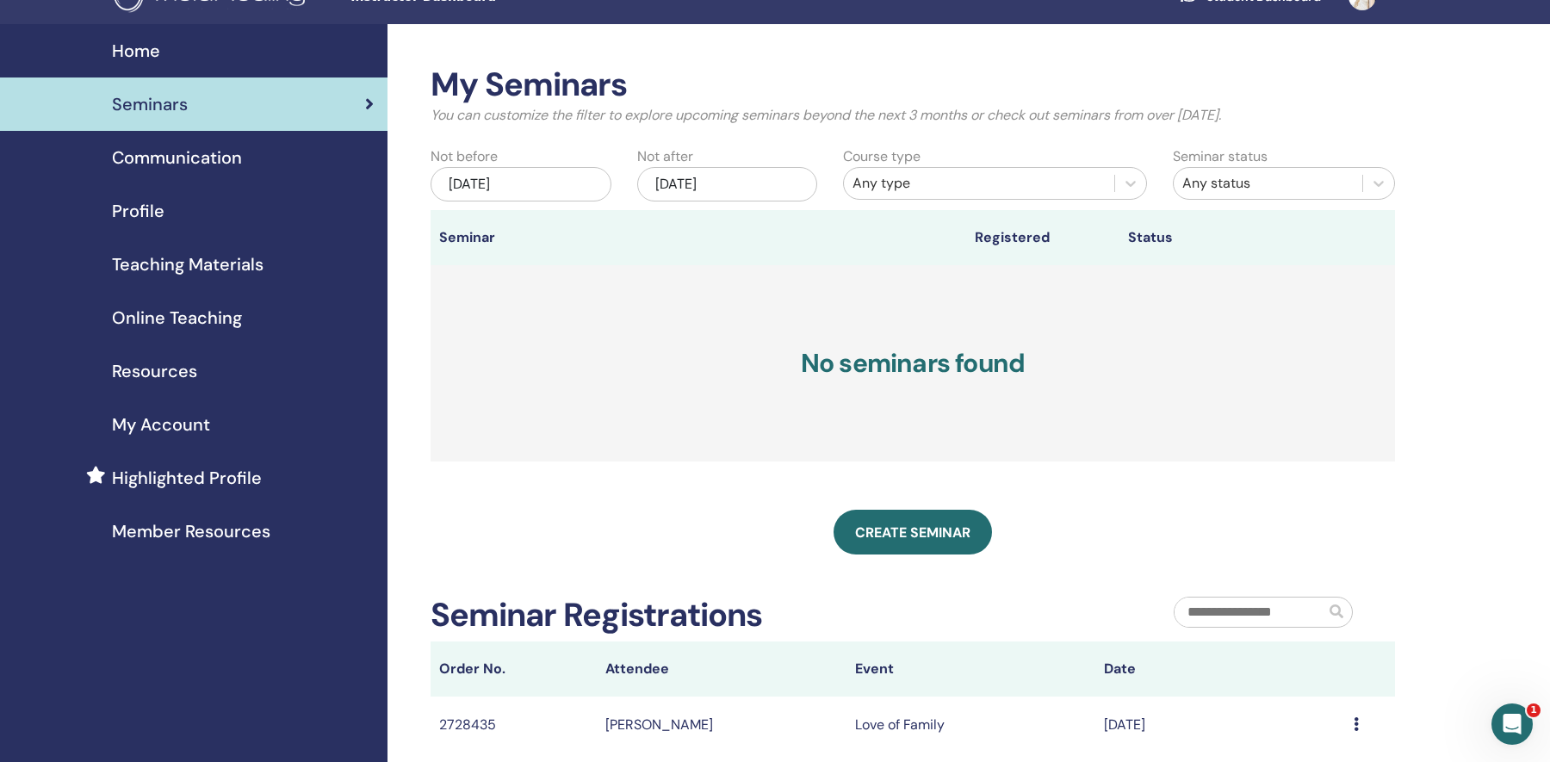
click at [509, 186] on div "Jun/21, 2025" at bounding box center [521, 184] width 181 height 34
click at [531, 252] on span "2025" at bounding box center [521, 245] width 24 height 13
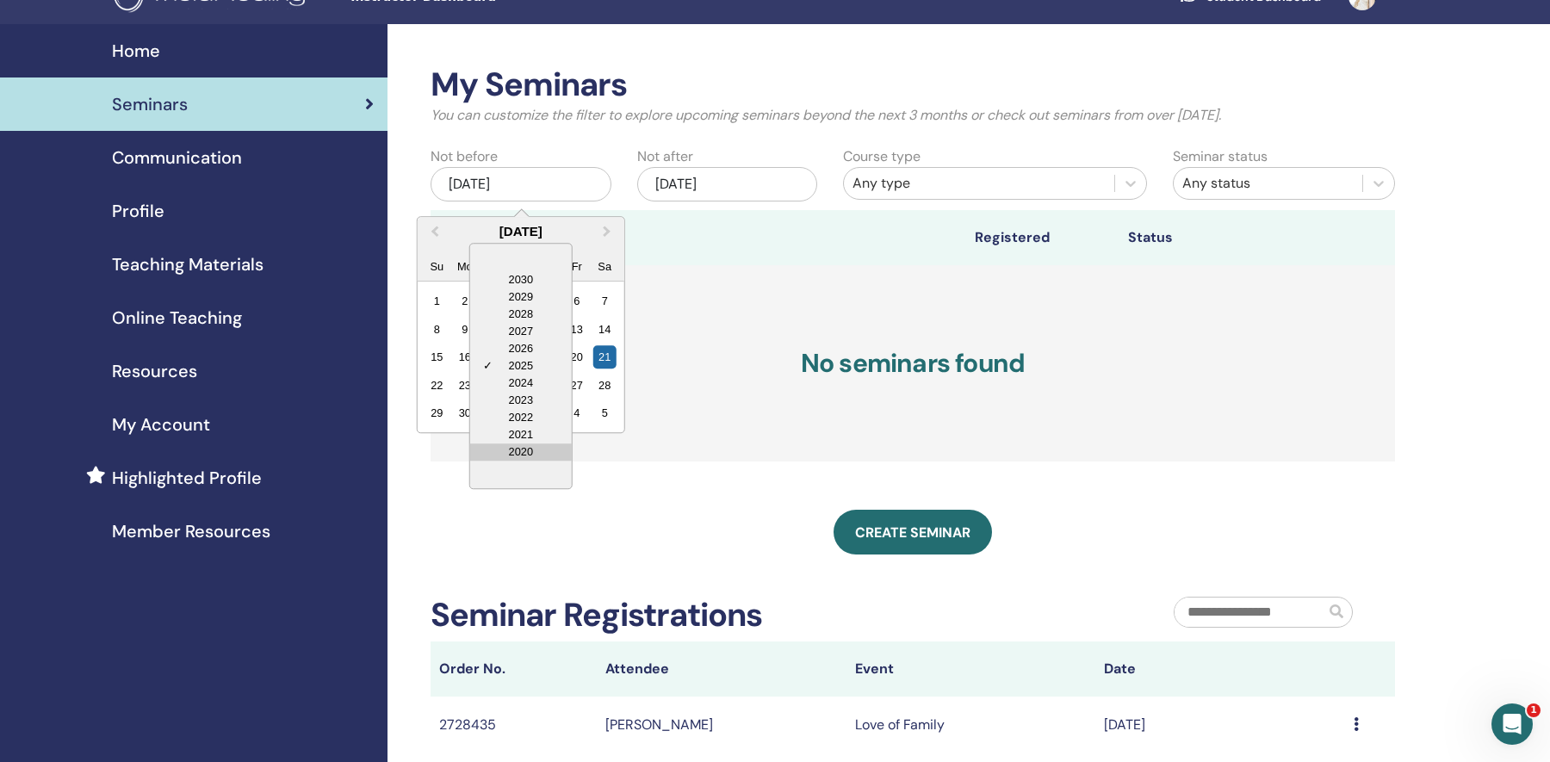
click at [539, 450] on div "2020" at bounding box center [521, 452] width 102 height 17
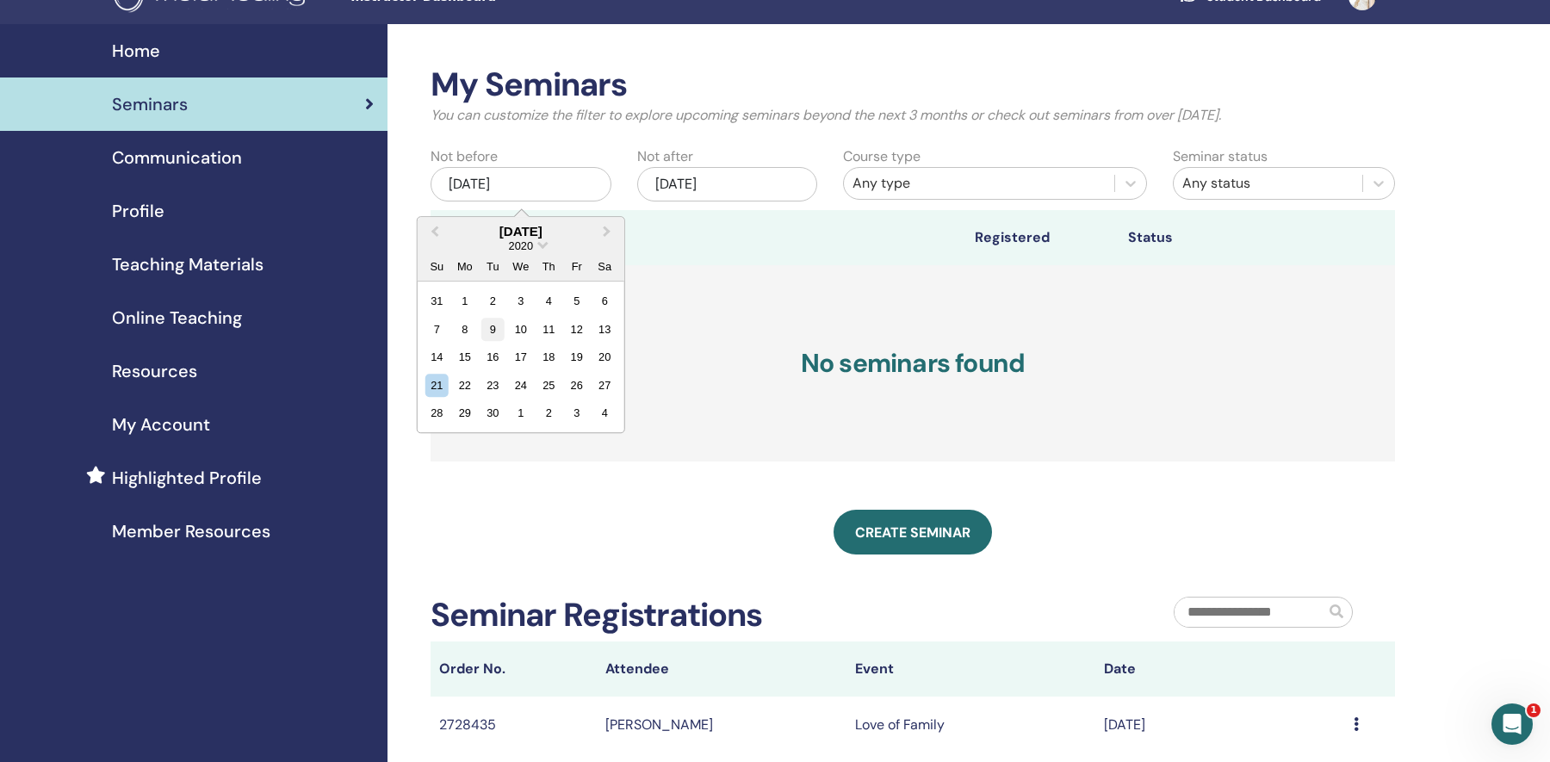
click at [500, 334] on div "9" at bounding box center [492, 329] width 23 height 23
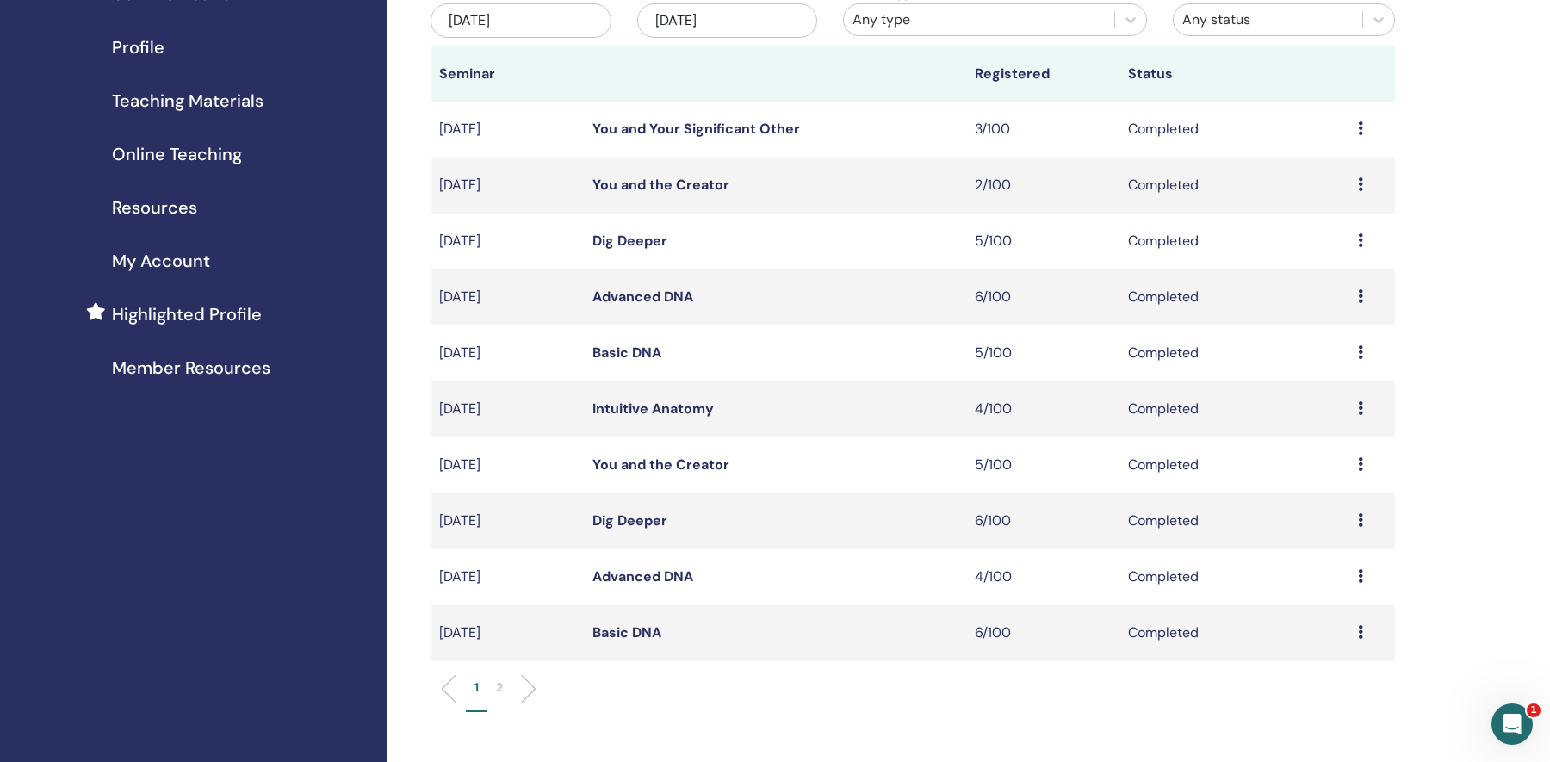
scroll to position [213, 0]
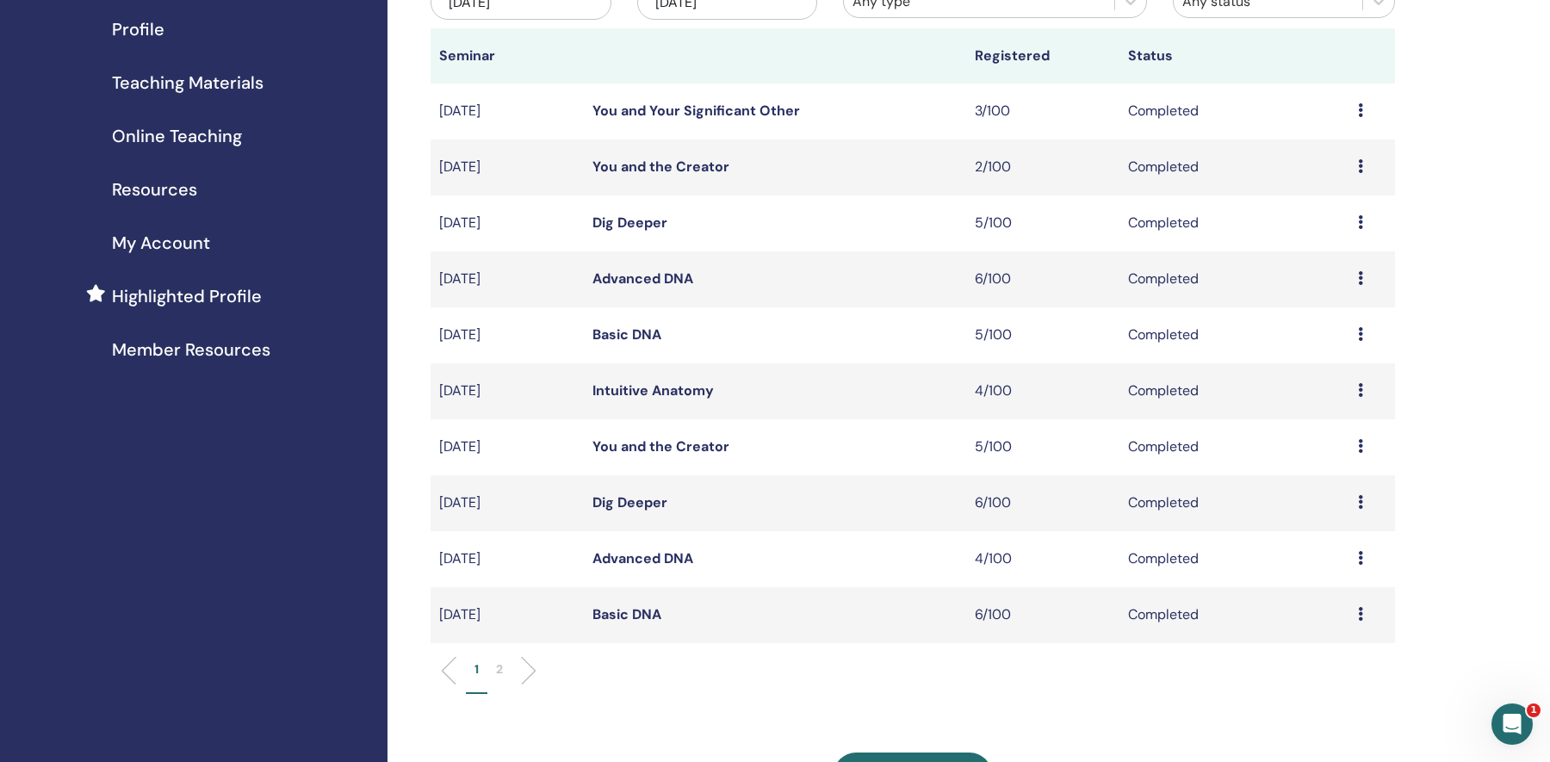
click at [500, 668] on p "2" at bounding box center [499, 670] width 7 height 18
drag, startPoint x: 614, startPoint y: 620, endPoint x: 484, endPoint y: 82, distance: 553.8
click at [0, 0] on div "Home Seminars Communication Profile Teaching Materials Online Teaching" at bounding box center [775, 539] width 1550 height 1394
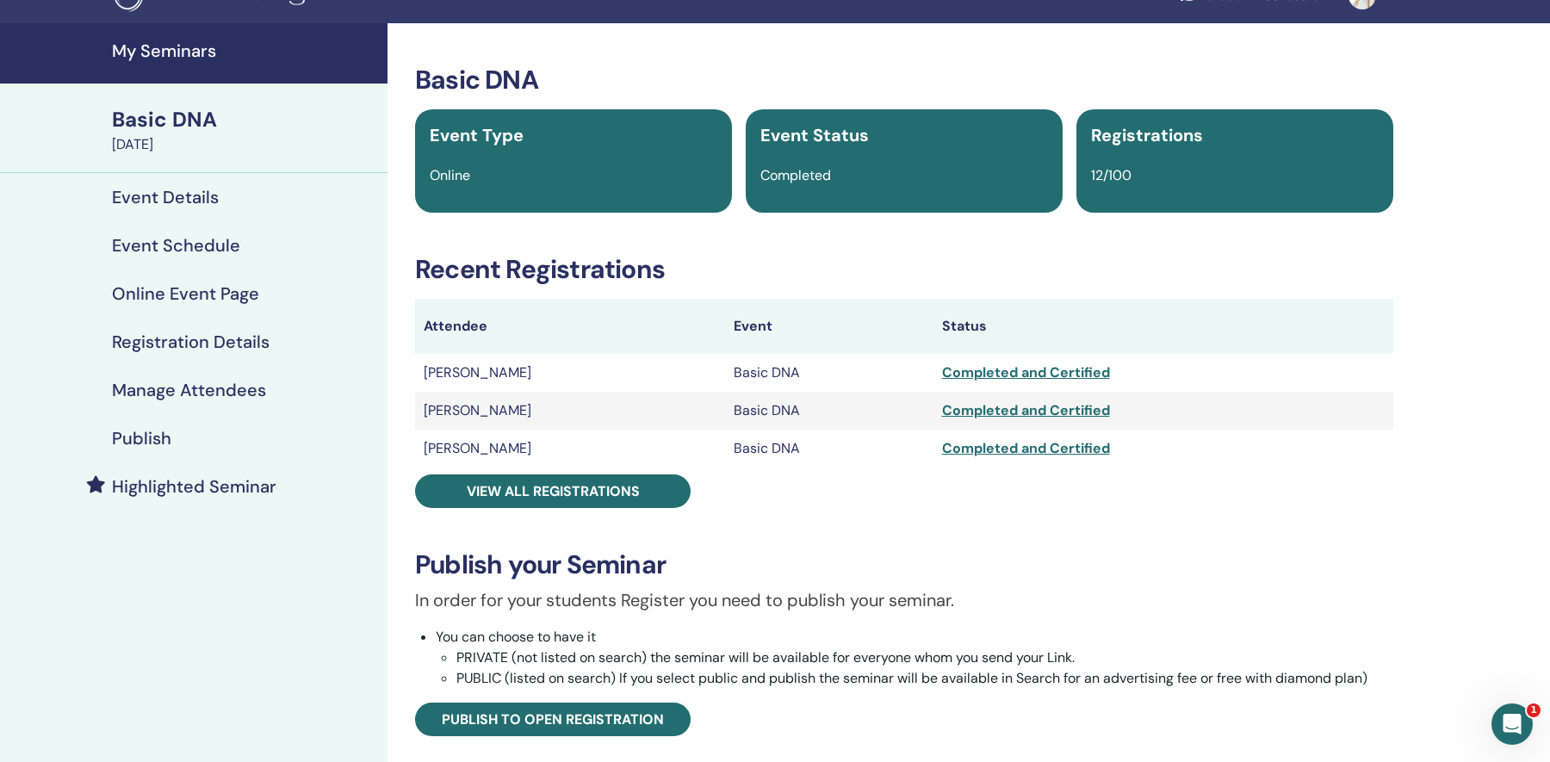
scroll to position [20, 0]
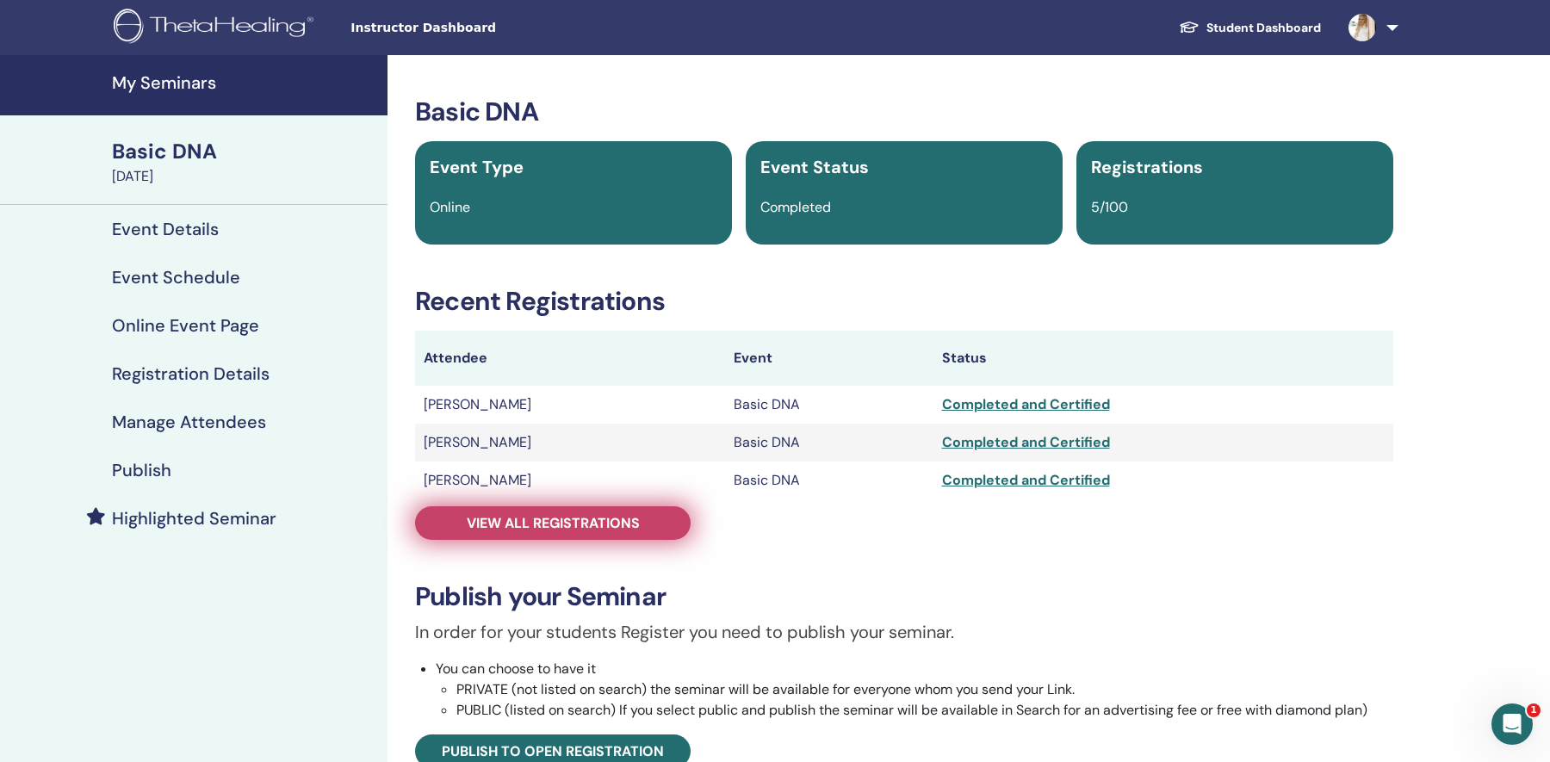
click at [447, 518] on link "View all registrations" at bounding box center [553, 523] width 276 height 34
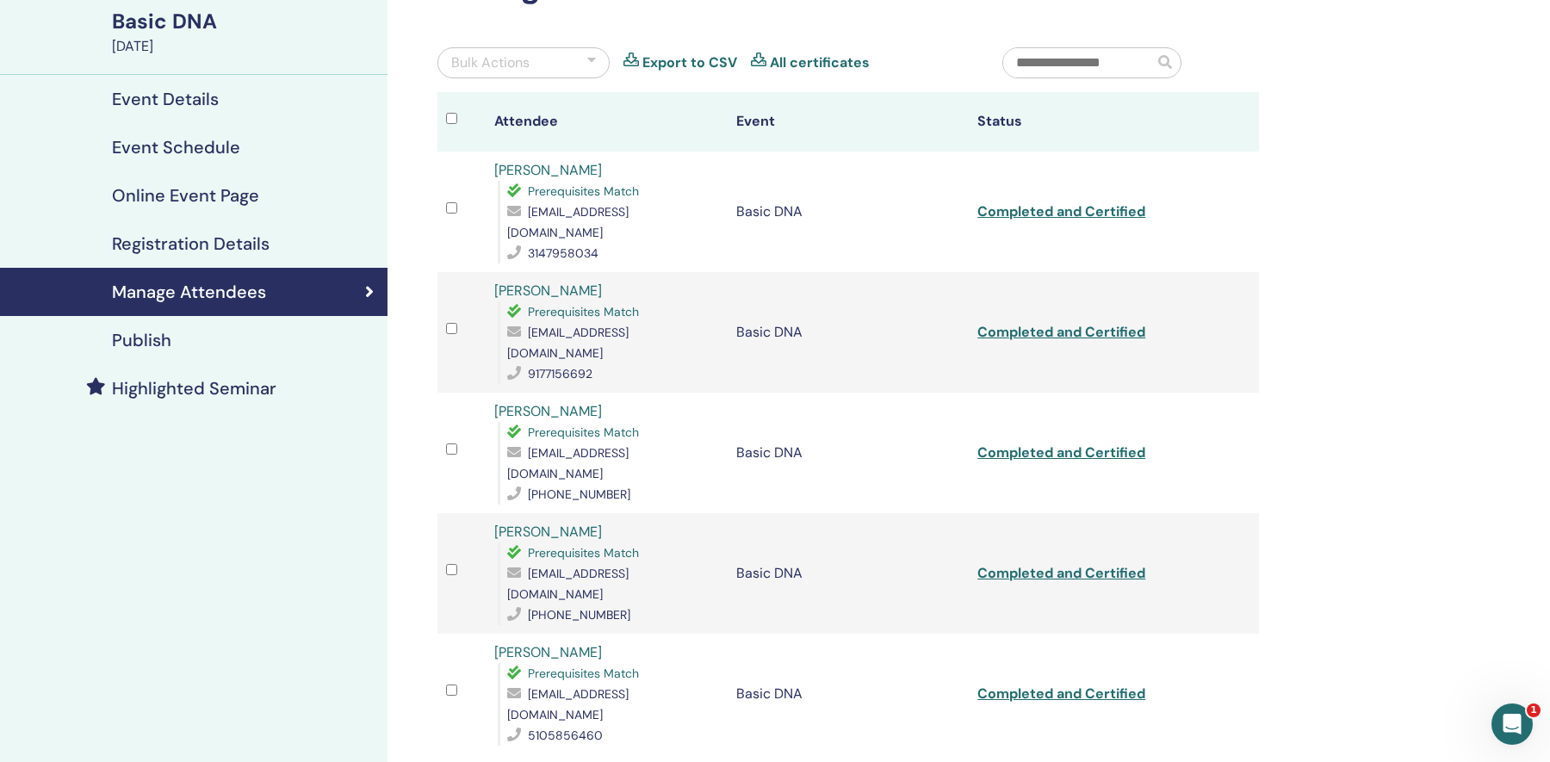
scroll to position [158, 0]
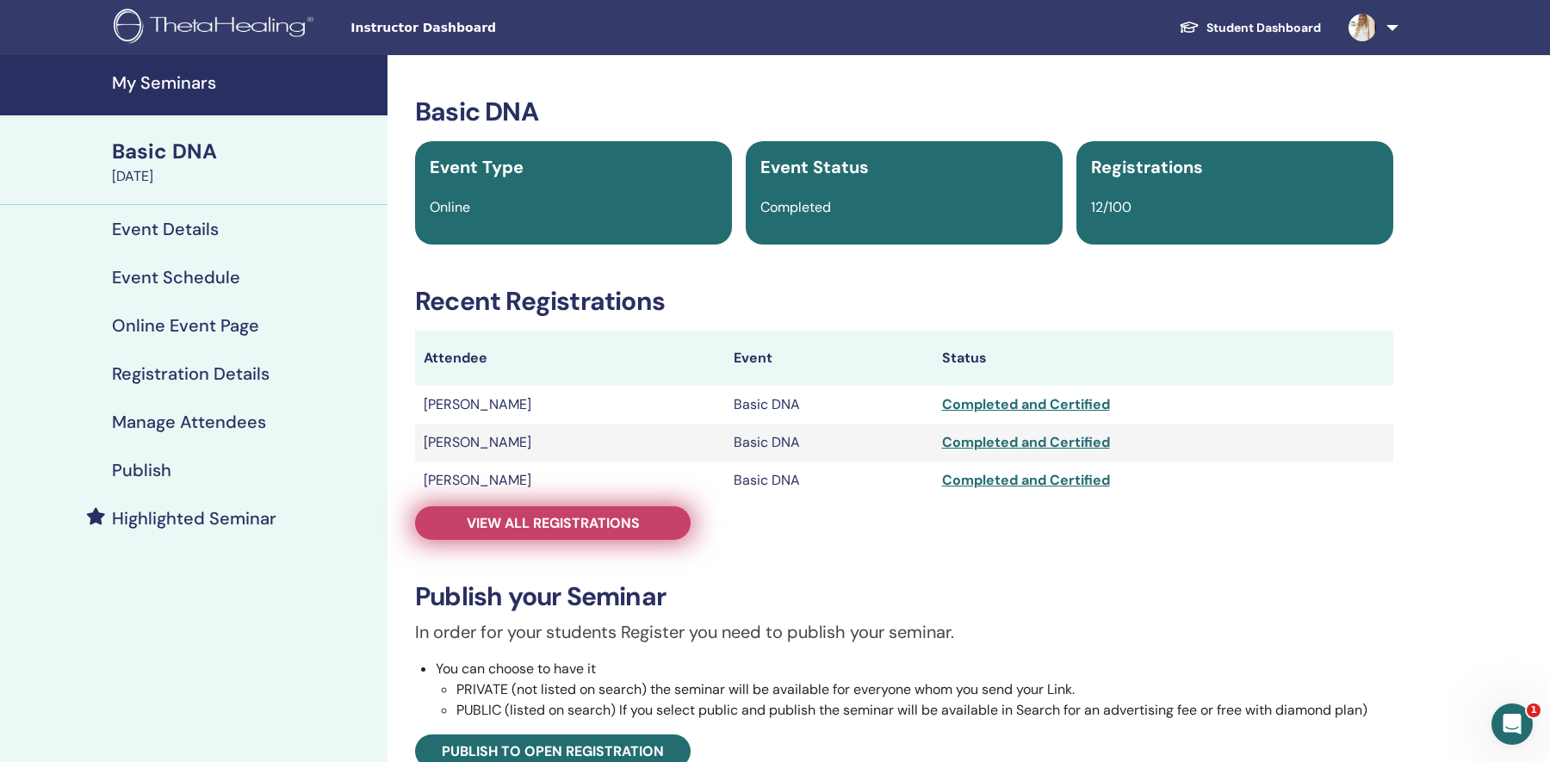
click at [570, 522] on span "View all registrations" at bounding box center [553, 523] width 173 height 18
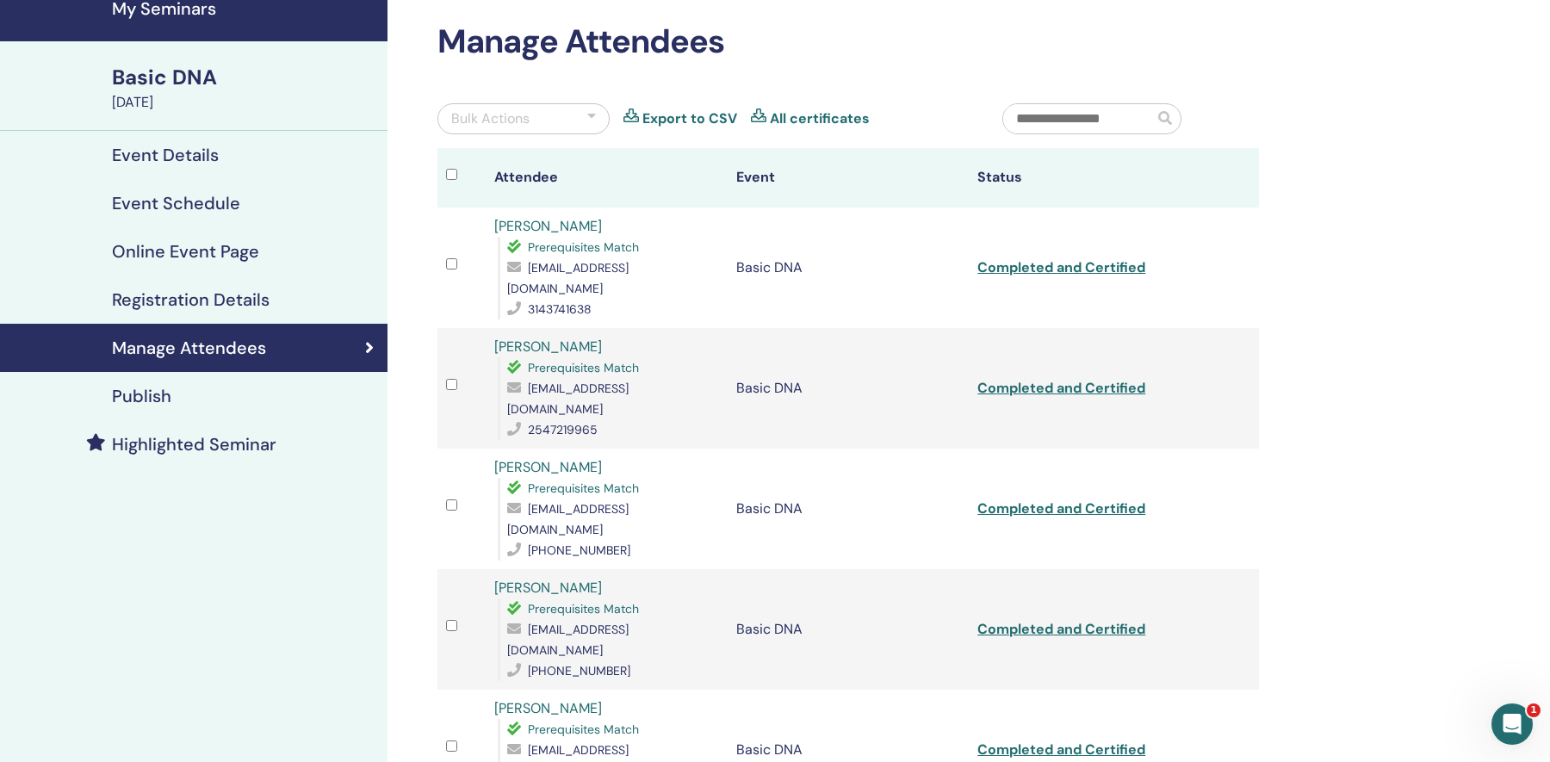
scroll to position [60, 0]
